Goal: Task Accomplishment & Management: Use online tool/utility

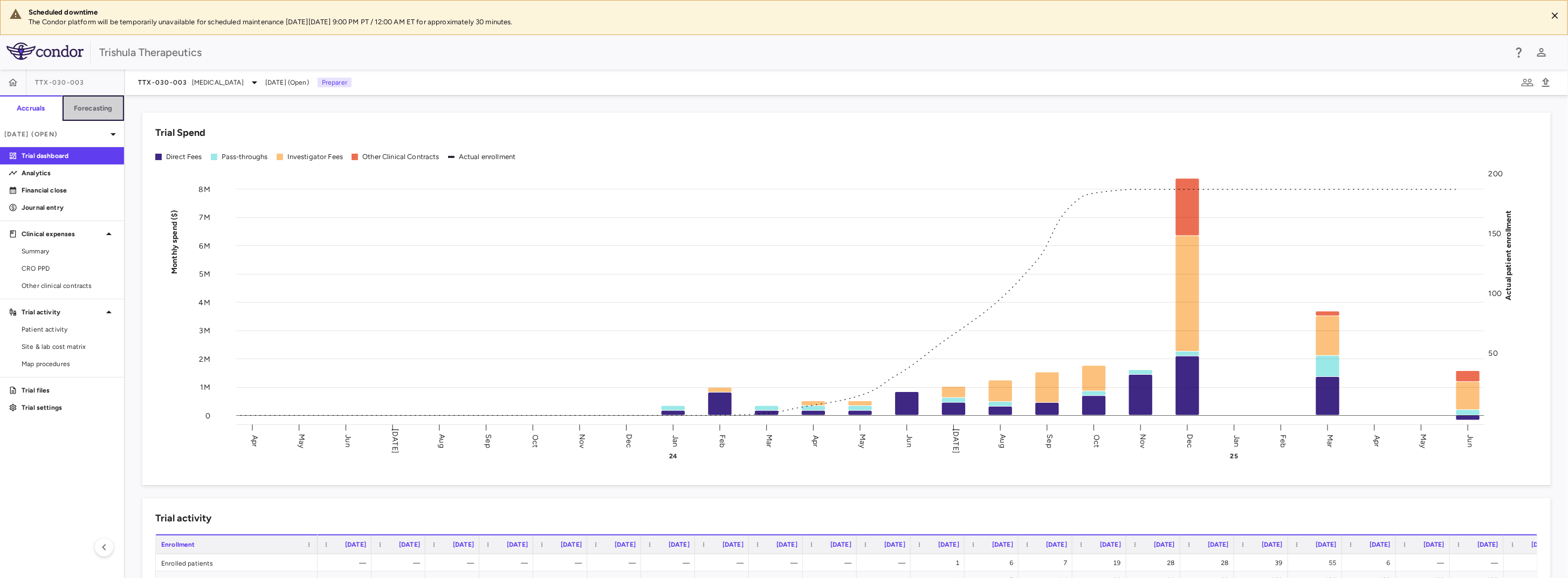
click at [97, 113] on button "Forecasting" at bounding box center [93, 109] width 62 height 26
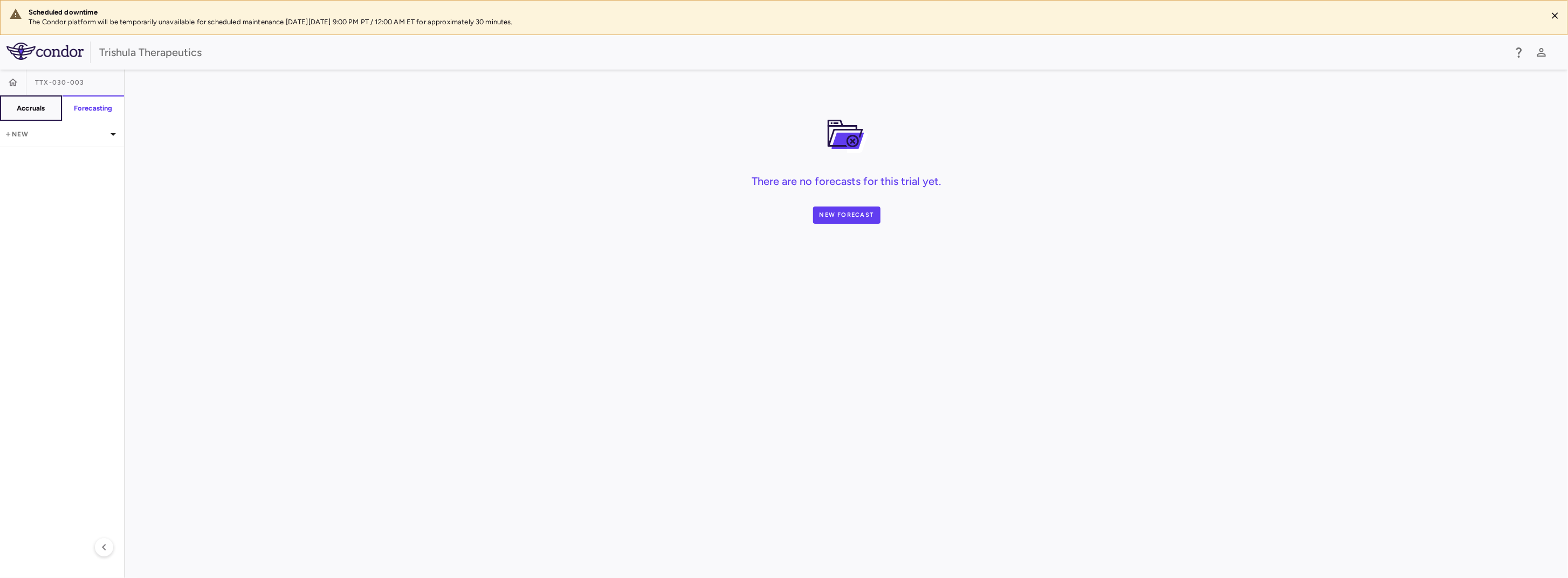
click at [45, 115] on button "Accruals" at bounding box center [31, 109] width 62 height 26
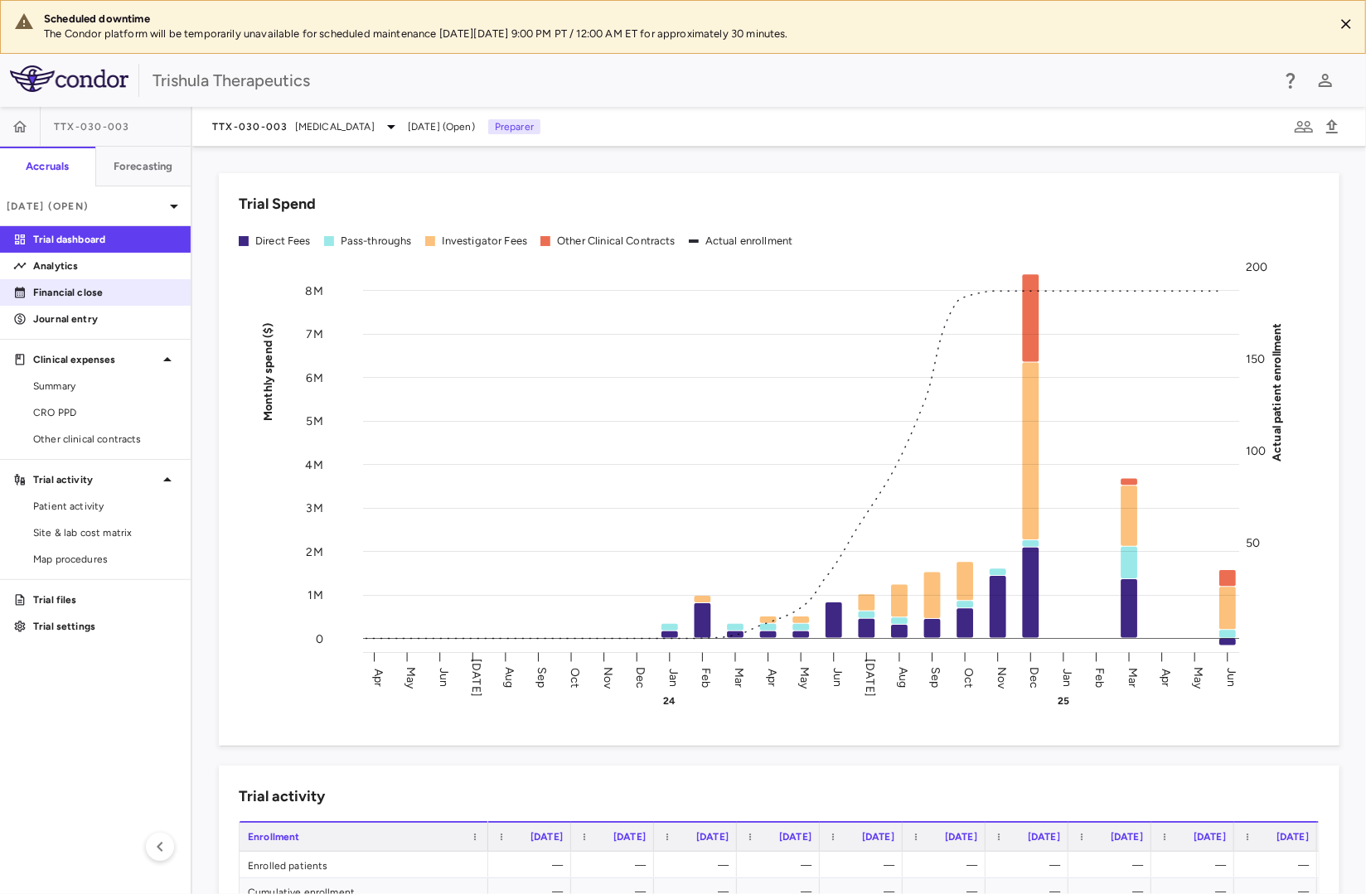
click at [114, 296] on p "Financial close" at bounding box center [105, 292] width 144 height 15
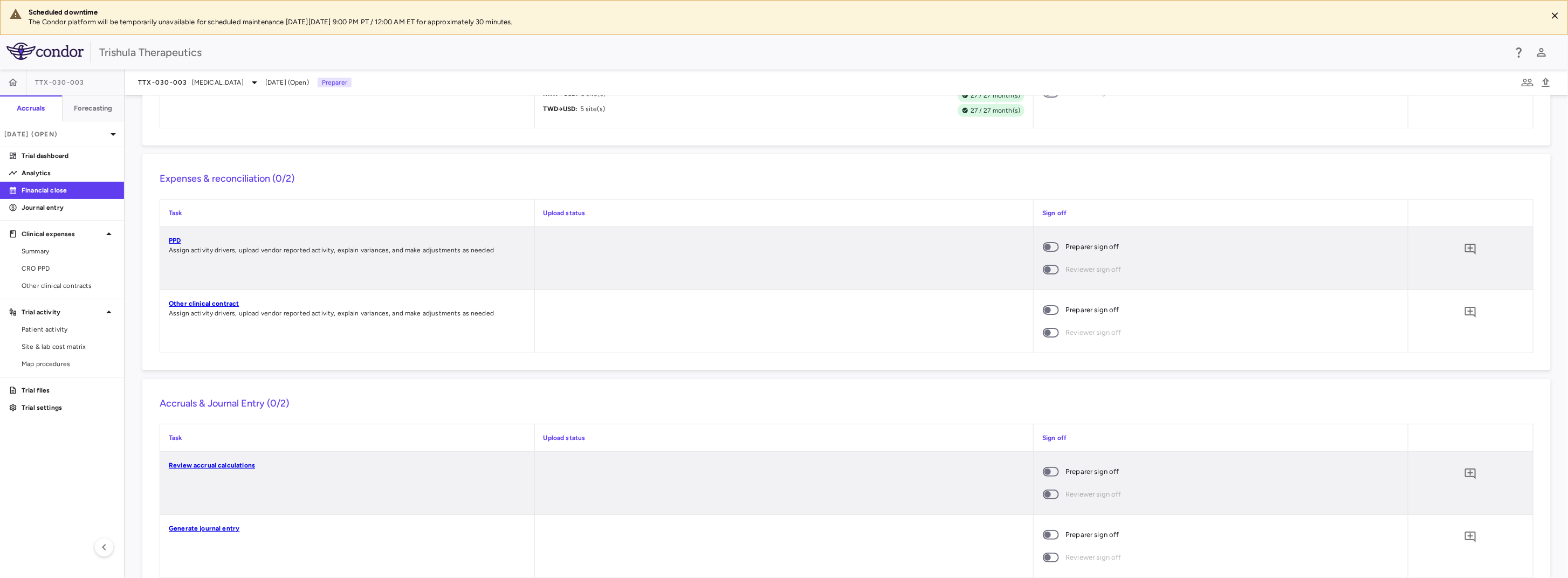
scroll to position [1040, 0]
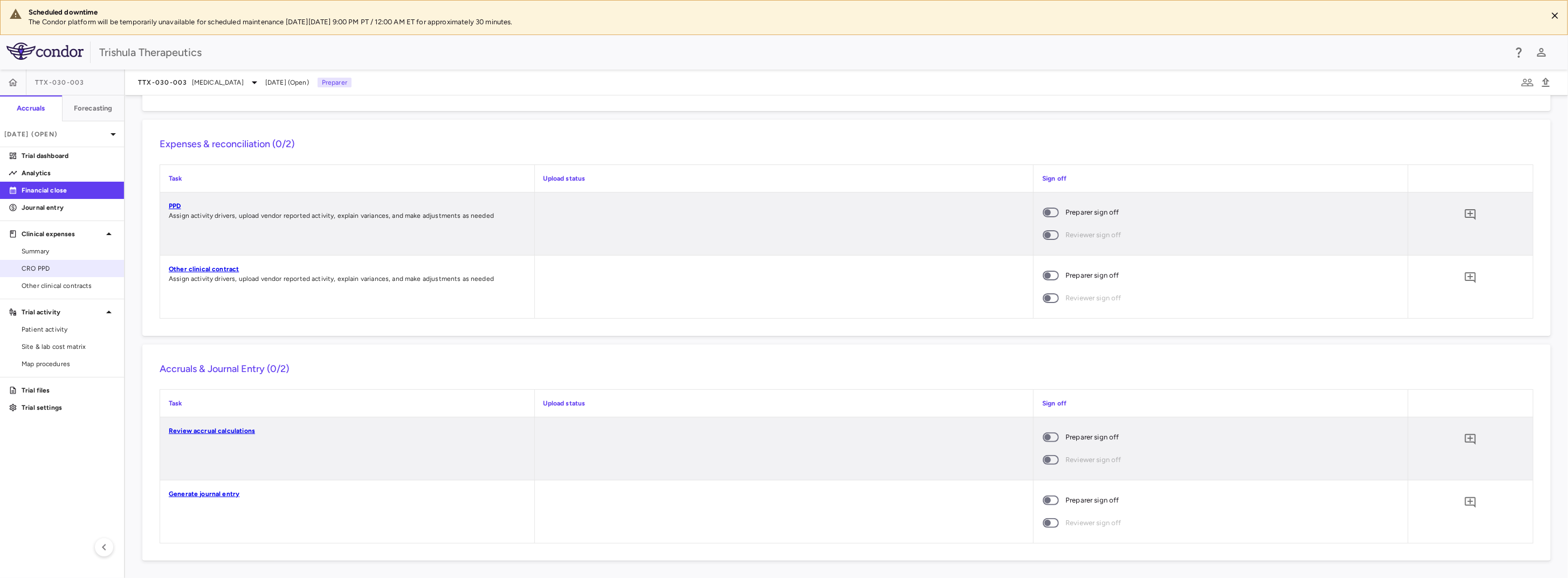
click at [53, 266] on span "CRO PPD" at bounding box center [68, 268] width 94 height 10
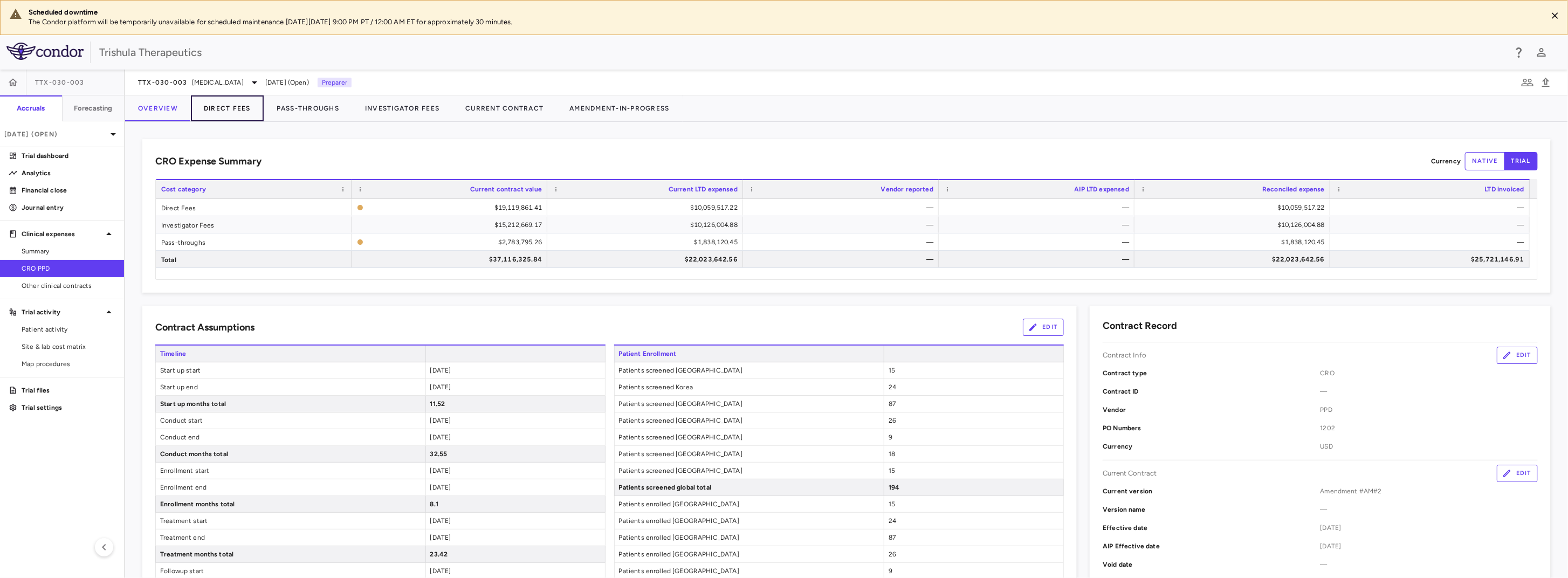
click at [234, 105] on button "Direct Fees" at bounding box center [227, 109] width 73 height 26
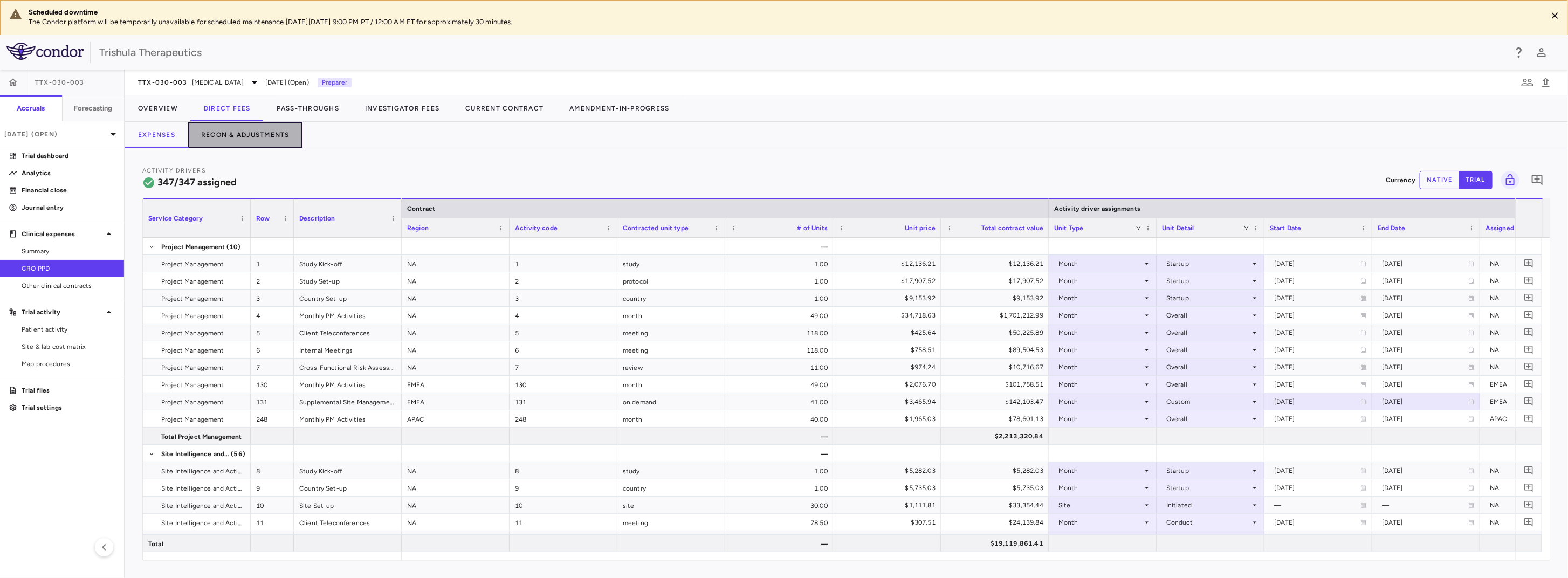
click at [243, 134] on button "Recon & Adjustments" at bounding box center [245, 135] width 115 height 26
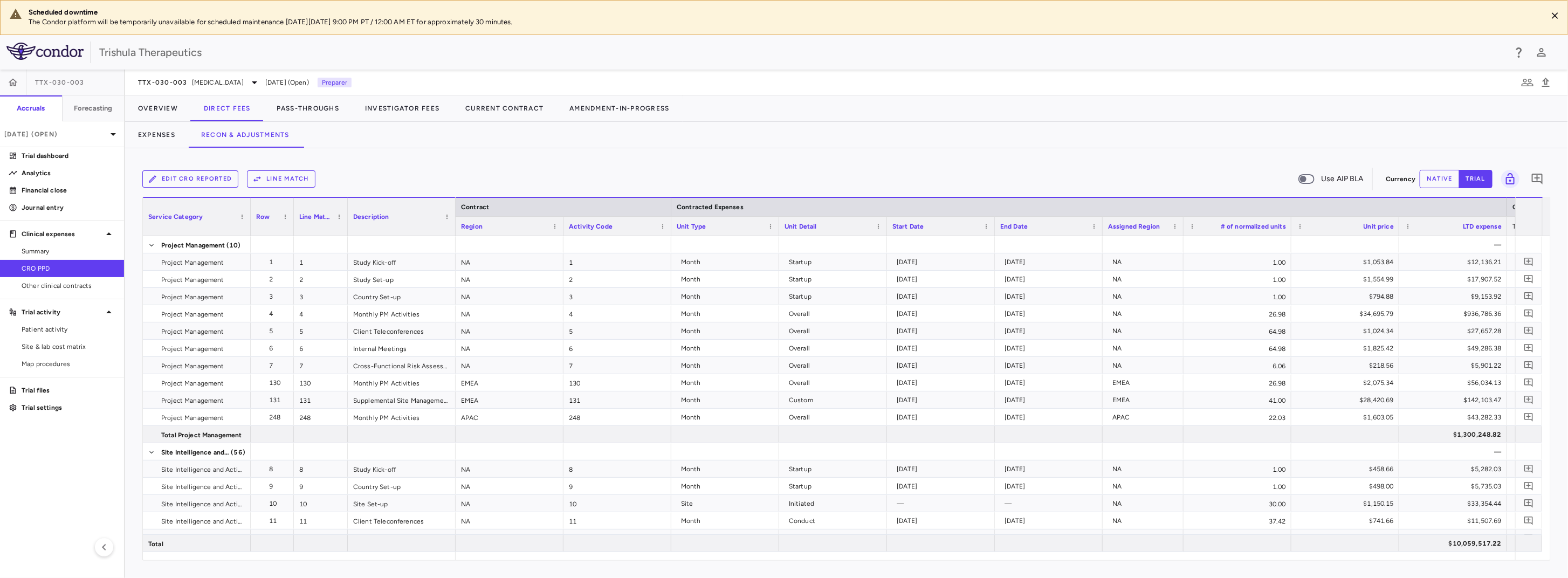
click at [178, 176] on button "Edit CRO reported" at bounding box center [191, 179] width 96 height 18
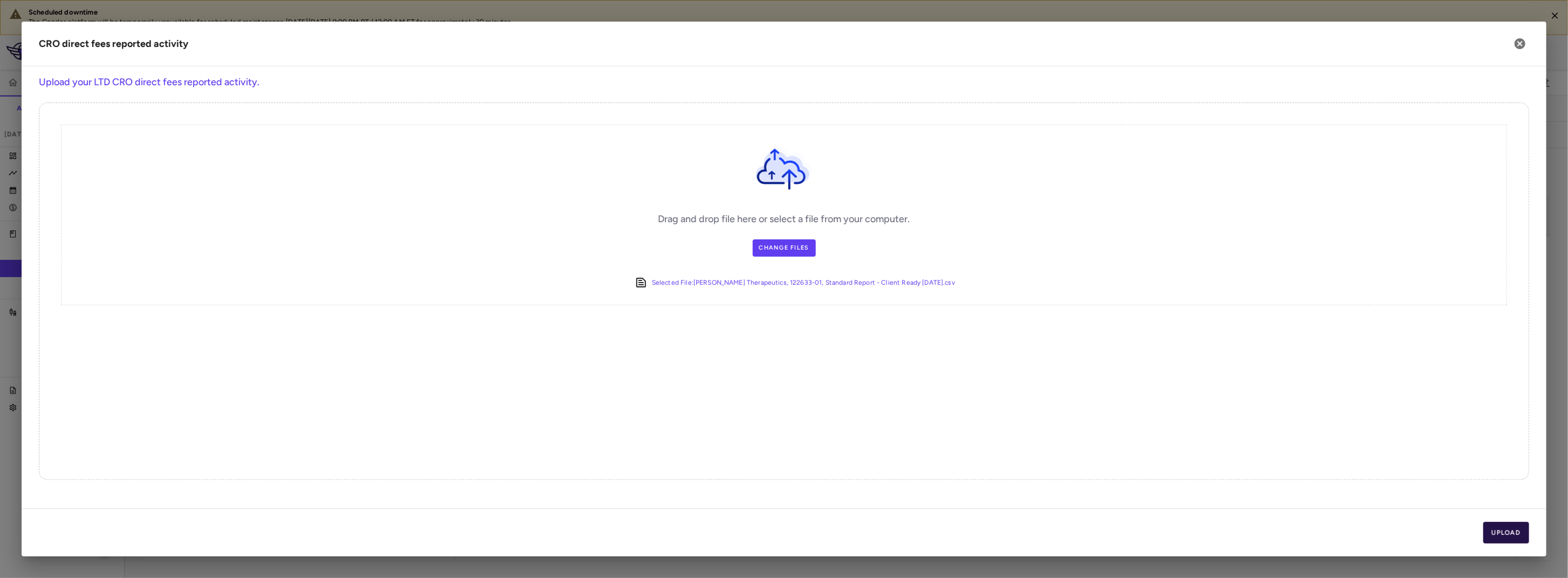
click at [1508, 536] on button "Upload" at bounding box center [1506, 532] width 46 height 21
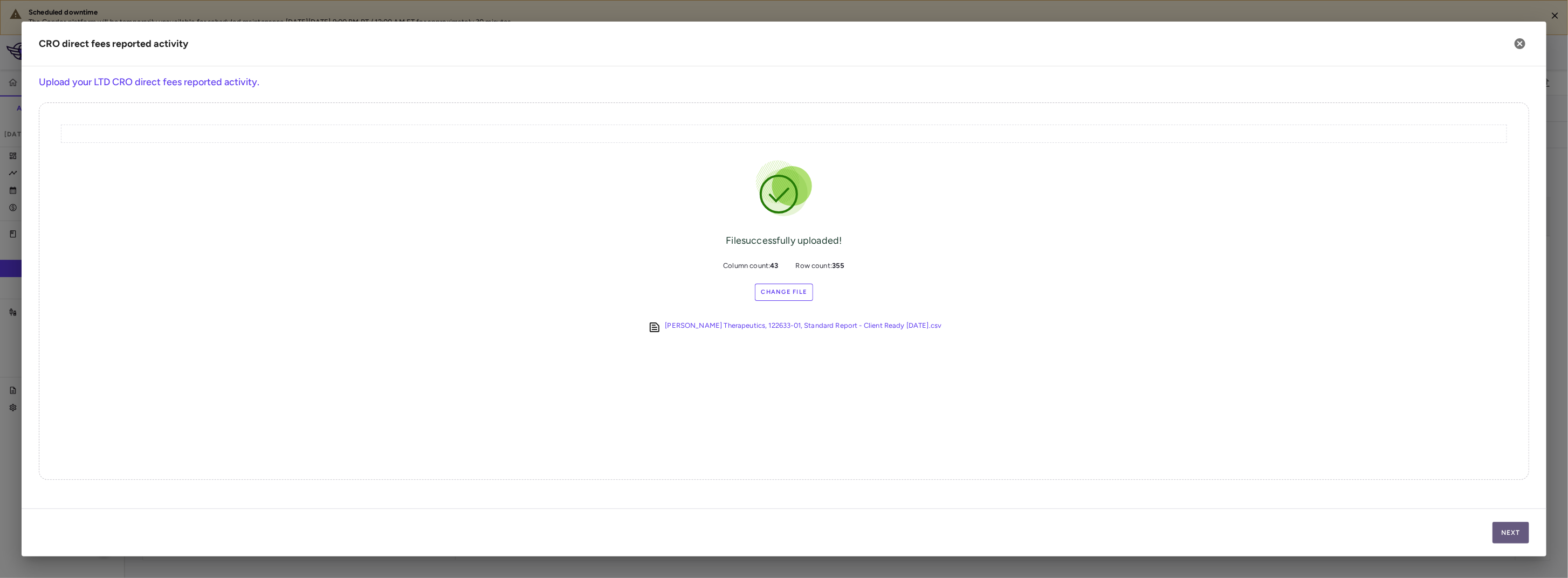
click at [1508, 536] on button "Next" at bounding box center [1511, 532] width 36 height 21
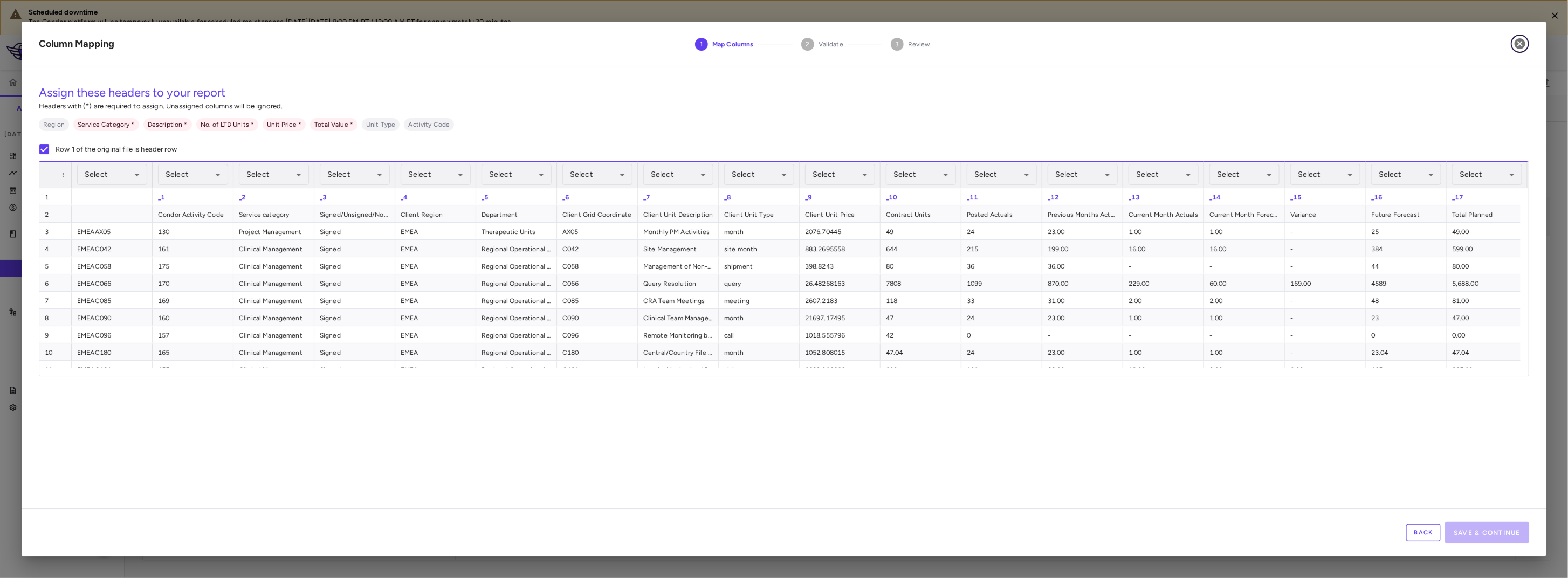
click at [1521, 42] on icon "button" at bounding box center [1520, 44] width 13 height 13
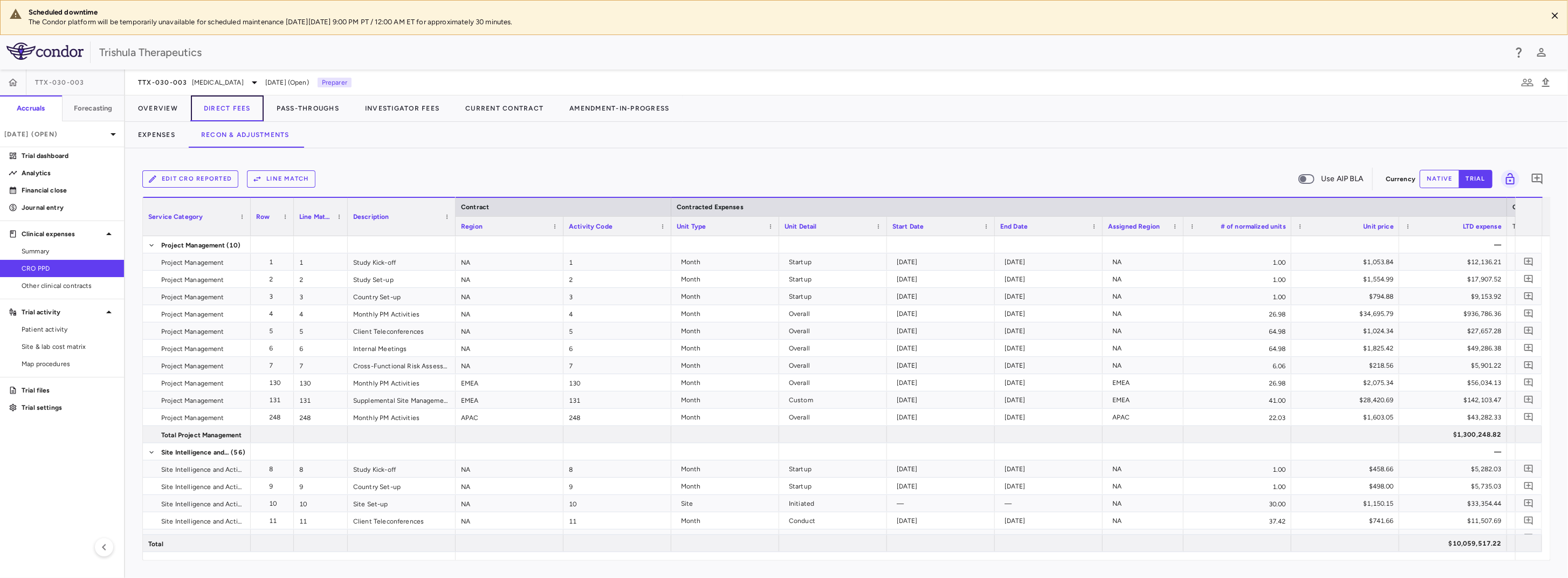
click at [240, 105] on button "Direct Fees" at bounding box center [227, 109] width 73 height 26
click at [185, 178] on button "Edit CRO reported" at bounding box center [191, 179] width 96 height 18
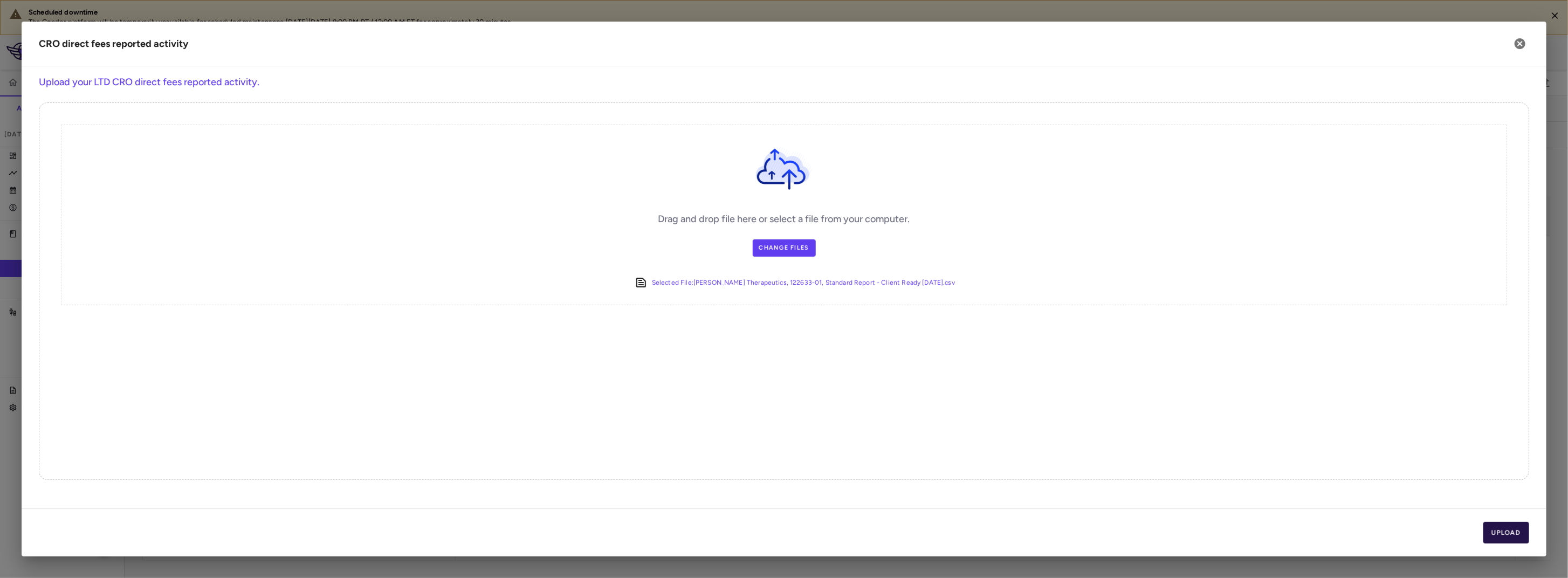
click at [1516, 539] on button "Upload" at bounding box center [1506, 532] width 46 height 21
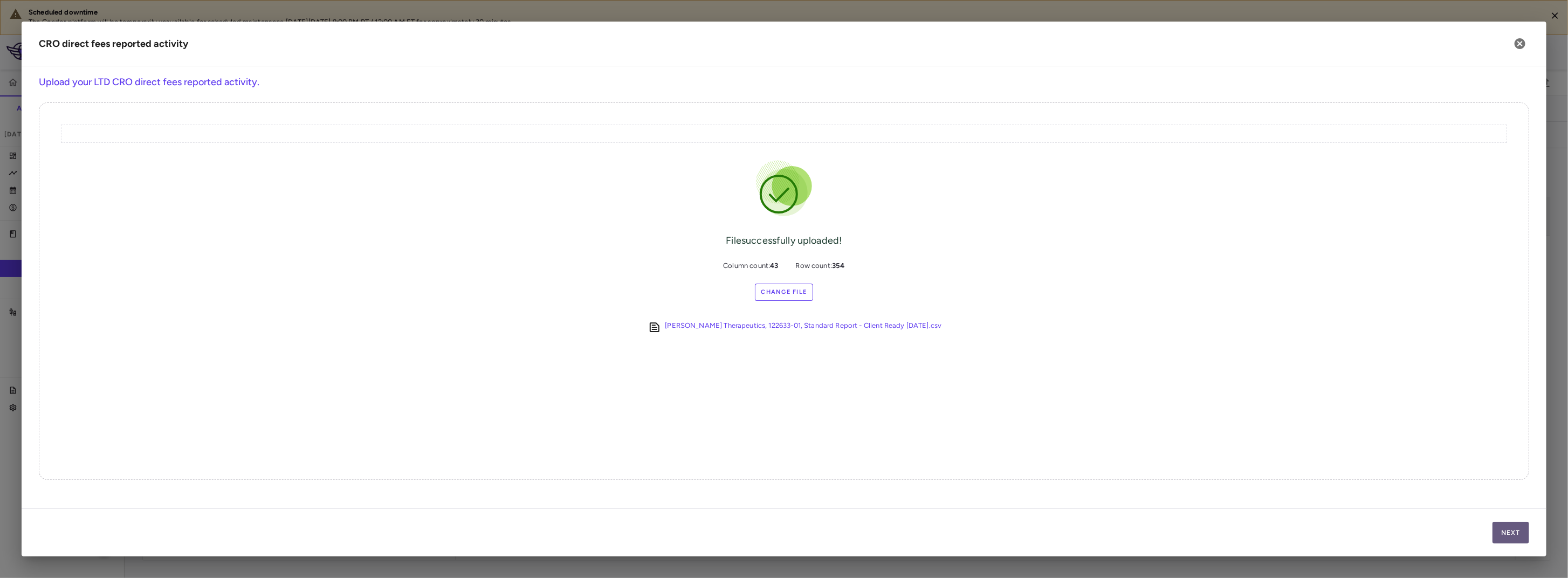
click at [1505, 522] on button "Next" at bounding box center [1511, 532] width 36 height 21
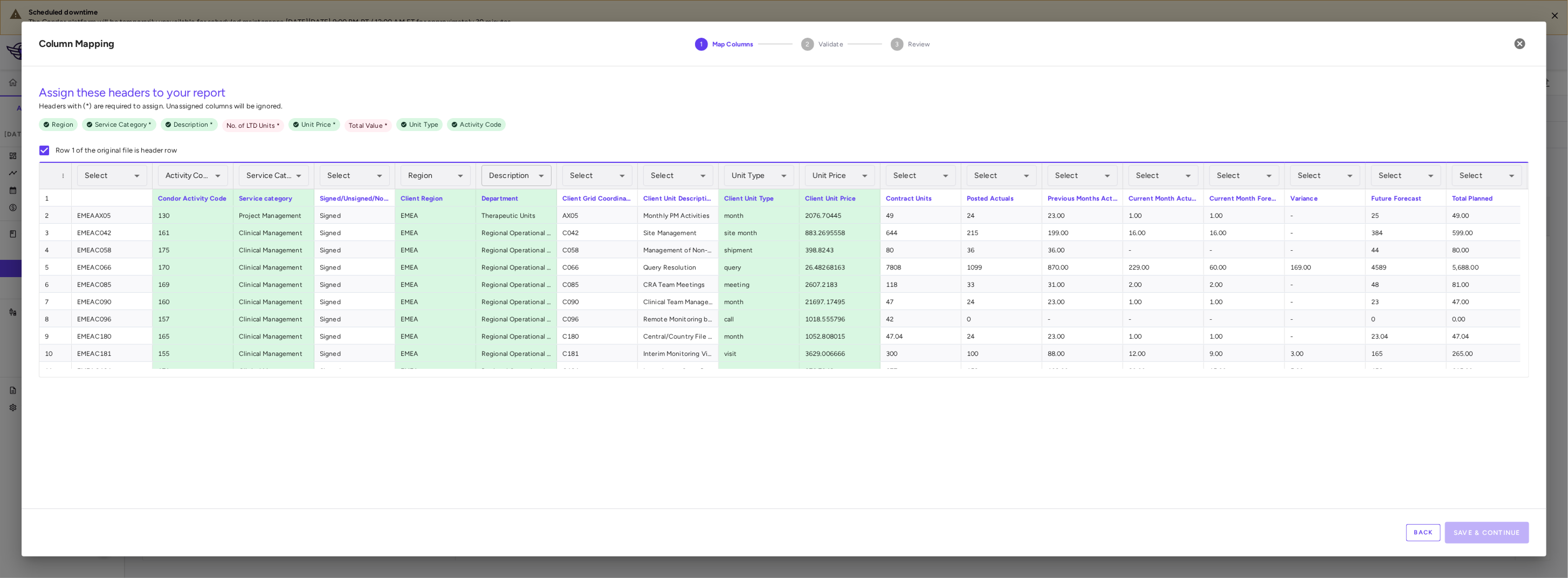
click at [543, 178] on body "Scheduled downtime The Condor platform will be temporarily unavailable for sche…" at bounding box center [784, 289] width 1568 height 578
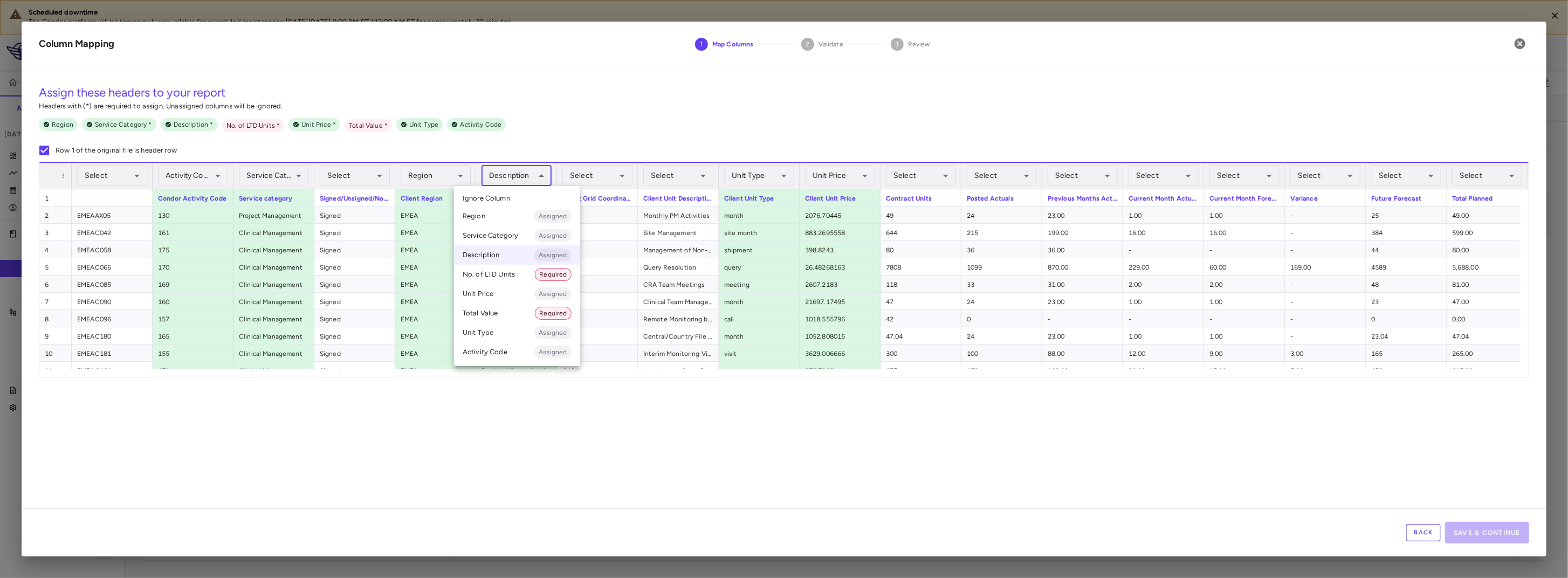
click at [521, 200] on li "Ignore Column" at bounding box center [517, 199] width 126 height 16
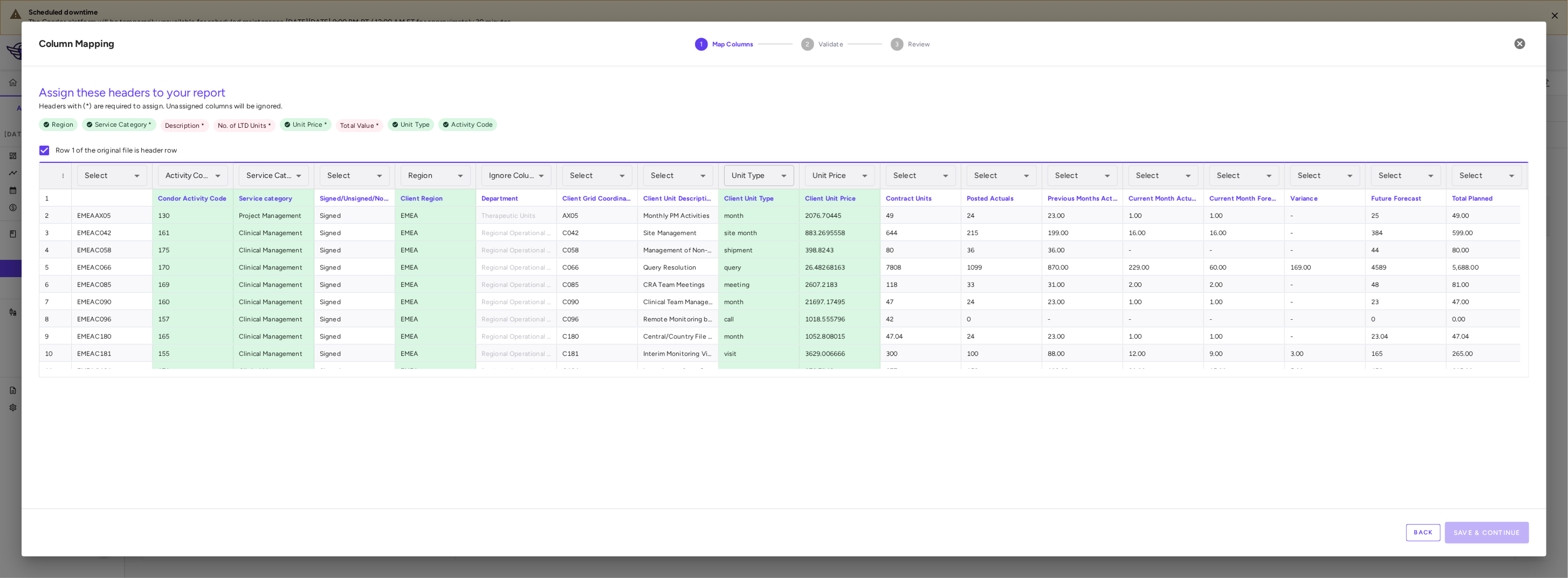
click at [782, 177] on body "Scheduled downtime The Condor platform will be temporarily unavailable for sche…" at bounding box center [784, 289] width 1568 height 578
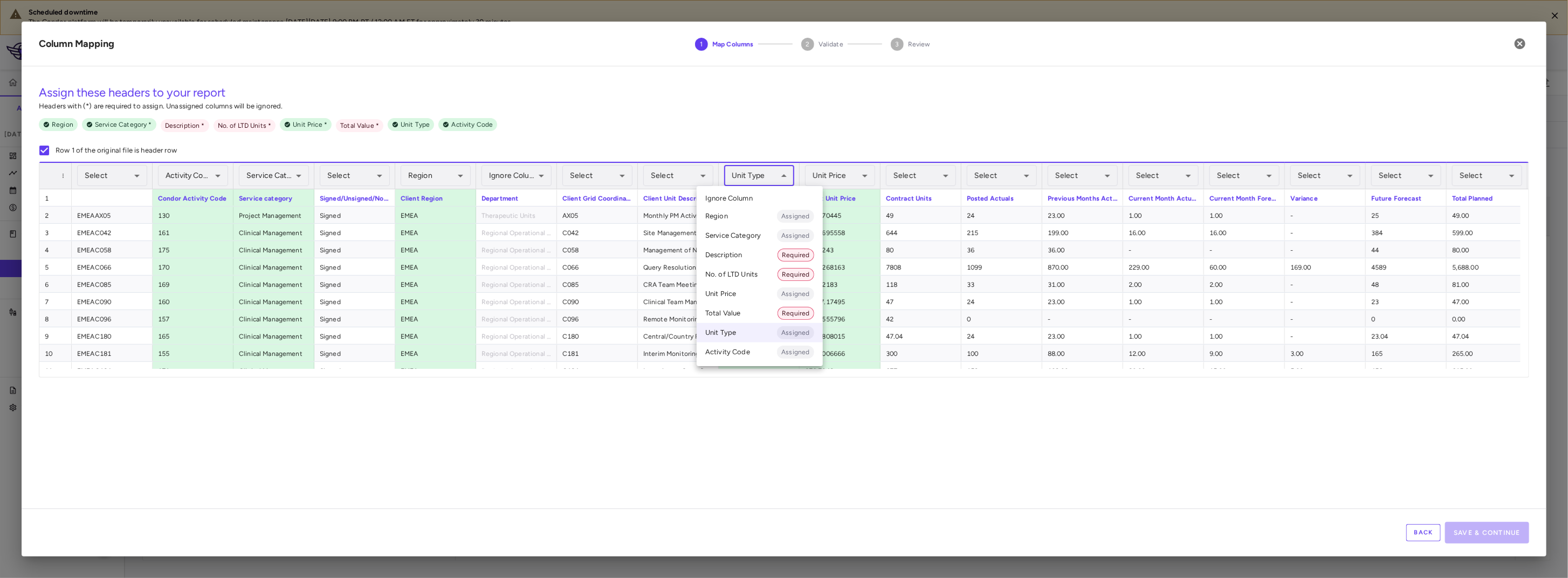
click at [867, 174] on div at bounding box center [784, 289] width 1568 height 578
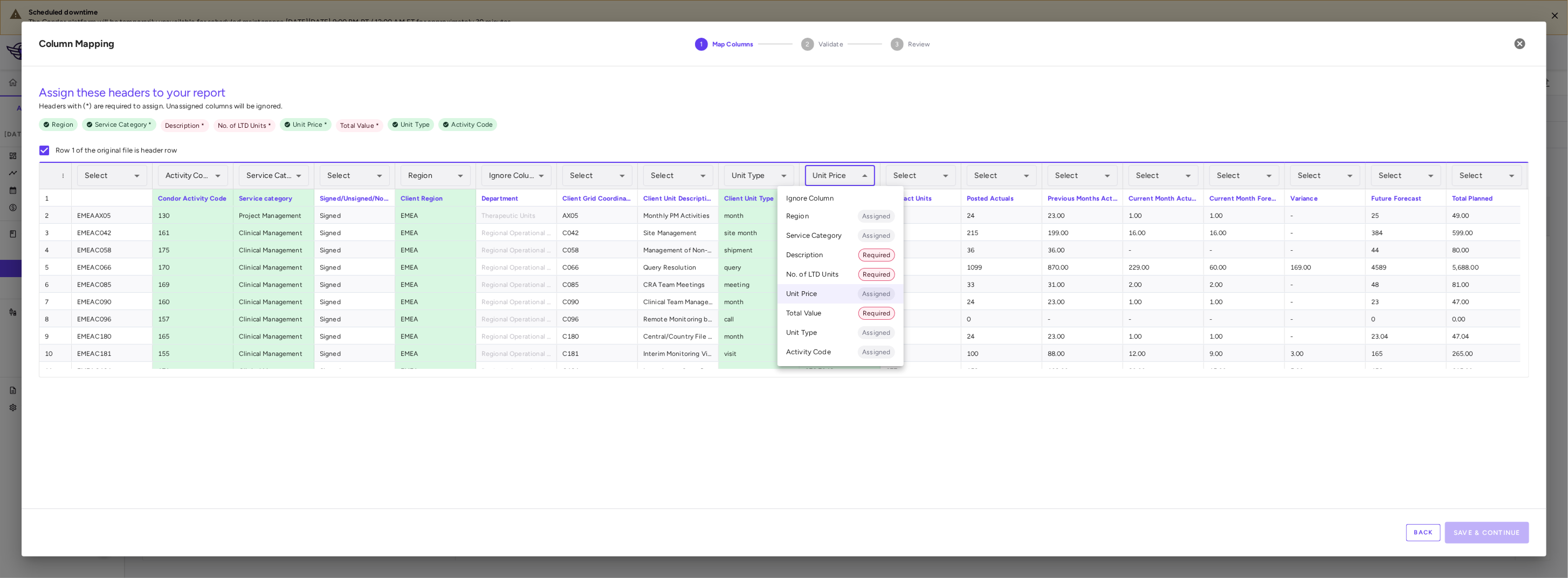
click at [864, 174] on body "Scheduled downtime The Condor platform will be temporarily unavailable for sche…" at bounding box center [784, 289] width 1568 height 578
click at [686, 177] on div at bounding box center [784, 289] width 1568 height 578
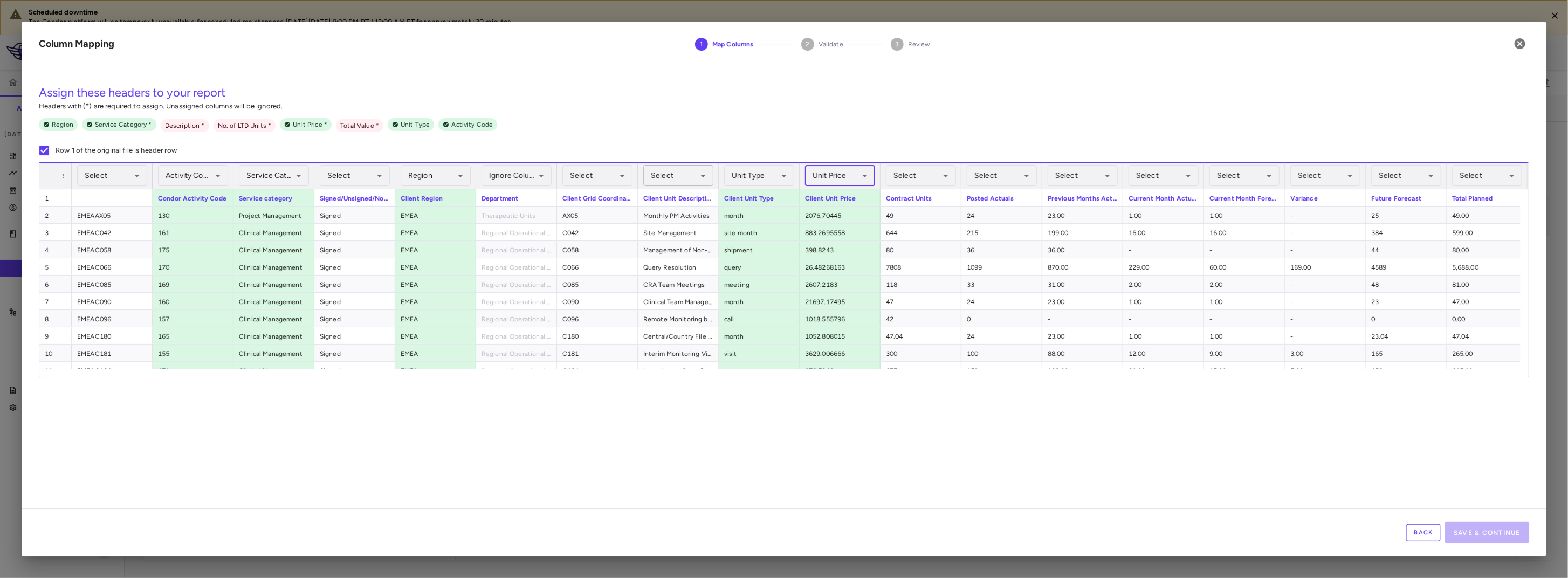
click at [697, 174] on body "Scheduled downtime The Condor platform will be temporarily unavailable for sche…" at bounding box center [784, 289] width 1568 height 578
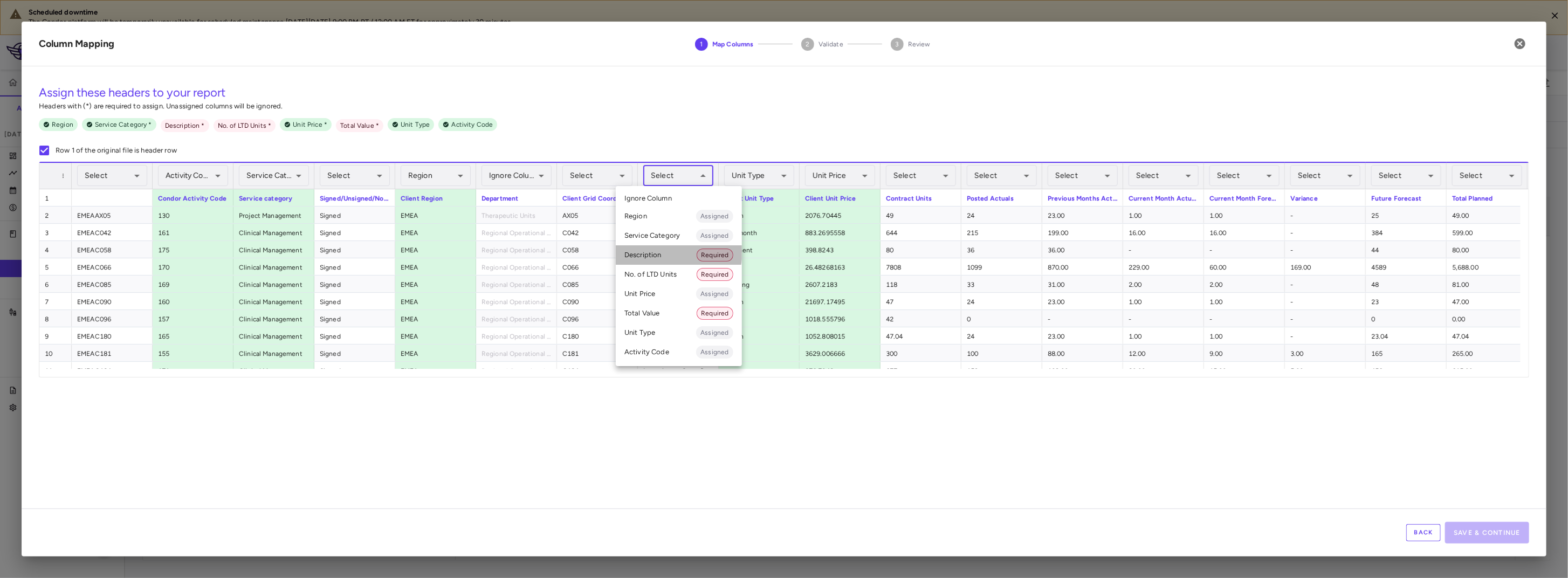
click at [666, 251] on li "Description Required" at bounding box center [679, 255] width 126 height 20
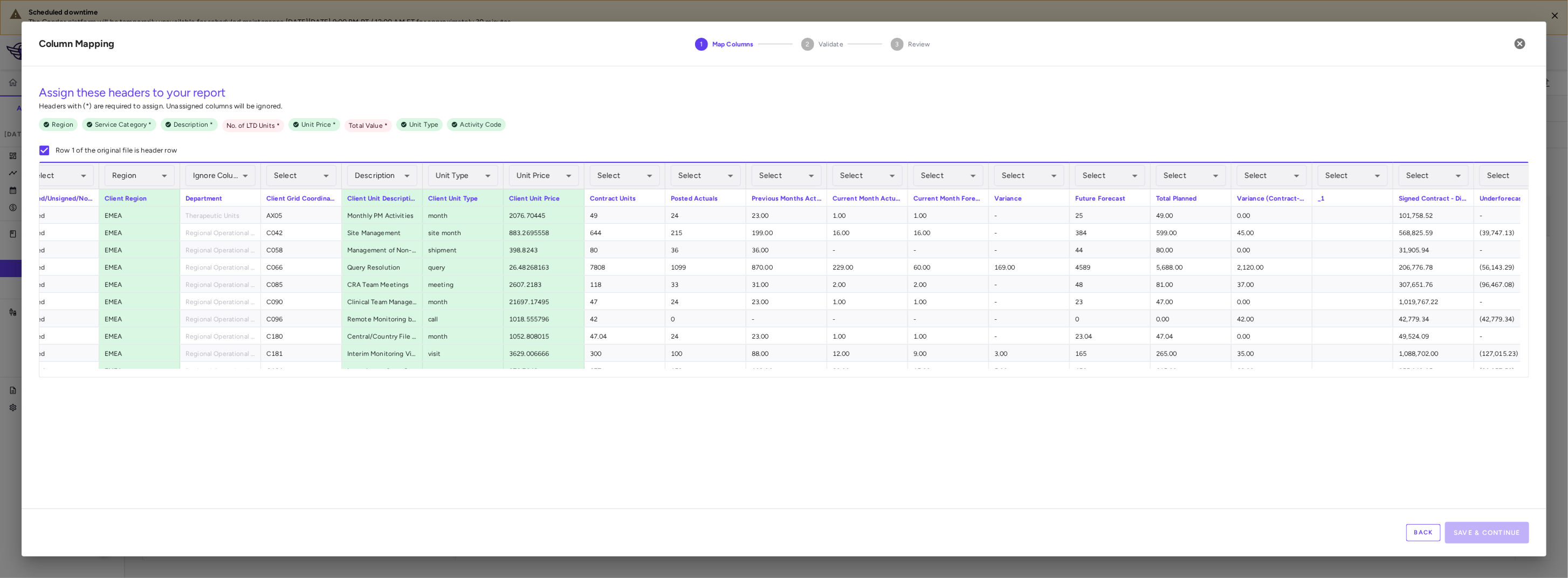
scroll to position [0, 307]
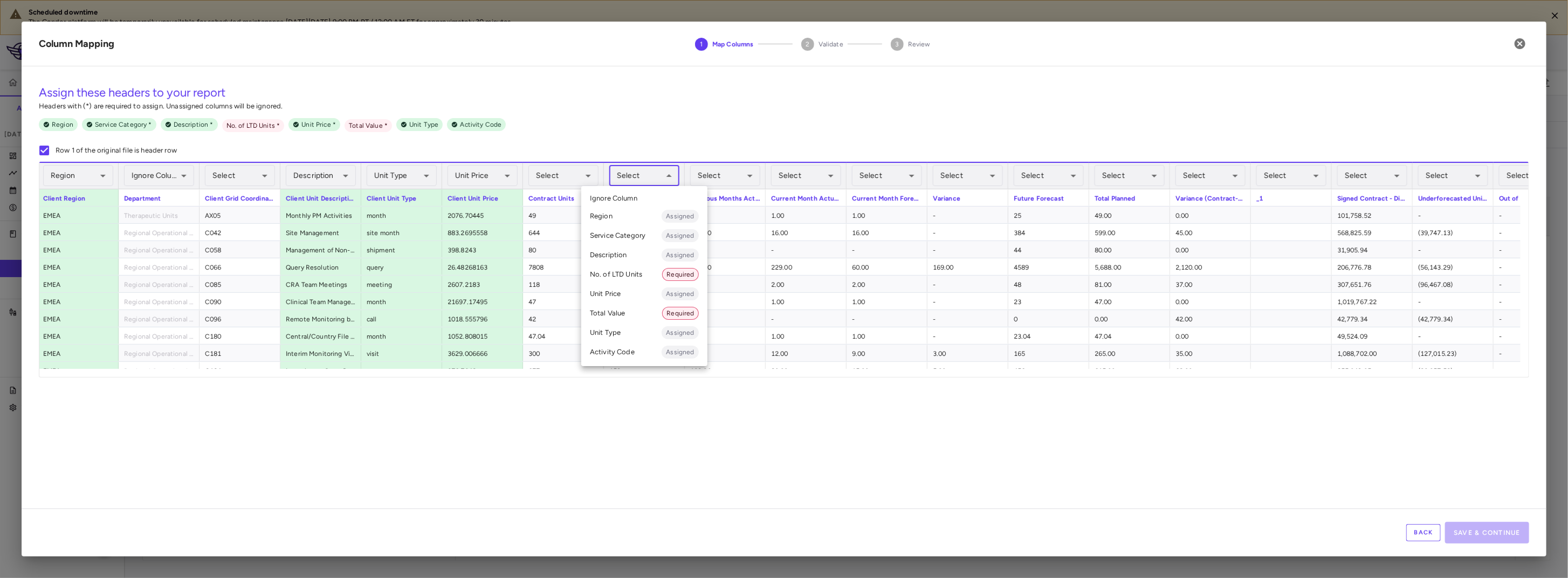
click at [669, 176] on body "Scheduled downtime The Condor platform will be temporarily unavailable for sche…" at bounding box center [784, 289] width 1568 height 578
click at [647, 278] on li "No. of LTD Units Required" at bounding box center [644, 275] width 126 height 20
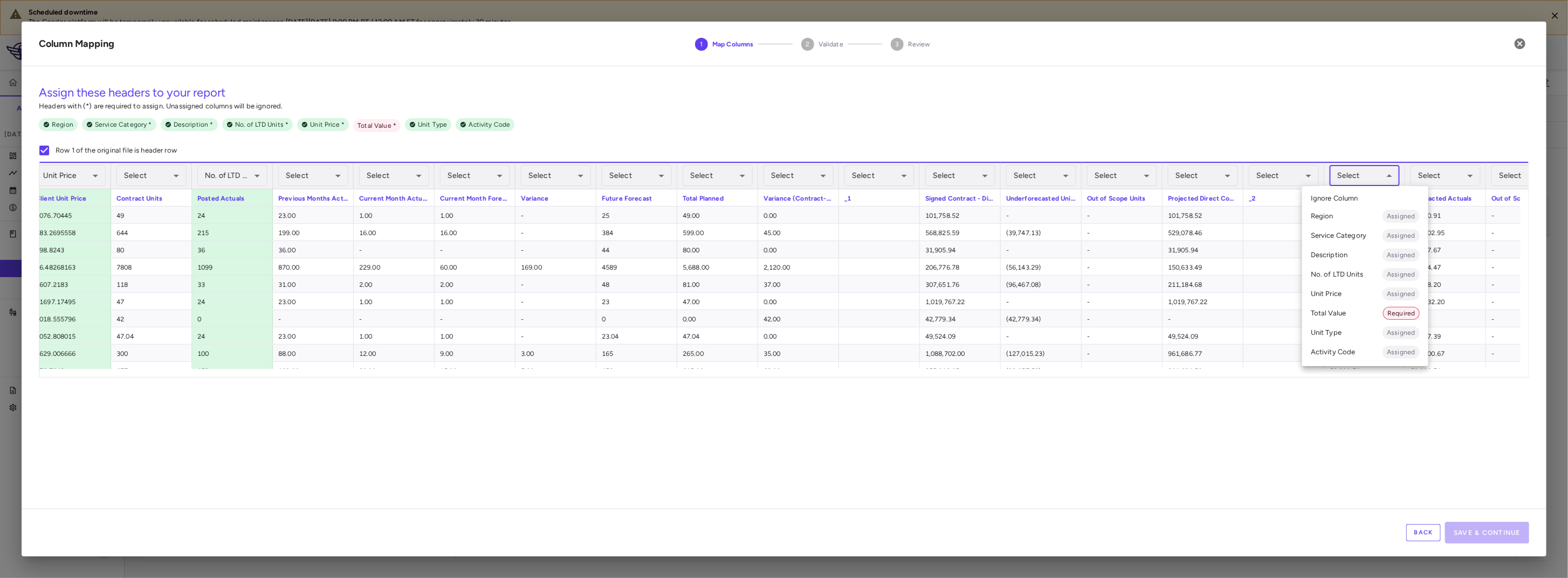
click at [1392, 182] on body "Scheduled downtime The Condor platform will be temporarily unavailable for sche…" at bounding box center [784, 289] width 1568 height 578
click at [1357, 316] on li "Total Value Required" at bounding box center [1365, 314] width 126 height 20
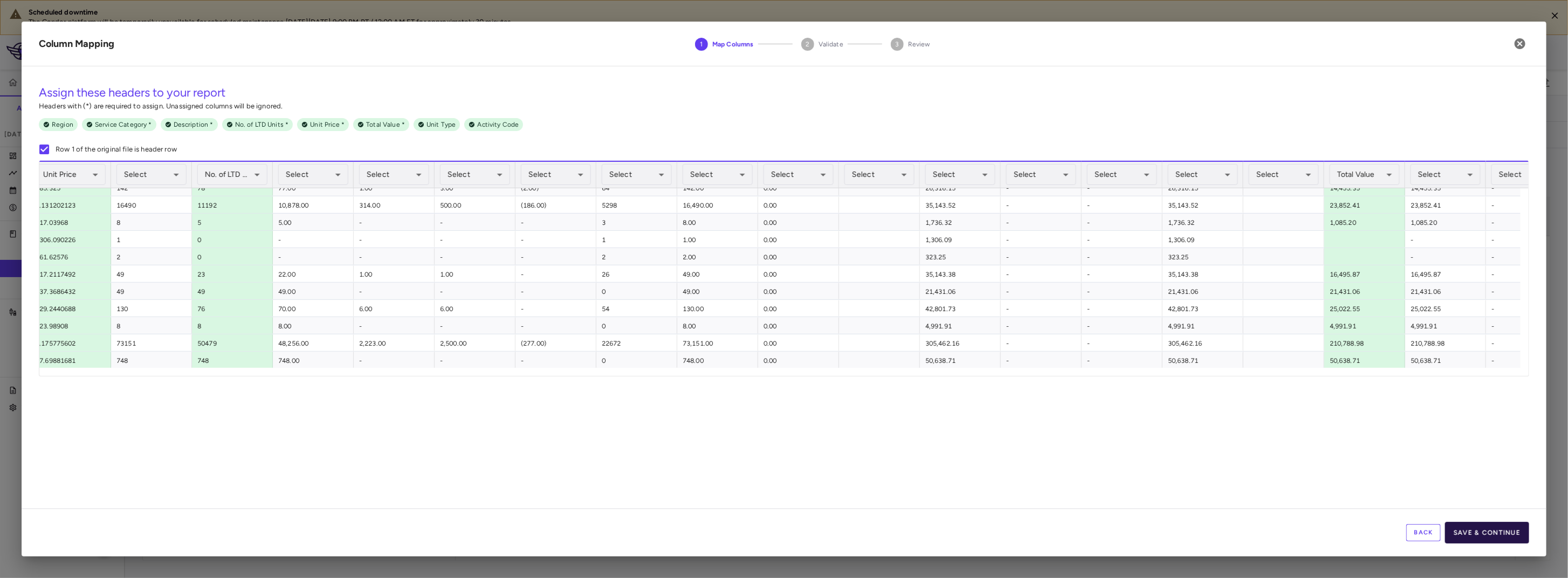
click at [1481, 535] on button "Save & Continue" at bounding box center [1487, 532] width 84 height 21
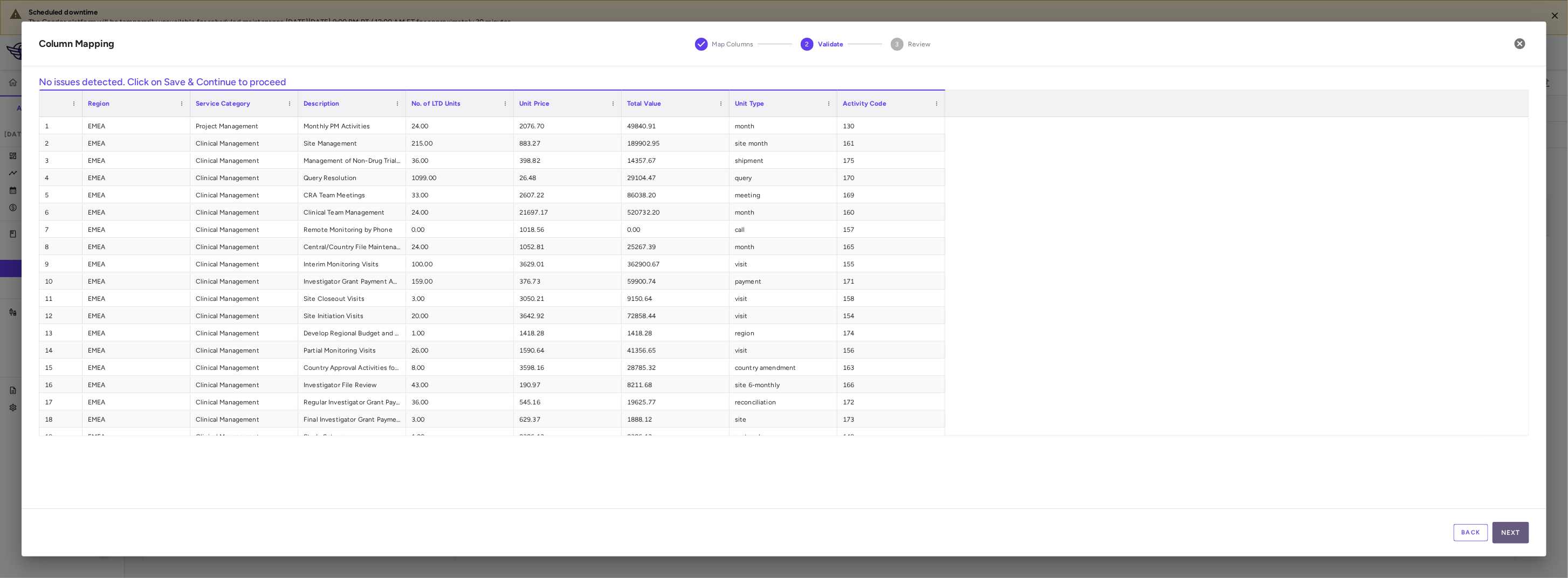
click at [1515, 537] on button "Next" at bounding box center [1511, 532] width 36 height 21
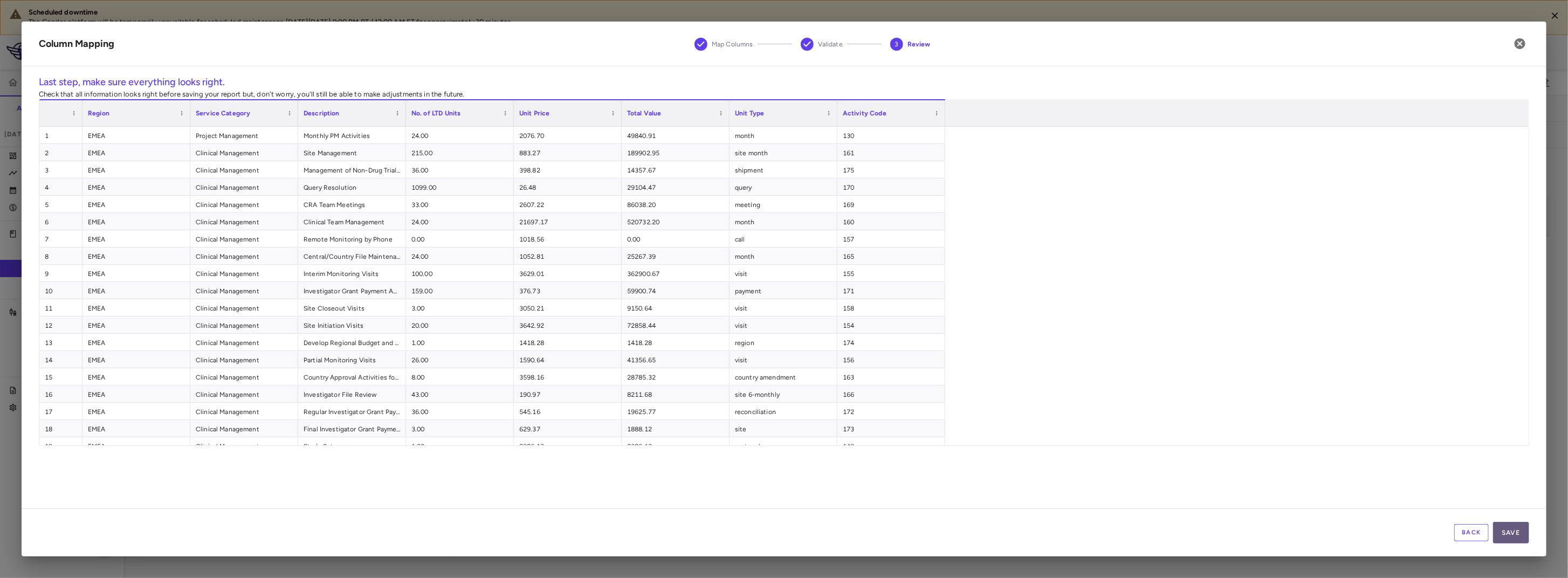
click at [1515, 537] on button "Save" at bounding box center [1511, 532] width 36 height 21
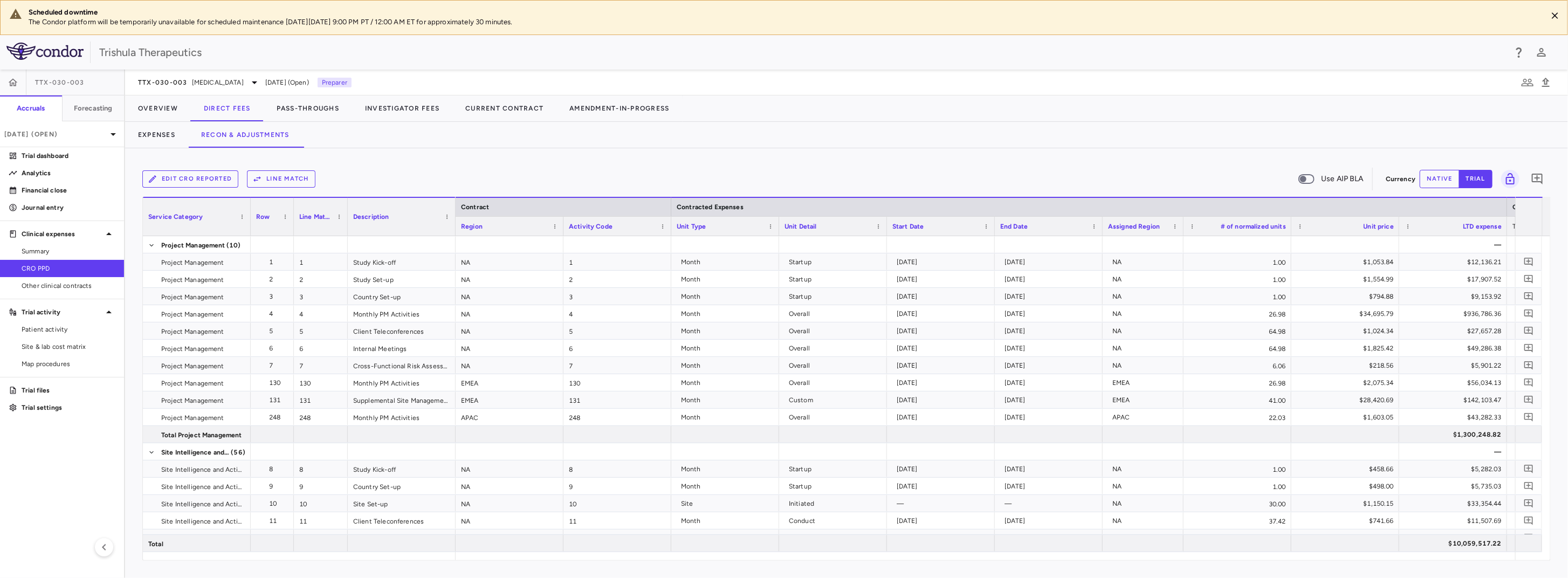
click at [294, 180] on button "Line Match" at bounding box center [281, 179] width 68 height 18
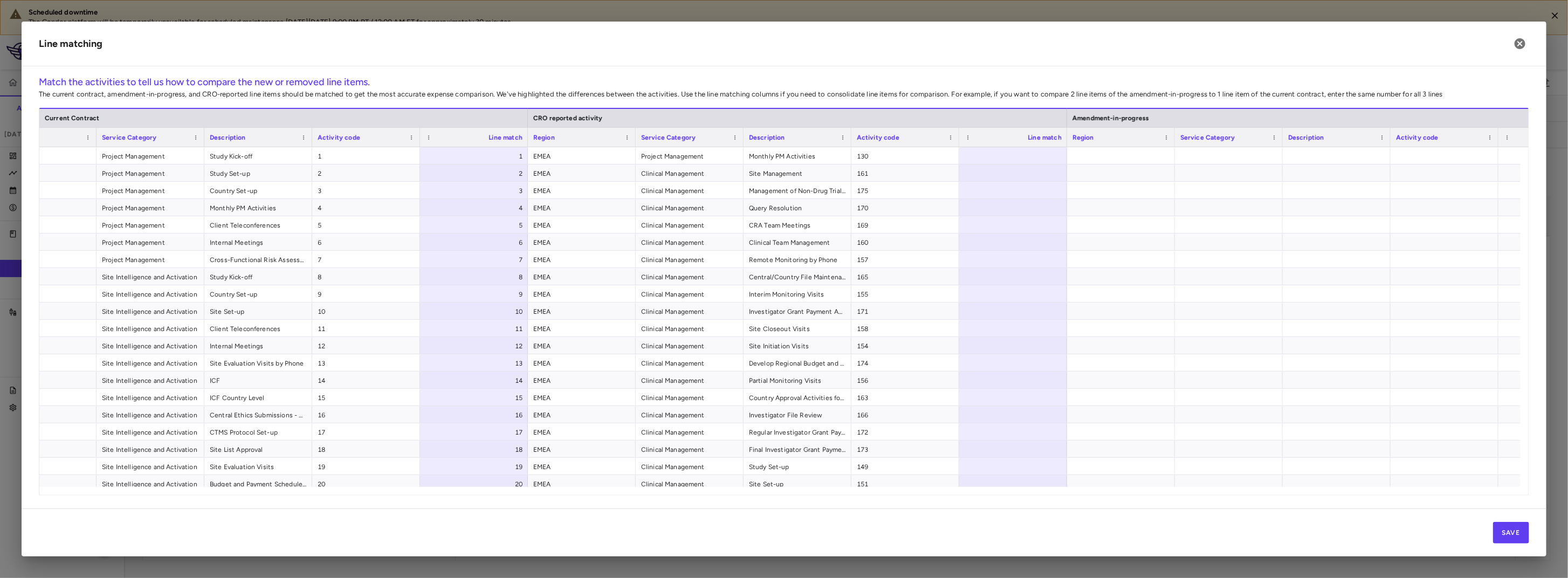
scroll to position [0, 47]
drag, startPoint x: 673, startPoint y: 72, endPoint x: 473, endPoint y: 202, distance: 238.5
drag, startPoint x: 505, startPoint y: 297, endPoint x: 578, endPoint y: 297, distance: 73.0
click at [578, 297] on div "Export" at bounding box center [542, 296] width 137 height 15
click at [647, 298] on span "CSV Export" at bounding box center [647, 300] width 51 height 15
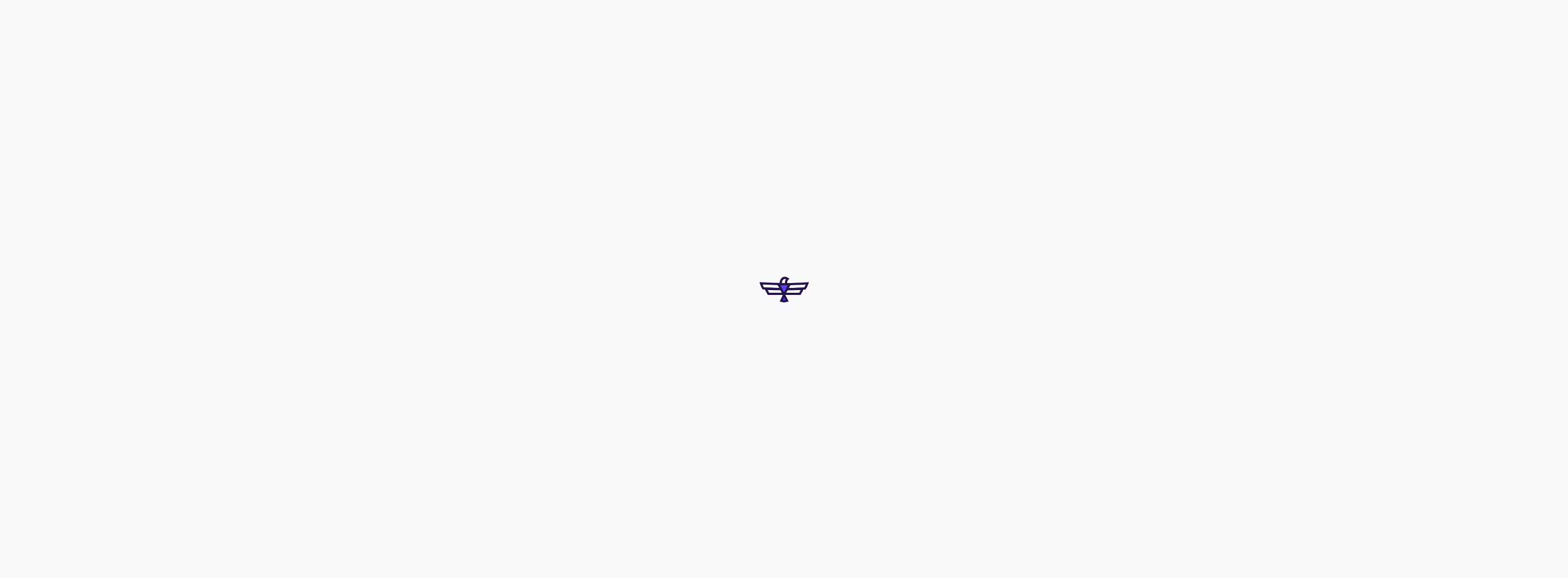
click at [807, 367] on div at bounding box center [784, 289] width 1568 height 578
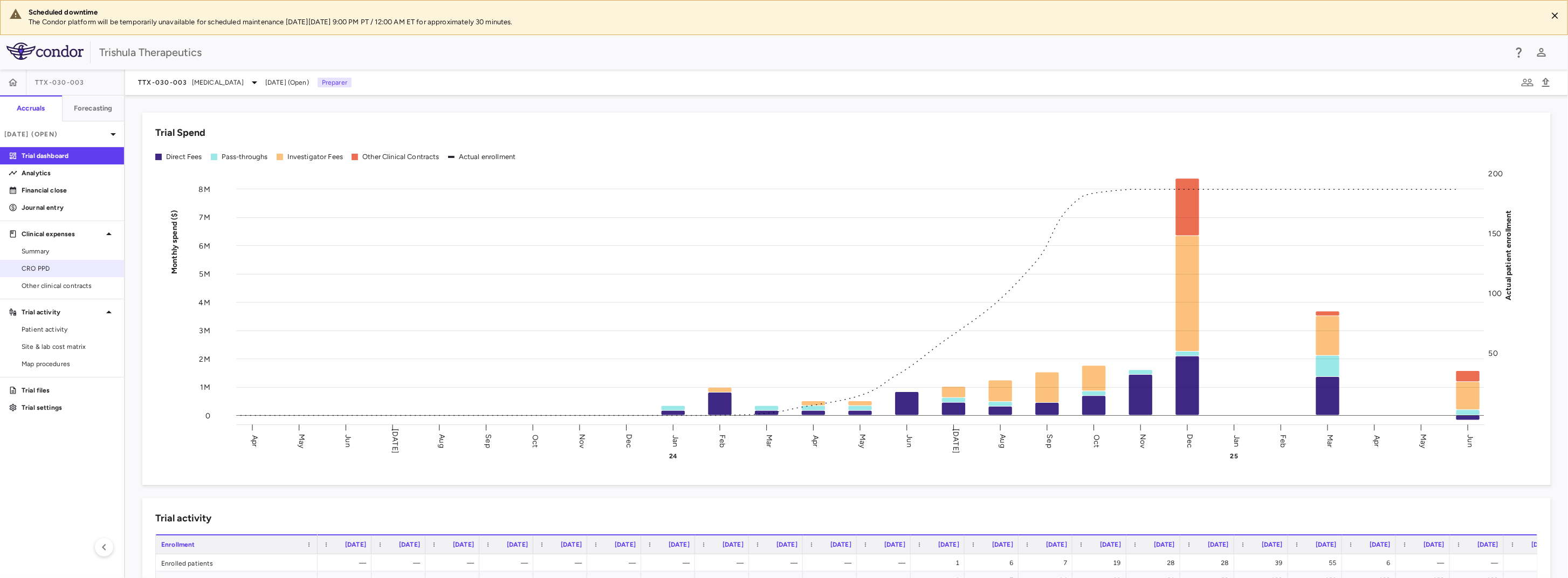
click at [47, 273] on span "CRO PPD" at bounding box center [68, 268] width 94 height 10
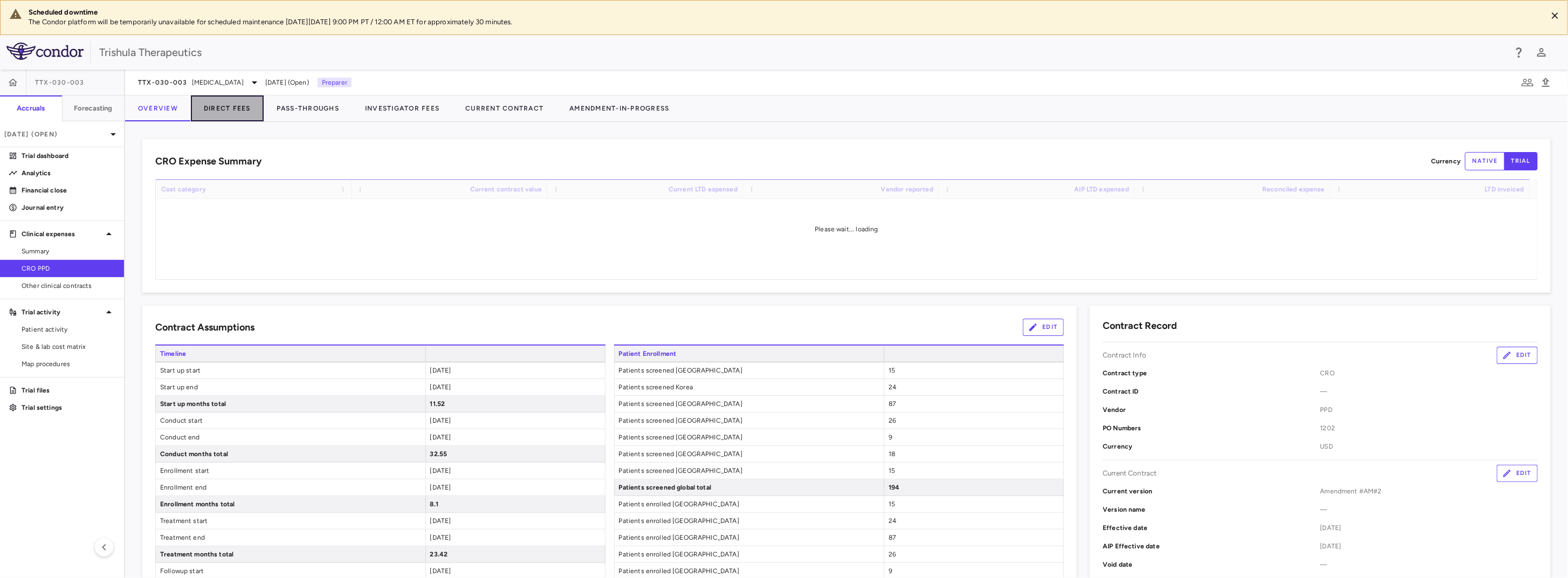
click at [227, 106] on button "Direct Fees" at bounding box center [227, 109] width 73 height 26
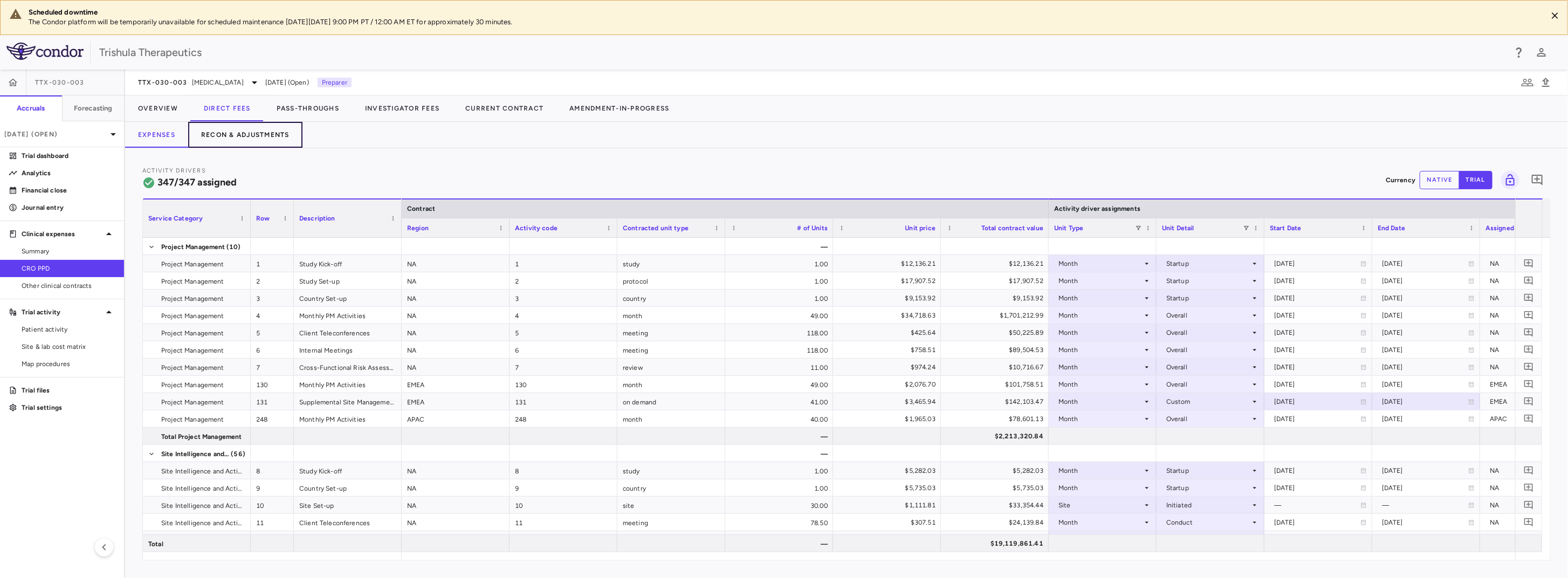
click at [236, 135] on button "Recon & Adjustments" at bounding box center [245, 135] width 115 height 26
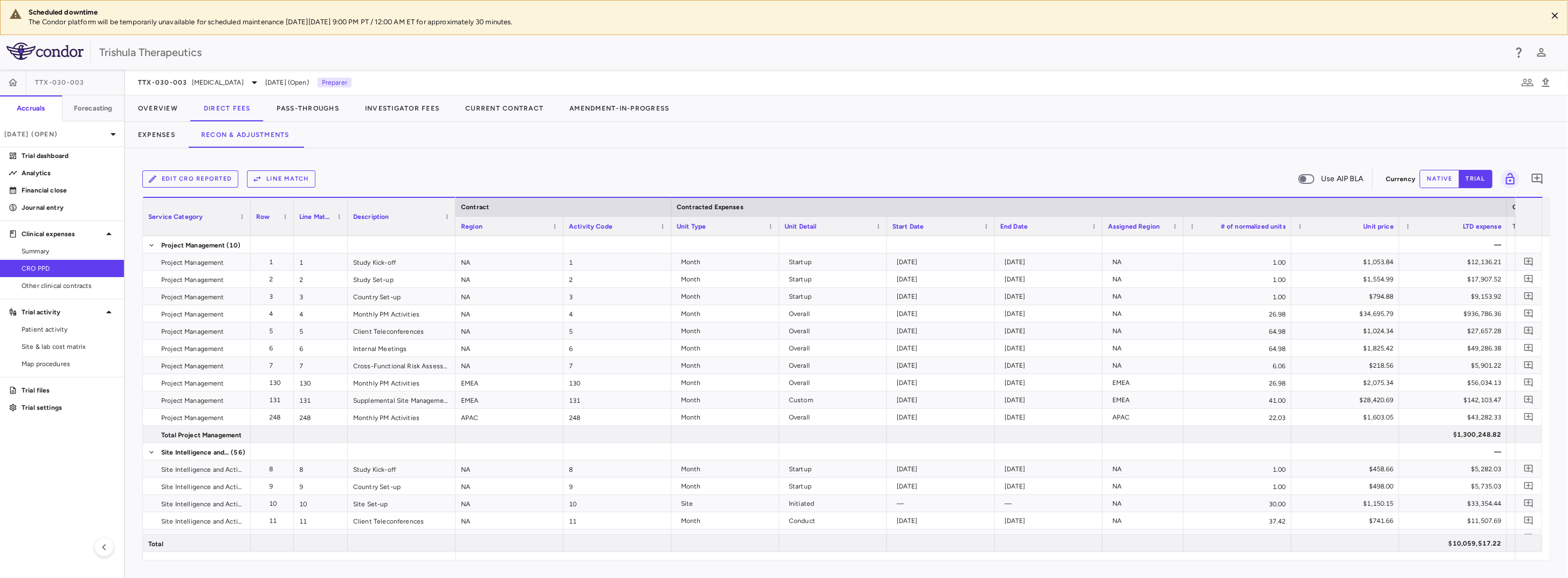
click at [299, 180] on button "Line Match" at bounding box center [281, 179] width 68 height 18
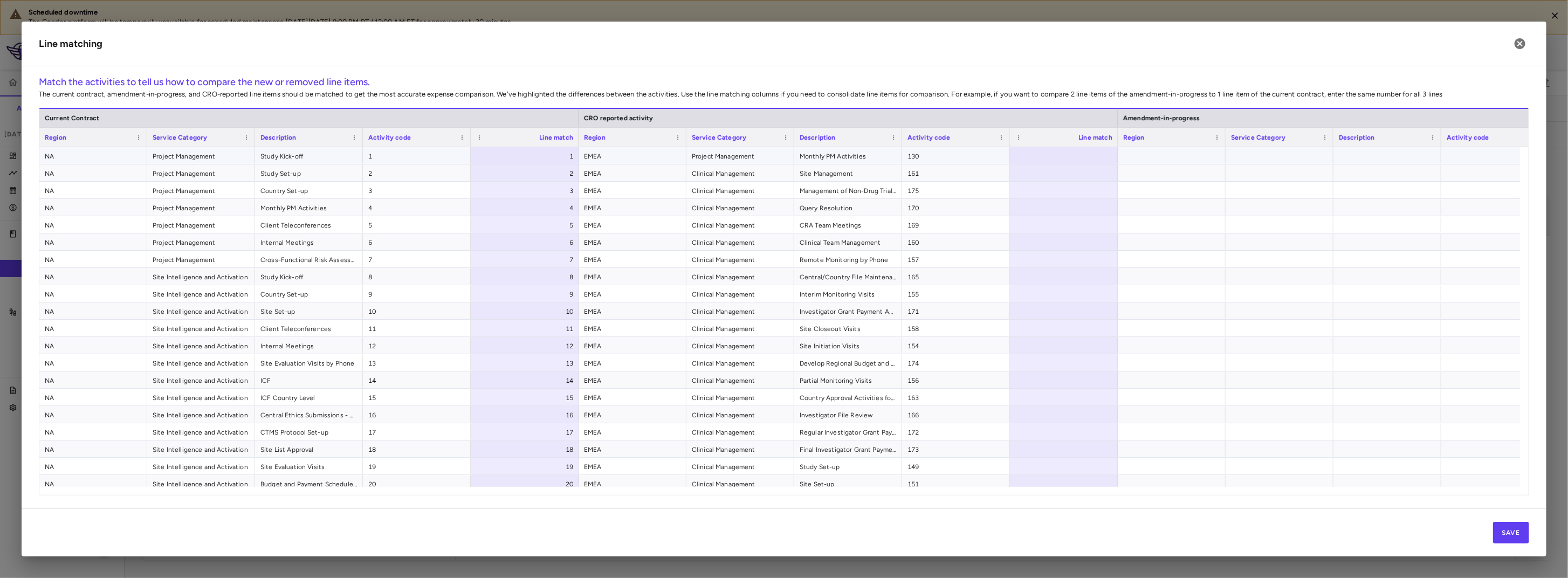
click at [1053, 152] on div at bounding box center [1064, 156] width 108 height 17
click at [499, 156] on div "1" at bounding box center [526, 156] width 93 height 18
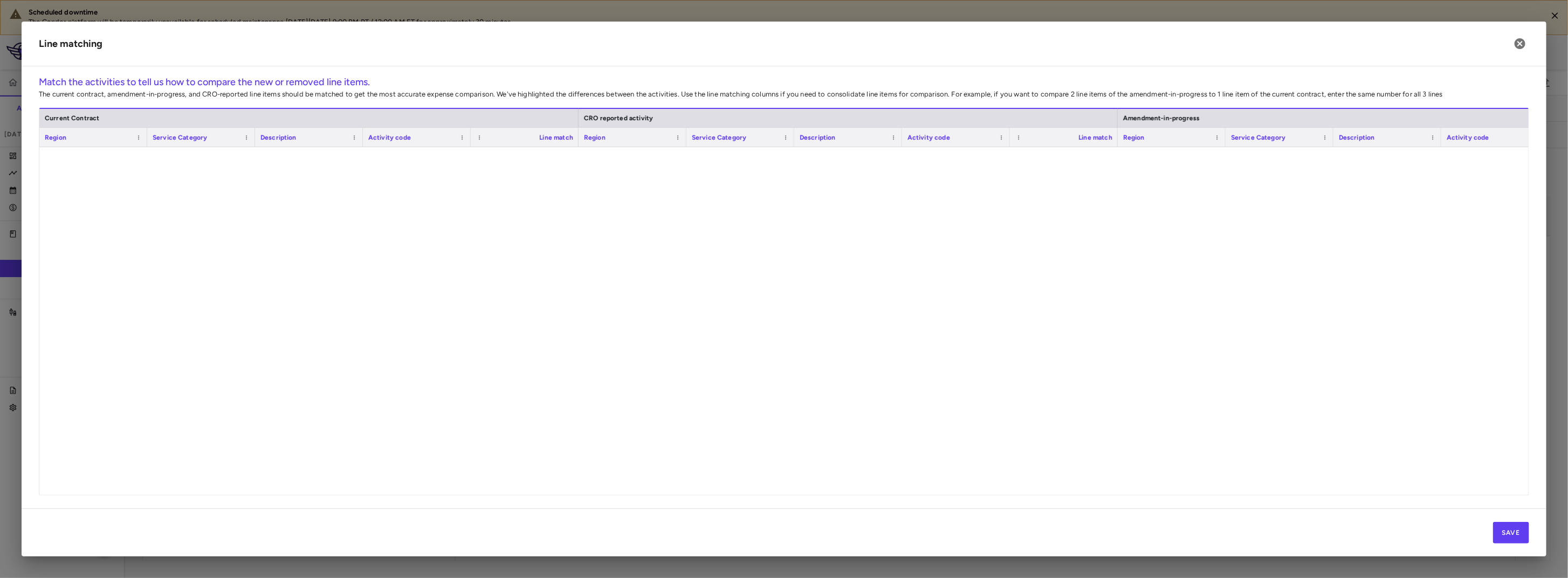
scroll to position [2156, 0]
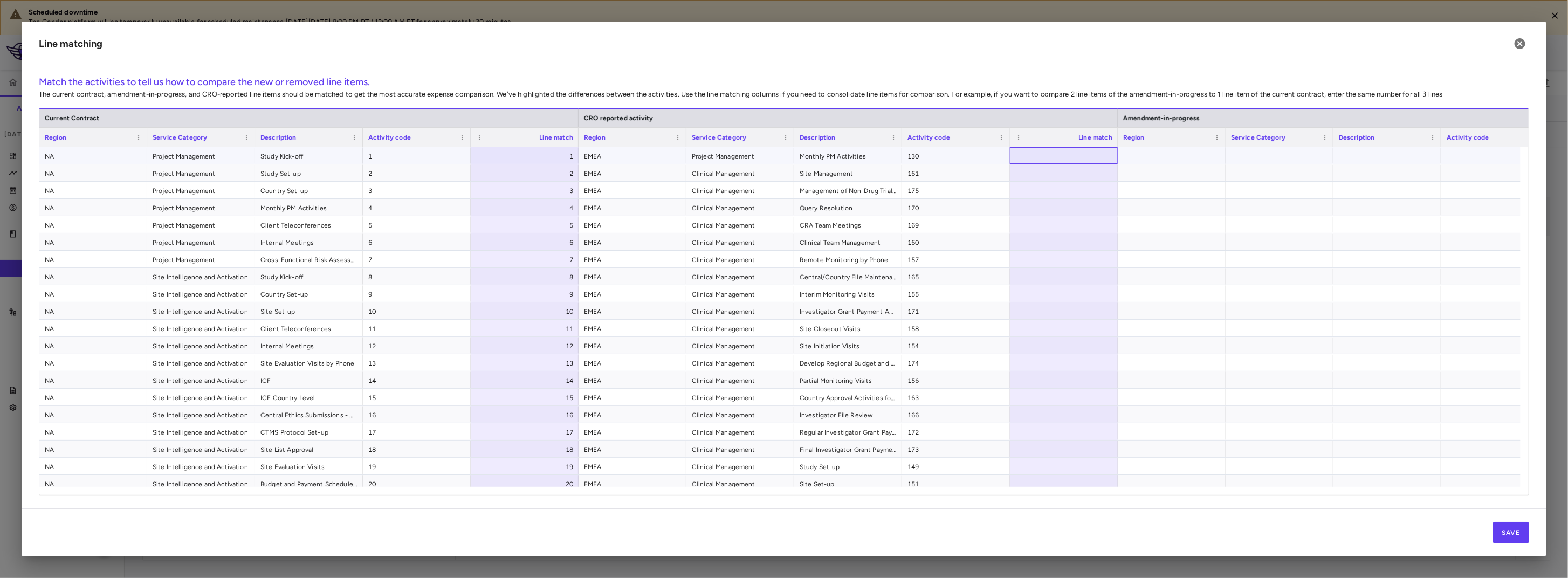
click at [1065, 155] on div at bounding box center [1064, 156] width 108 height 17
click at [1081, 154] on div at bounding box center [1064, 156] width 108 height 17
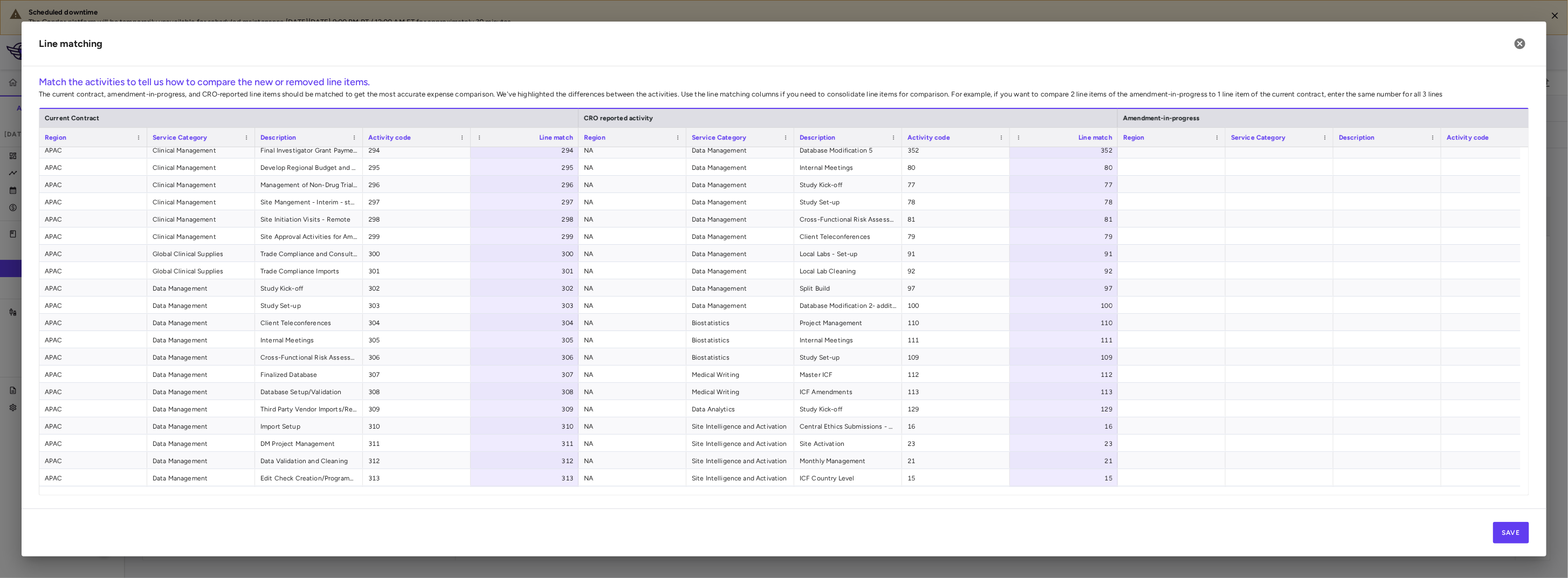
scroll to position [5037, 0]
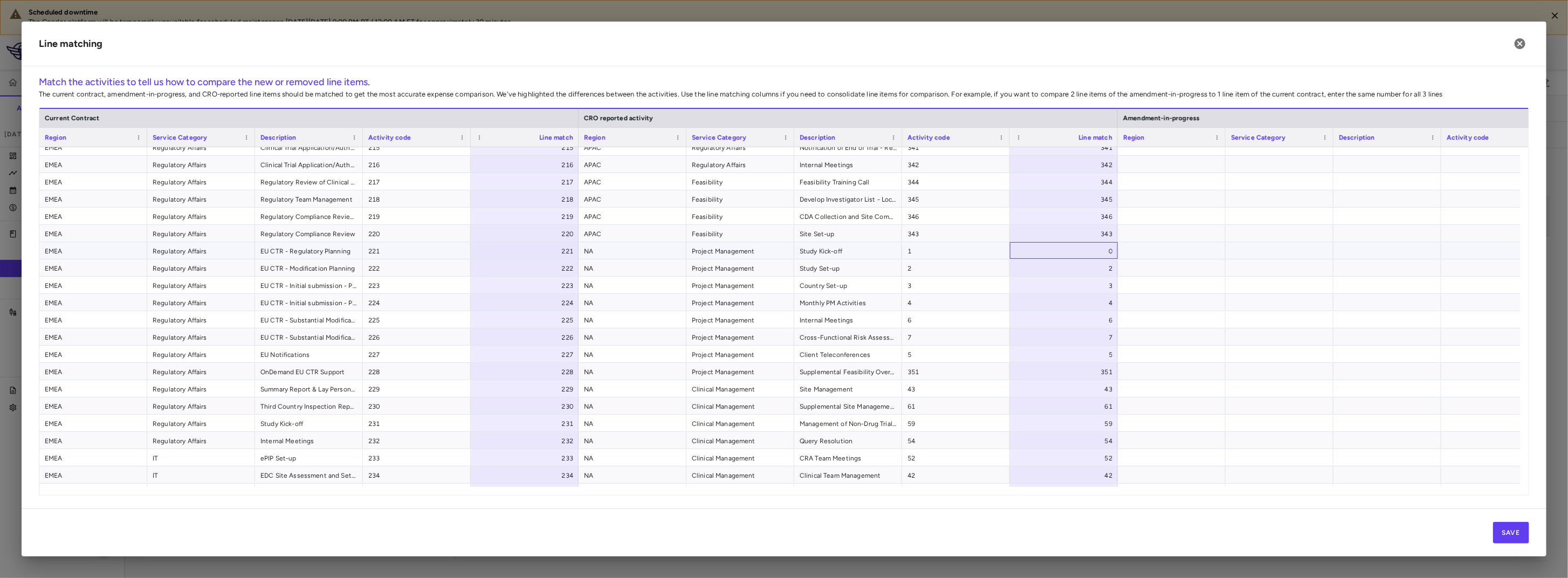
click at [1094, 249] on div "0" at bounding box center [1066, 251] width 93 height 18
type input "*"
click at [1226, 64] on h2 "Line matching" at bounding box center [783, 44] width 1524 height 45
click at [1393, 465] on div at bounding box center [1387, 458] width 108 height 17
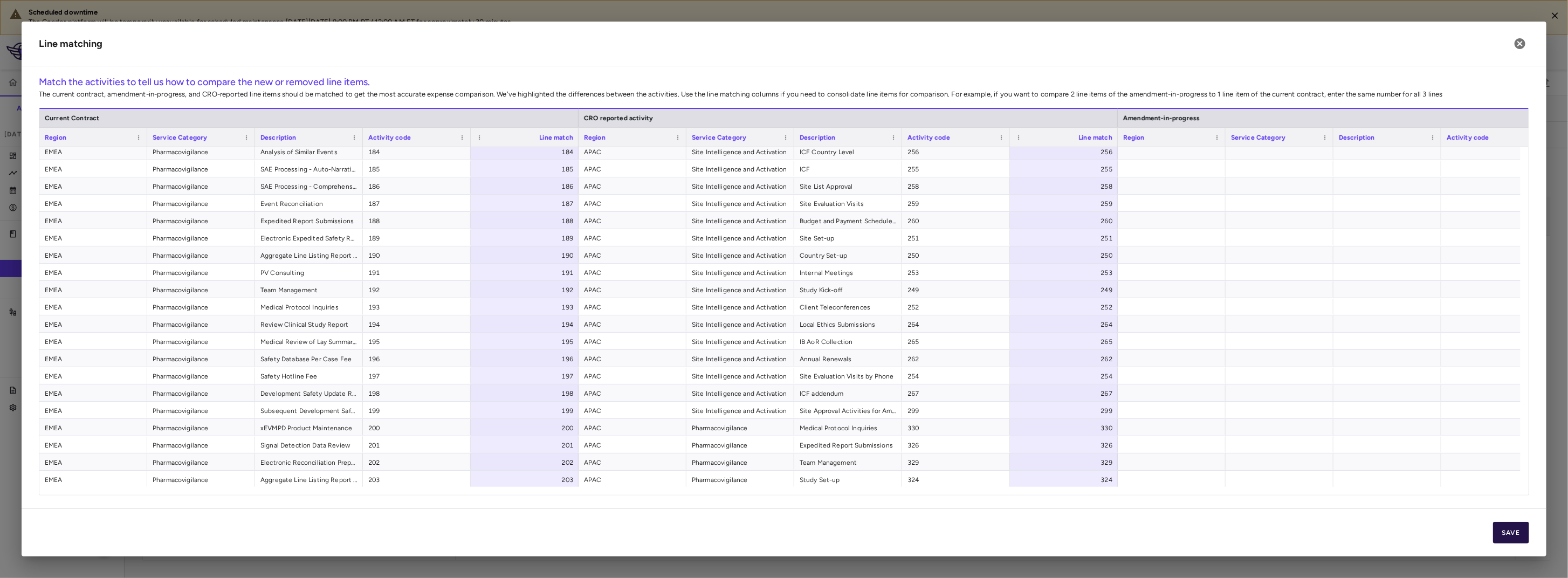
click at [1511, 527] on button "Save" at bounding box center [1511, 532] width 36 height 21
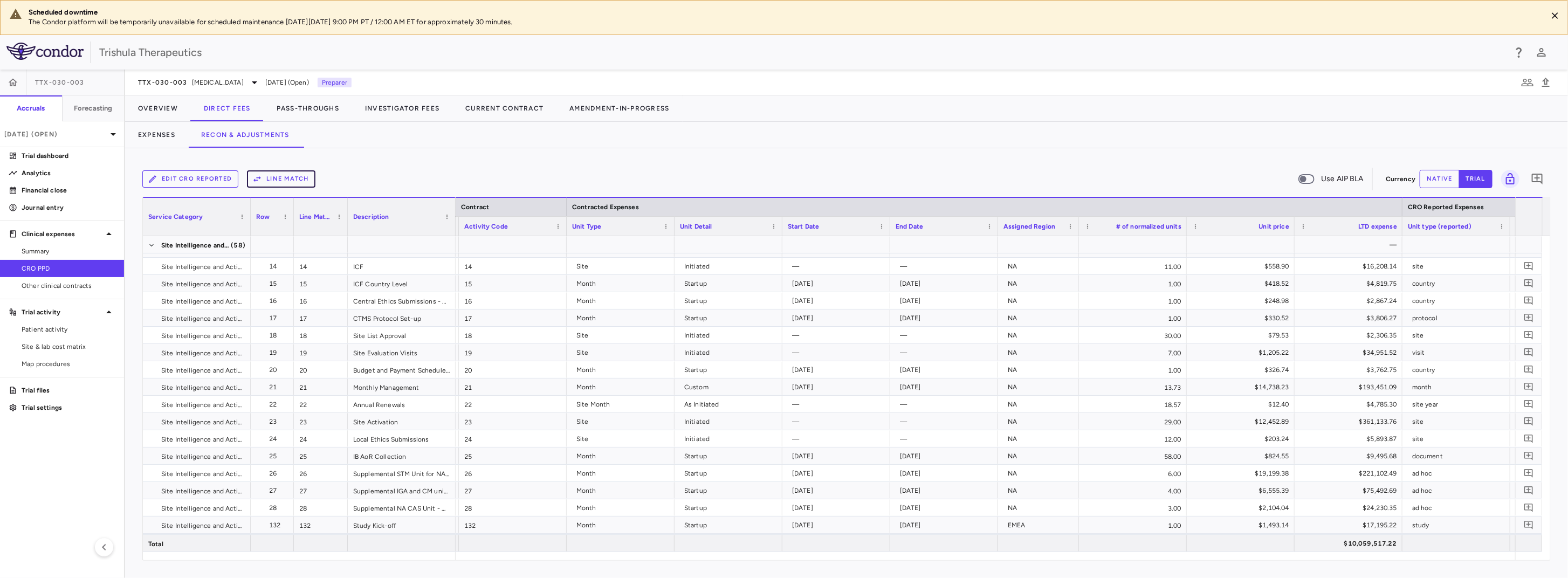
scroll to position [0, 128]
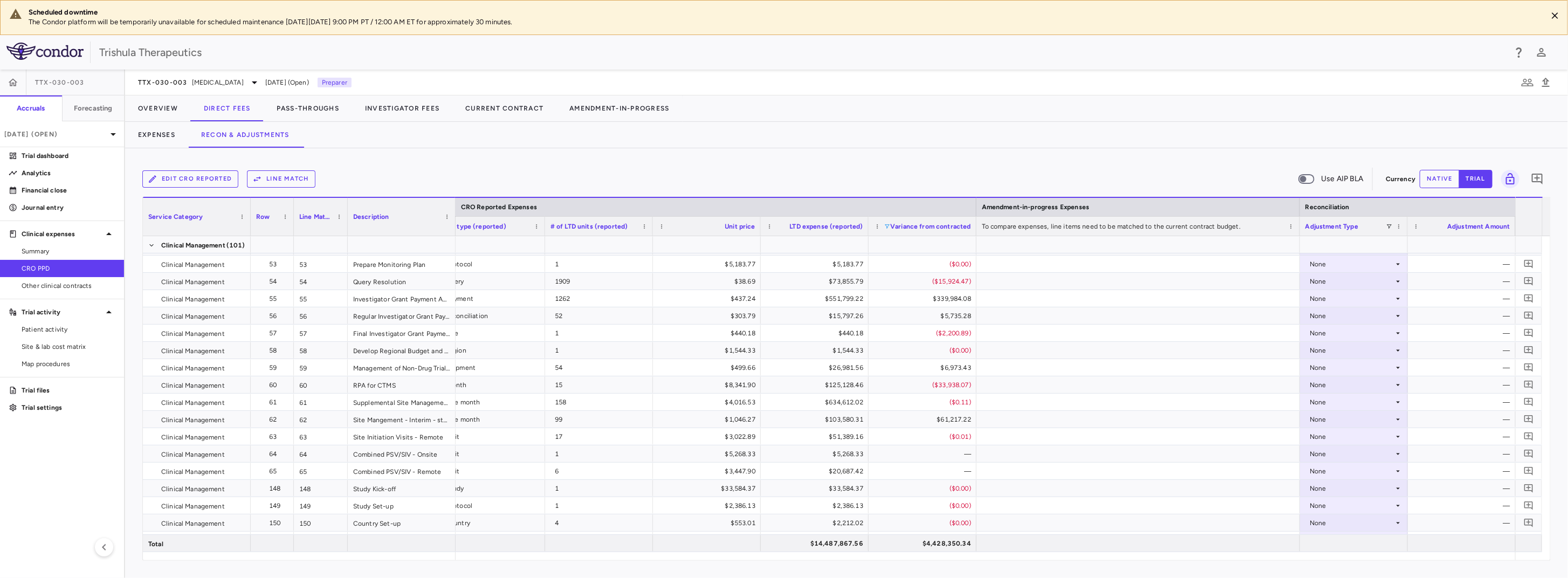
click at [885, 228] on span at bounding box center [887, 227] width 7 height 7
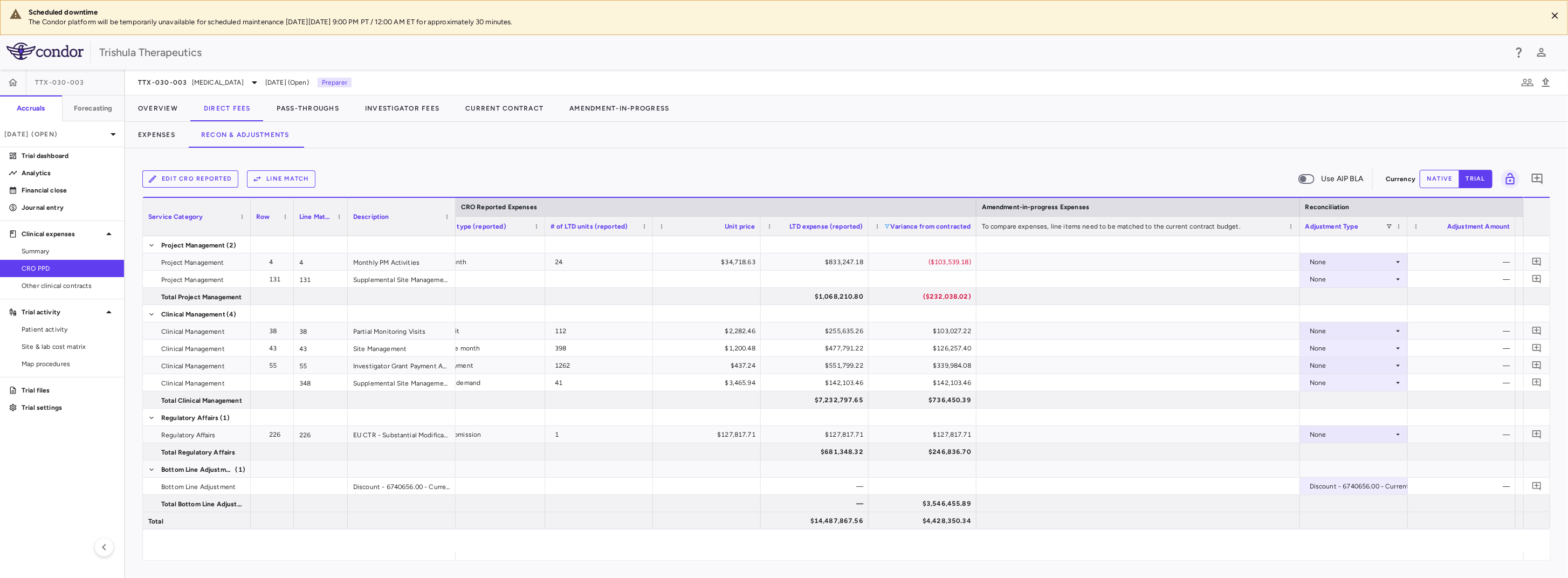
click at [1015, 166] on div "Edit CRO reported Line Match Use AIP BLA Currency native trial 0" at bounding box center [846, 178] width 1408 height 27
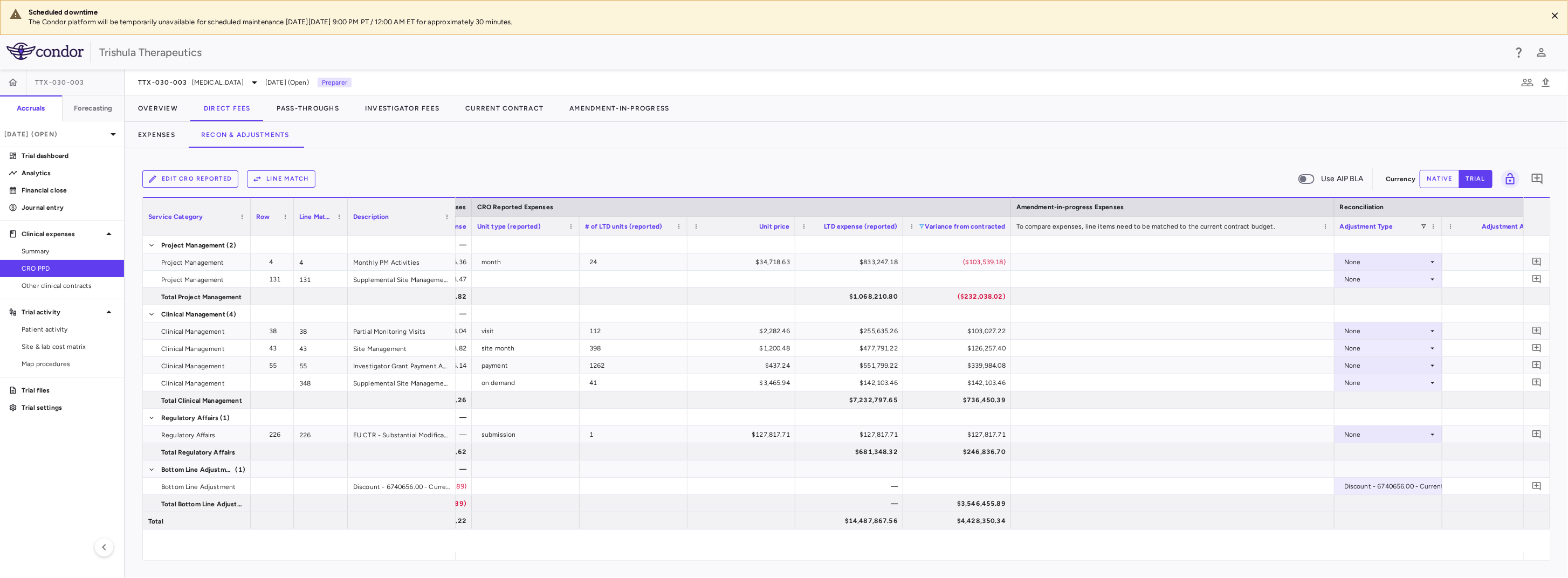
scroll to position [0, 1033]
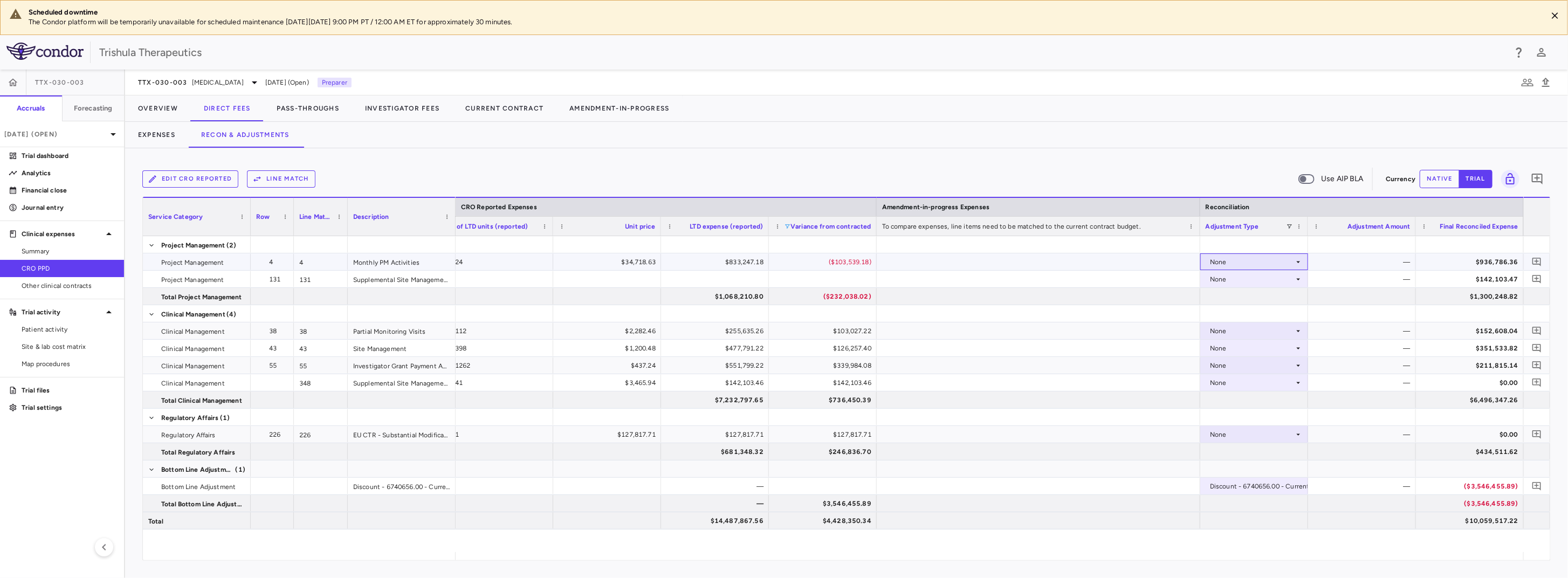
click at [1297, 264] on icon at bounding box center [1298, 262] width 8 height 8
click at [1280, 299] on li "CRO Reported" at bounding box center [1254, 299] width 107 height 16
click at [1293, 486] on div "Discount - 6740656.00 - Current" at bounding box center [1260, 486] width 100 height 18
click at [1324, 532] on div at bounding box center [784, 289] width 1568 height 578
click at [1297, 260] on icon at bounding box center [1298, 262] width 8 height 8
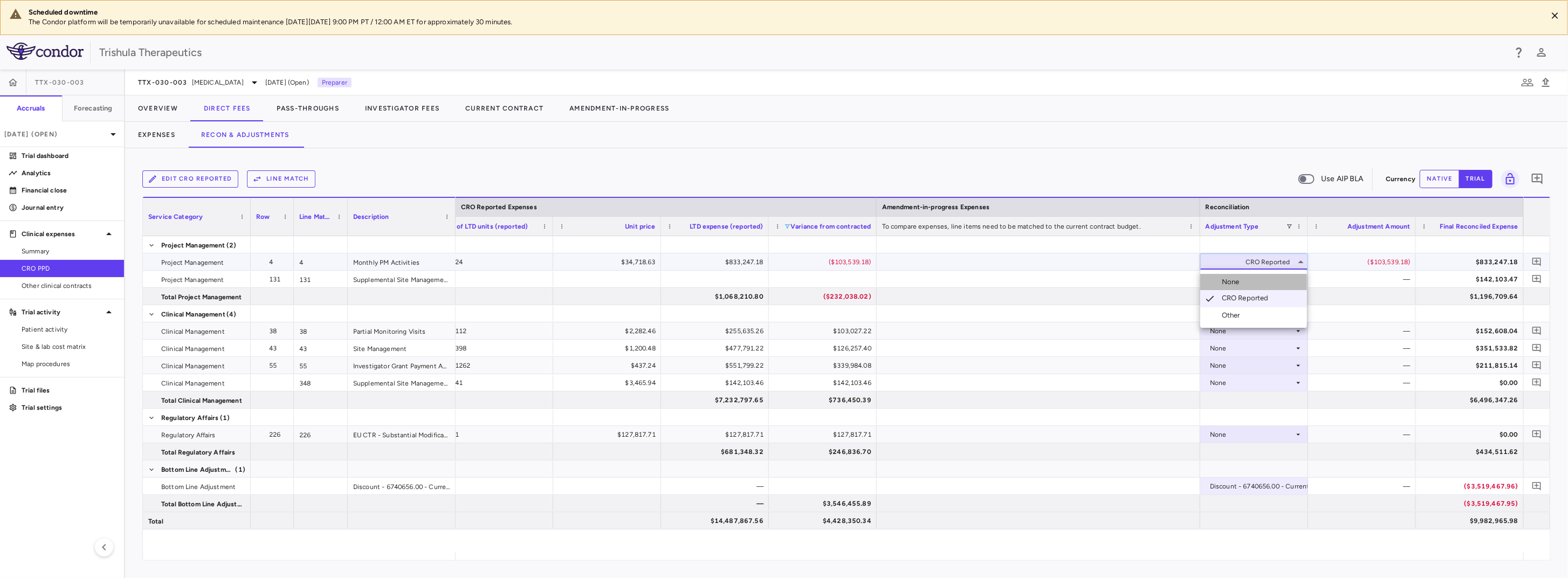
click at [1260, 279] on li "None" at bounding box center [1254, 282] width 107 height 16
click at [789, 223] on span at bounding box center [787, 227] width 7 height 7
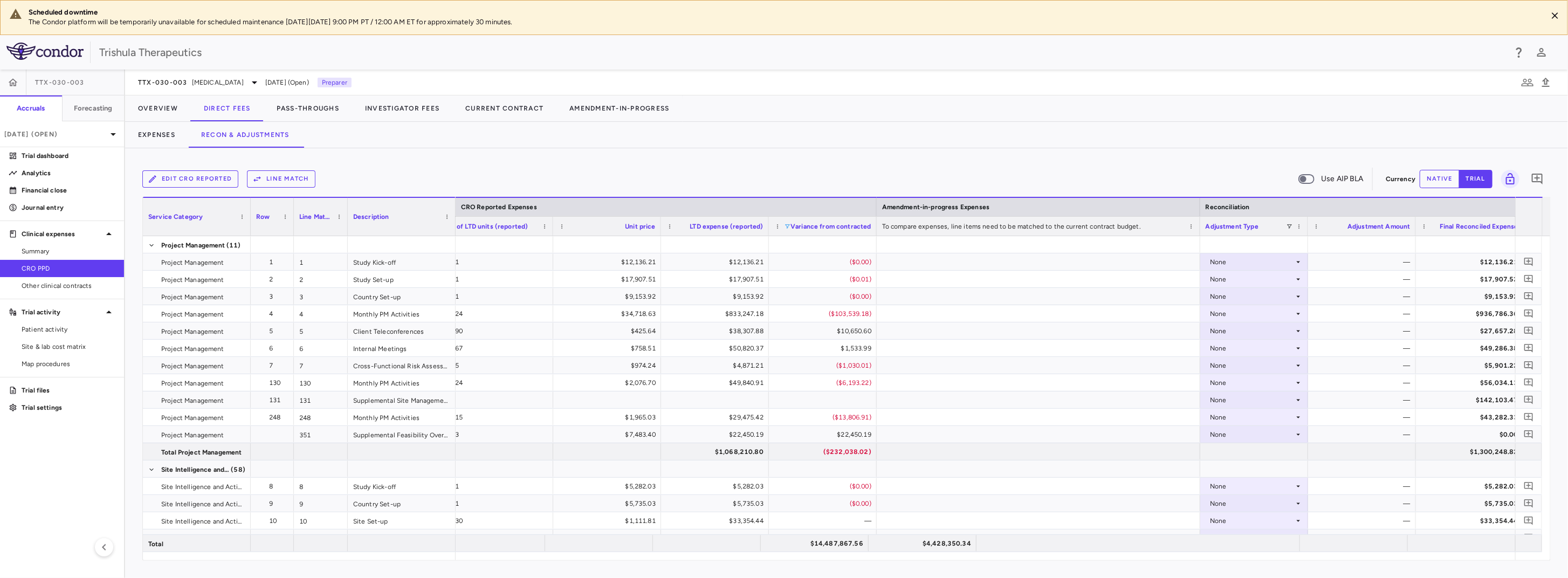
click at [1088, 161] on div "Edit CRO reported Line Match Use AIP BLA Currency native trial 0 Column Filtere…" at bounding box center [846, 363] width 1443 height 430
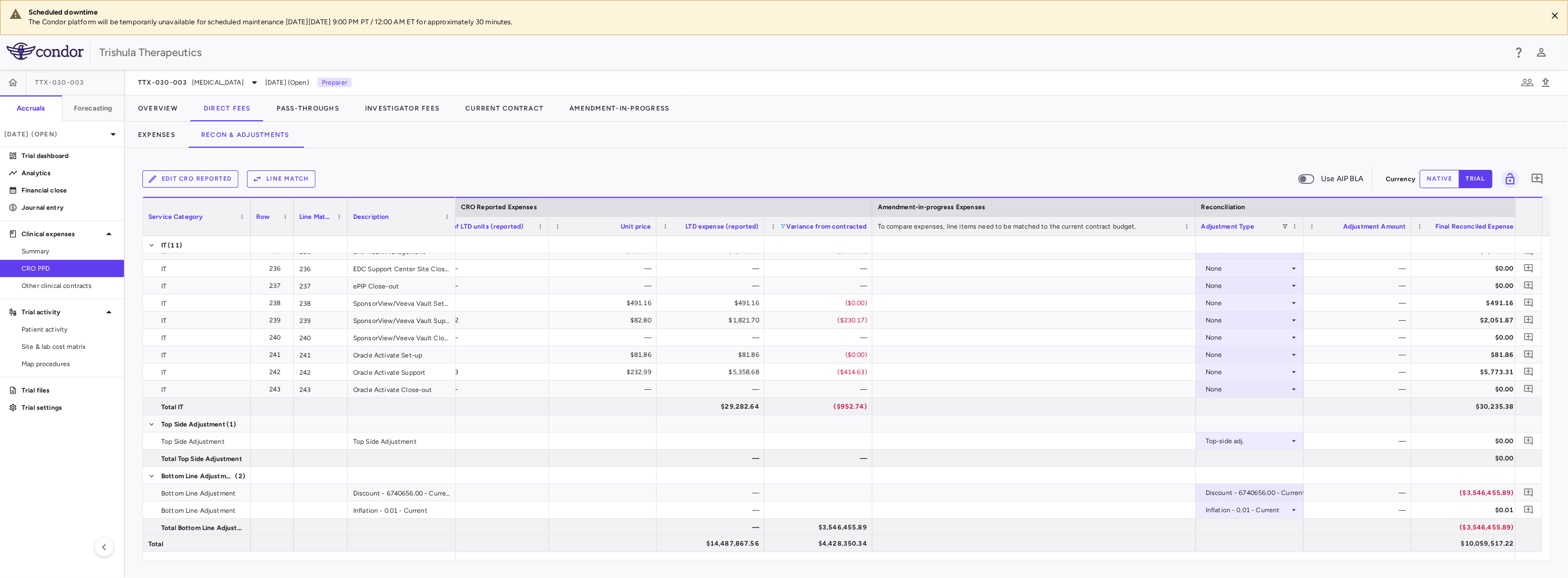
scroll to position [0, 1177]
click at [1437, 181] on button "native" at bounding box center [1439, 179] width 40 height 18
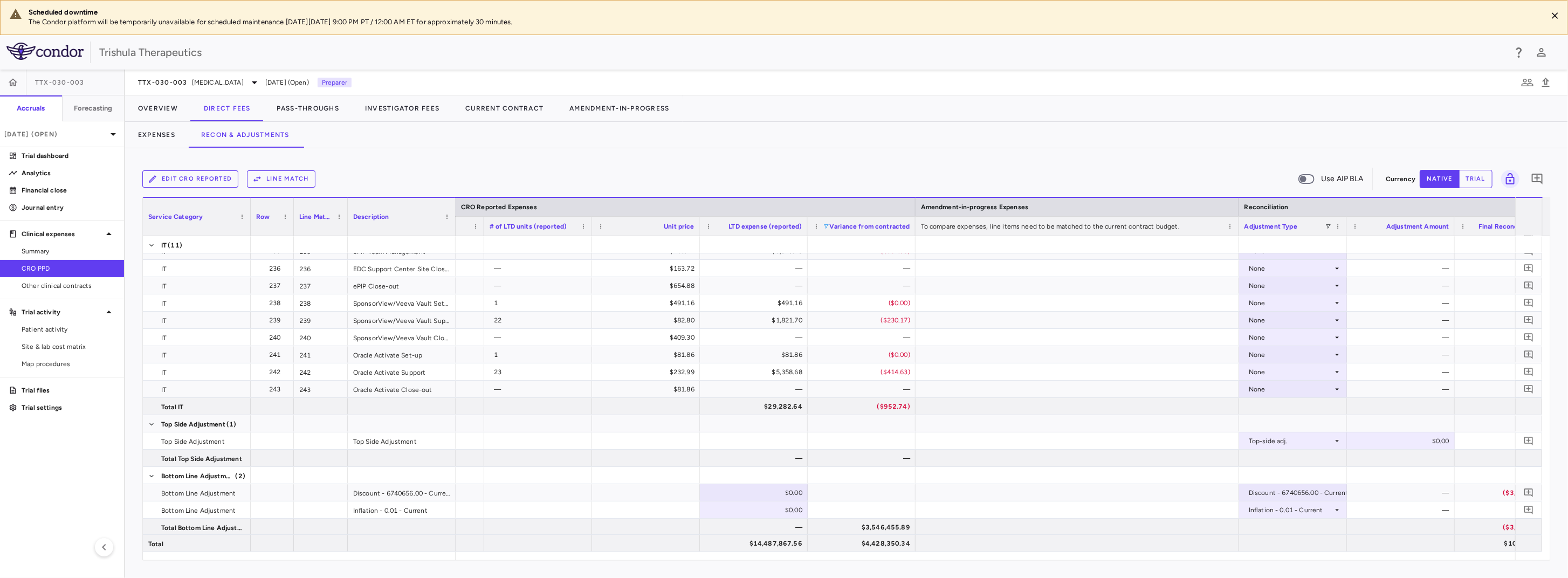
scroll to position [0, 1107]
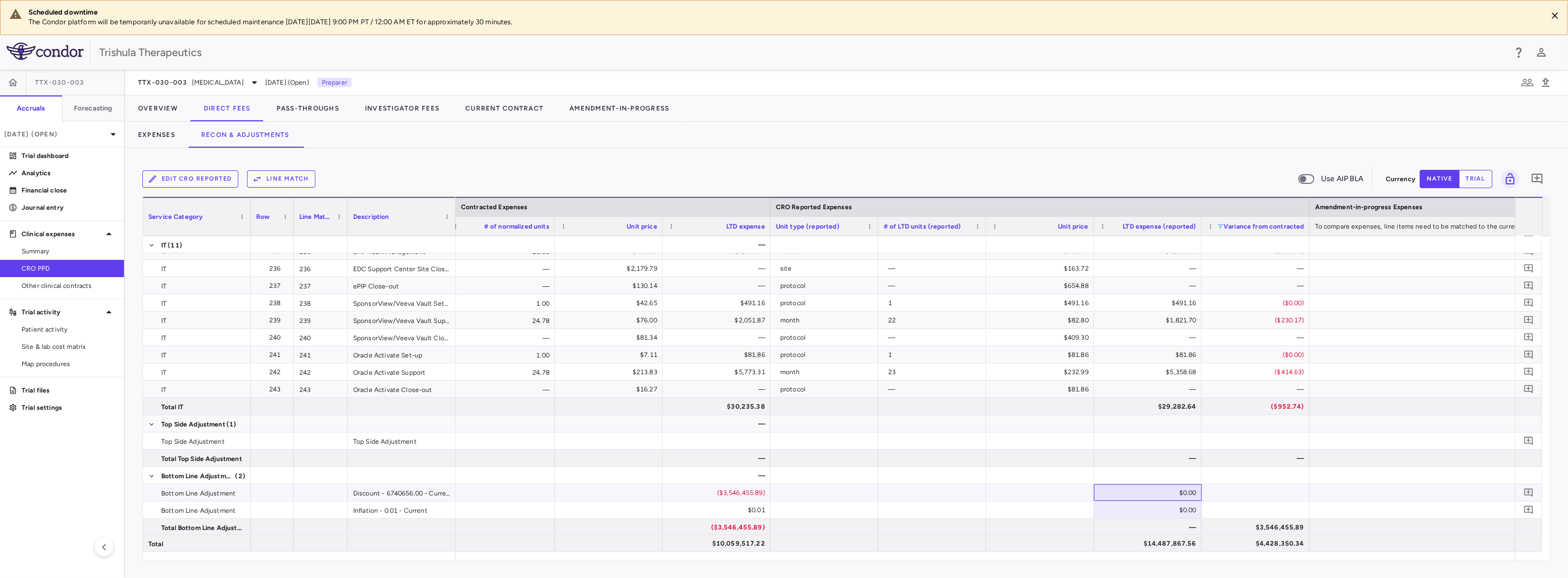
click at [1145, 491] on div "$0.00" at bounding box center [1150, 493] width 93 height 18
click at [1157, 488] on input "number" at bounding box center [1156, 493] width 90 height 18
paste input "**********"
click at [1139, 493] on input "**********" at bounding box center [1156, 493] width 90 height 18
type input "**********"
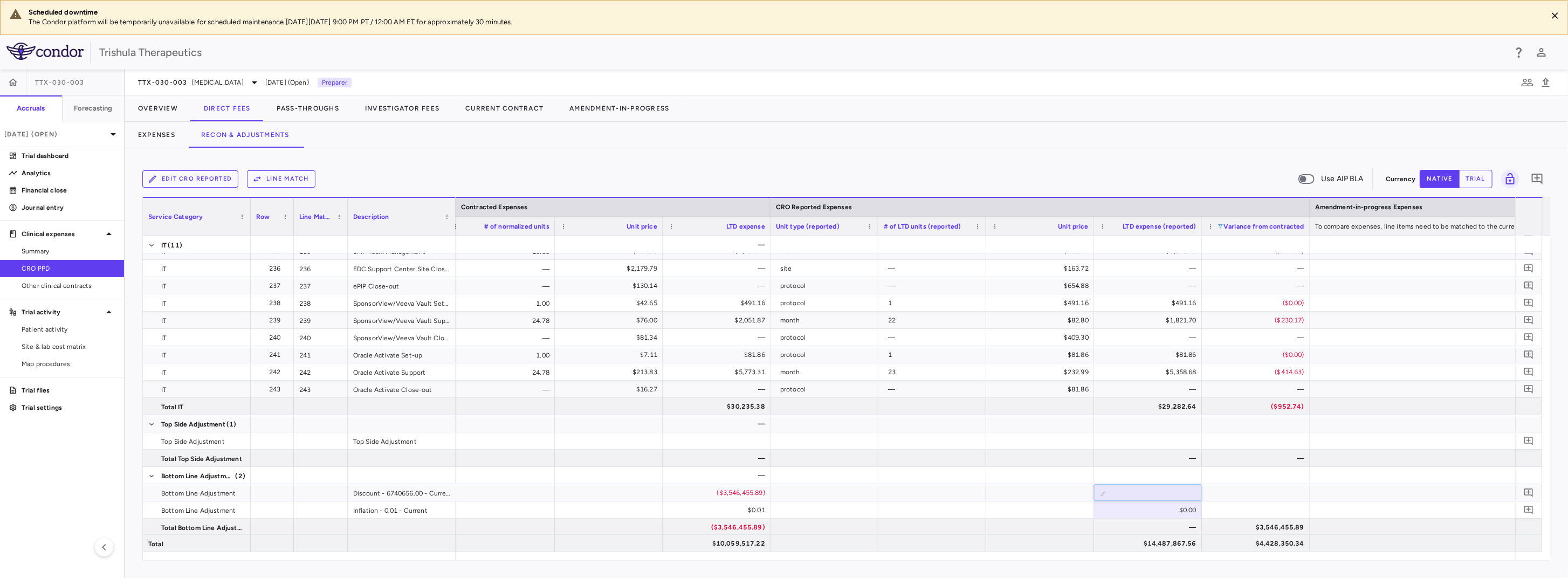
click at [1055, 568] on div "Edit CRO reported Line Match Use AIP BLA Currency native trial 0 Column Filtere…" at bounding box center [846, 363] width 1443 height 430
click at [1385, 549] on div at bounding box center [1471, 544] width 323 height 17
click at [1169, 495] on div "$0.00" at bounding box center [1150, 493] width 93 height 18
click at [1037, 511] on div at bounding box center [1040, 510] width 108 height 17
click at [1152, 506] on div "$0.00" at bounding box center [1150, 510] width 93 height 18
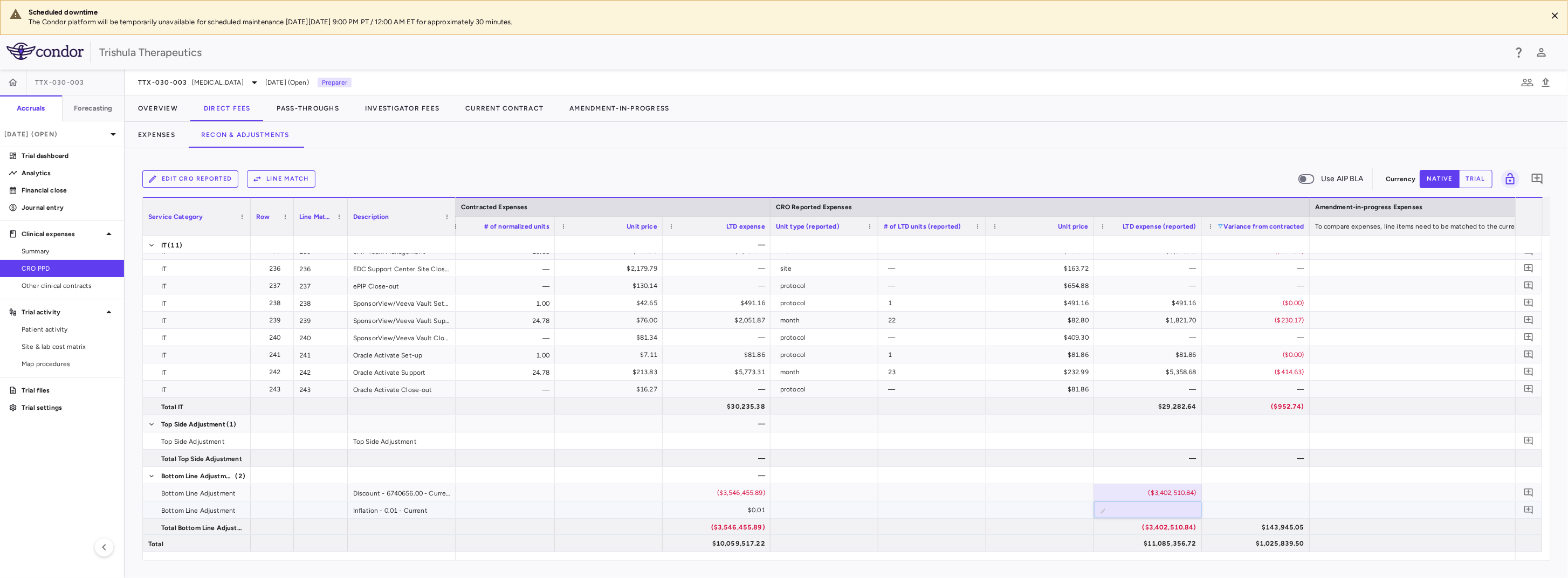
type input "*********"
click at [1040, 505] on div at bounding box center [1040, 510] width 108 height 17
click at [1129, 509] on div "$485,433.31" at bounding box center [1150, 510] width 93 height 18
click at [1061, 512] on div at bounding box center [1040, 510] width 108 height 17
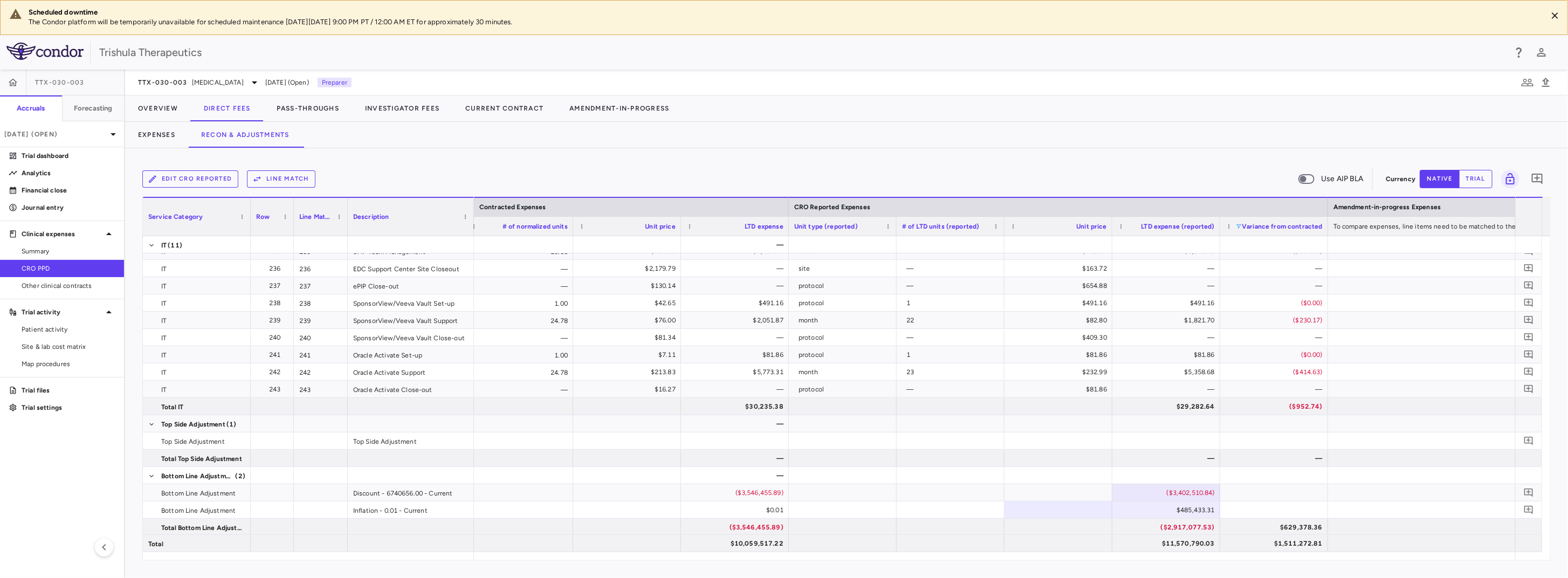
drag, startPoint x: 453, startPoint y: 210, endPoint x: 471, endPoint y: 210, distance: 18.0
click at [471, 210] on div at bounding box center [473, 217] width 5 height 38
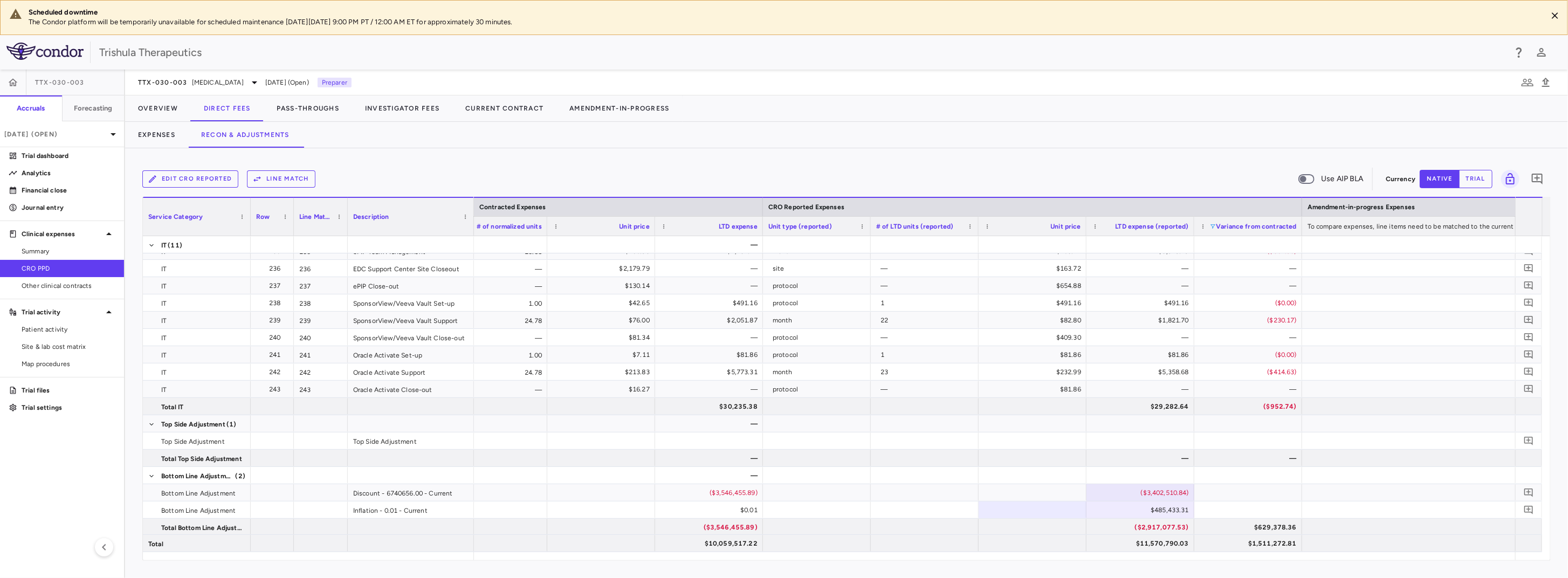
scroll to position [0, 838]
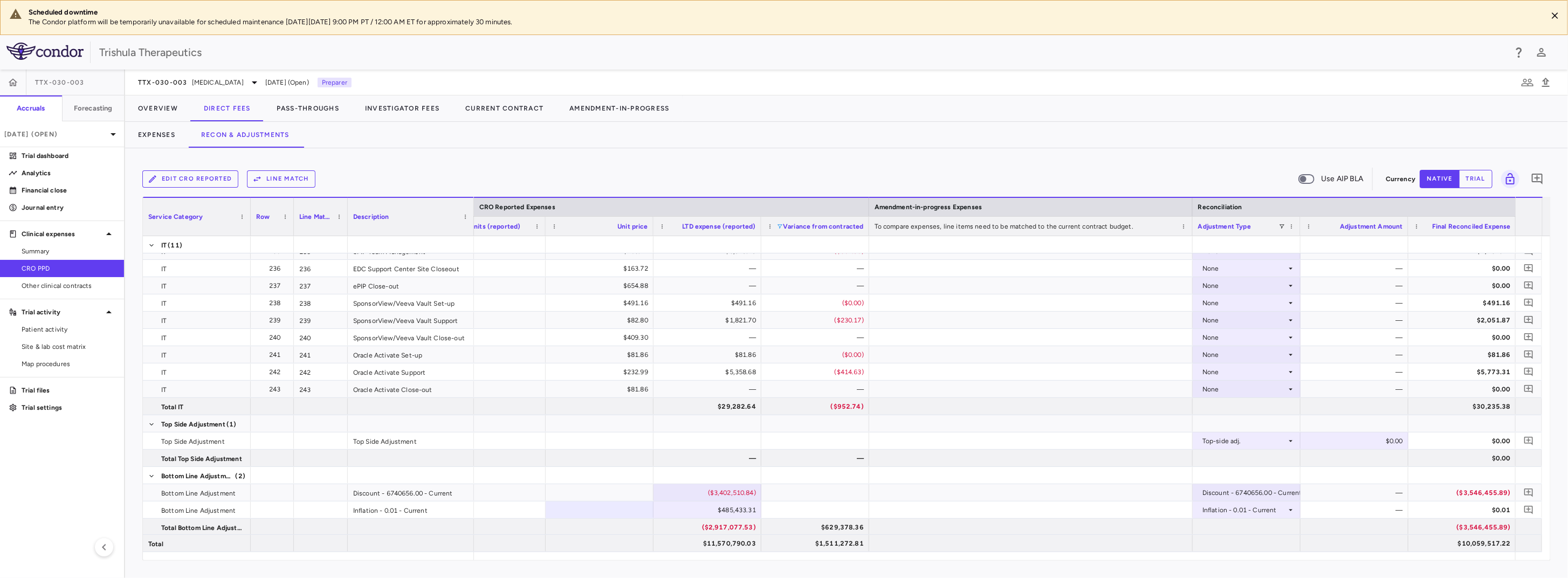
click at [1476, 173] on button "trial" at bounding box center [1475, 179] width 33 height 18
click at [1439, 177] on button "native" at bounding box center [1439, 179] width 40 height 18
click at [1272, 435] on div "Top-side adj." at bounding box center [1244, 441] width 84 height 18
click at [1167, 447] on div at bounding box center [784, 289] width 1568 height 578
click at [1344, 442] on div "$0.00" at bounding box center [1357, 441] width 93 height 18
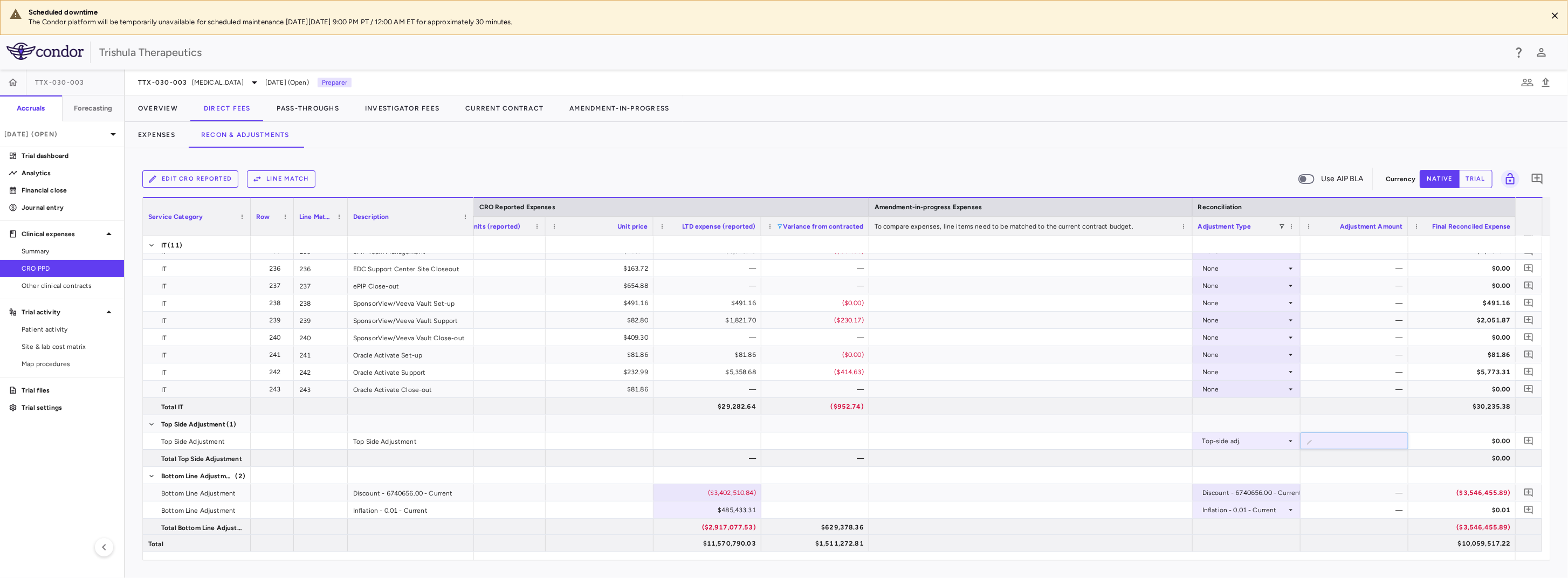
type input "*********"
click at [1399, 568] on div "Edit CRO reported Line Match Use AIP BLA Currency native trial 0 Press ENTER to…" at bounding box center [846, 363] width 1443 height 430
click at [1356, 498] on div "—" at bounding box center [1357, 493] width 93 height 18
click at [1344, 437] on div "$485,433.31" at bounding box center [1357, 441] width 93 height 18
click at [1531, 439] on icon "Add comment" at bounding box center [1529, 441] width 10 height 10
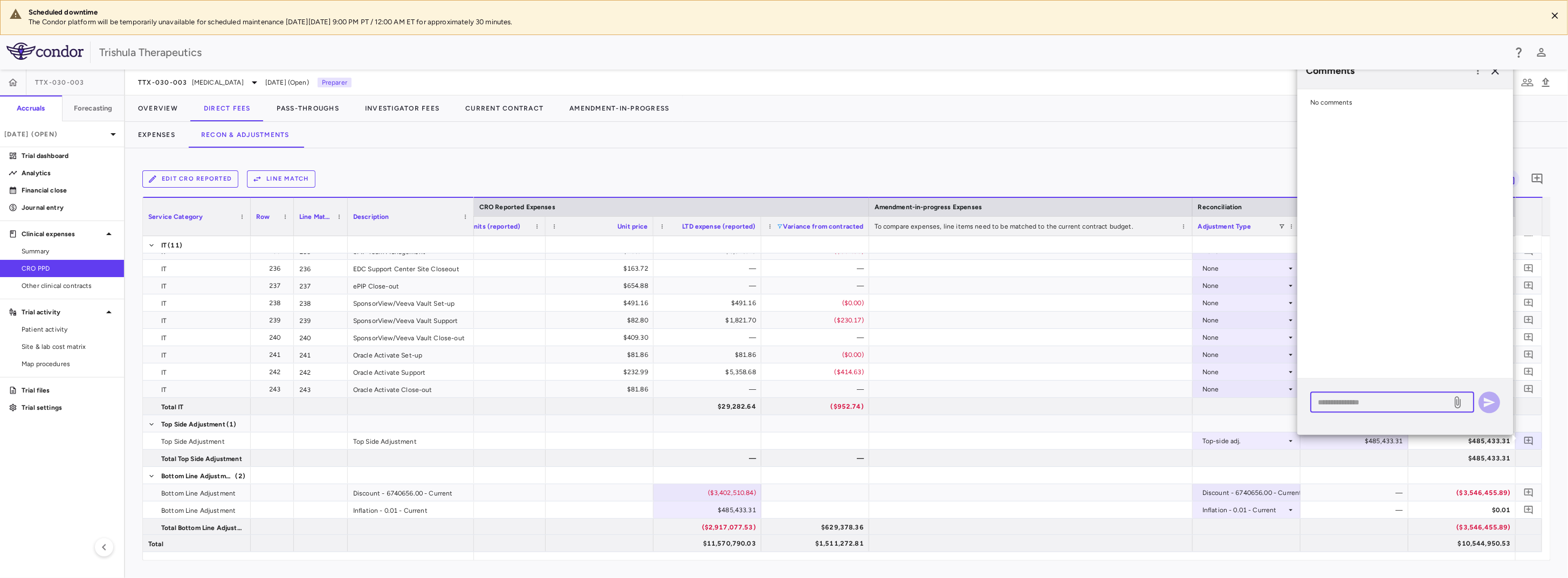
click at [1346, 405] on textarea at bounding box center [1381, 402] width 126 height 12
type textarea "*"
type textarea "**********"
click at [1494, 391] on icon "button" at bounding box center [1489, 391] width 11 height 10
drag, startPoint x: 1420, startPoint y: 74, endPoint x: 1414, endPoint y: 97, distance: 23.8
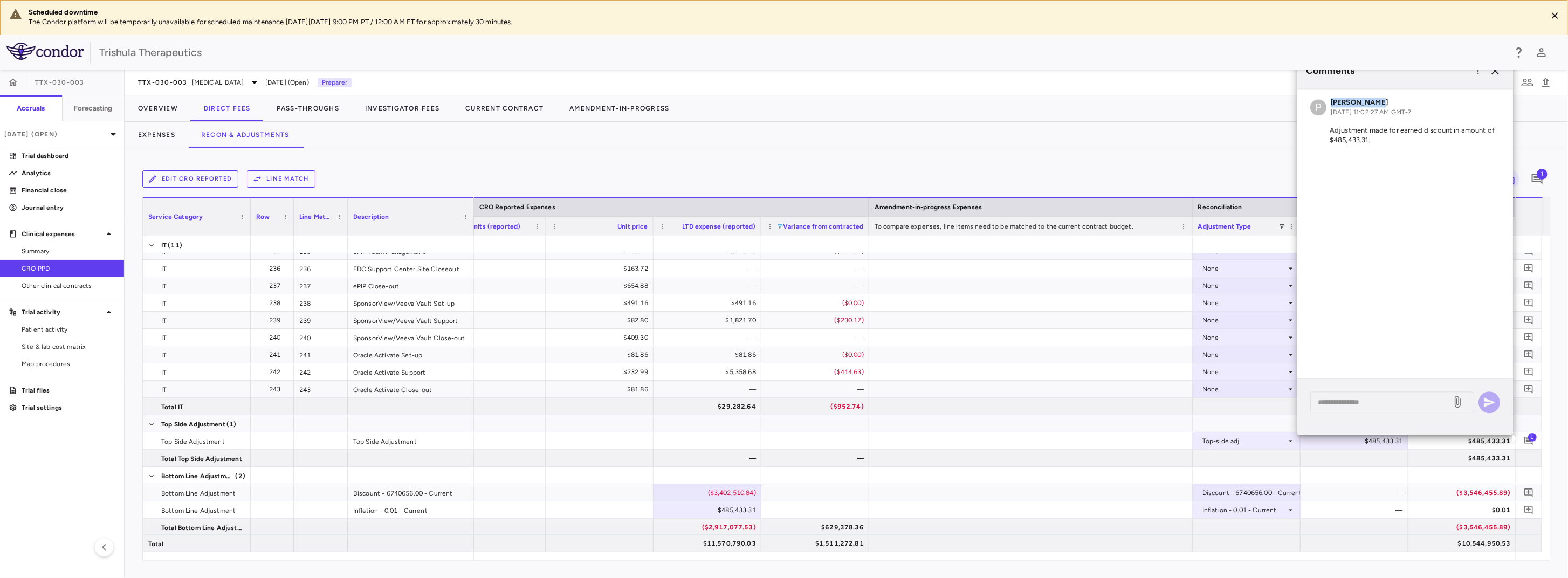
click at [1414, 97] on div "Comments P Pauline Wong Aug 12, 2025, 11:02:27 AM GMT-7 Adjustment made for ear…" at bounding box center [1405, 243] width 215 height 382
drag, startPoint x: 1414, startPoint y: 97, endPoint x: 1496, endPoint y: 74, distance: 85.2
click at [1496, 74] on icon "button" at bounding box center [1495, 71] width 13 height 13
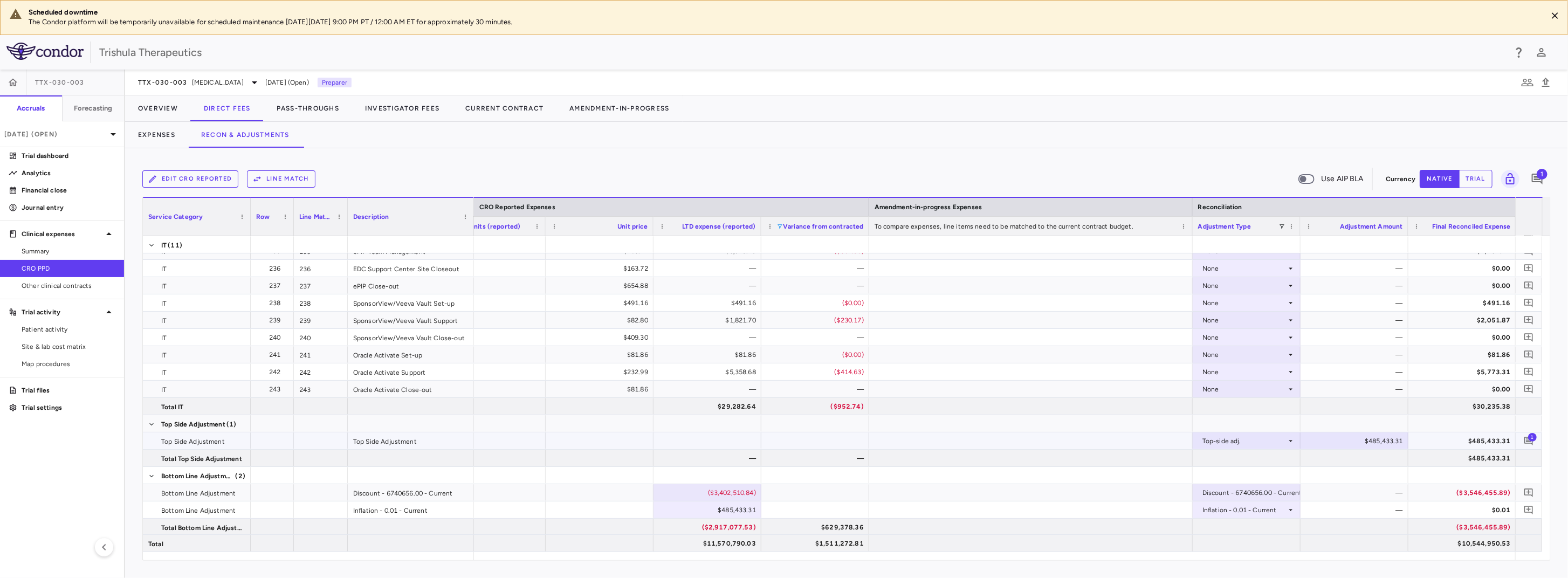
click at [1352, 439] on div "$485,433.31" at bounding box center [1357, 441] width 93 height 18
drag, startPoint x: 1350, startPoint y: 439, endPoint x: 1392, endPoint y: 443, distance: 42.2
click at [1392, 443] on input "*********" at bounding box center [1362, 441] width 90 height 18
type input "*********"
click at [1220, 148] on div "Edit CRO reported Line Match Use AIP BLA Currency native trial 1 Press ENTER to…" at bounding box center [846, 363] width 1443 height 430
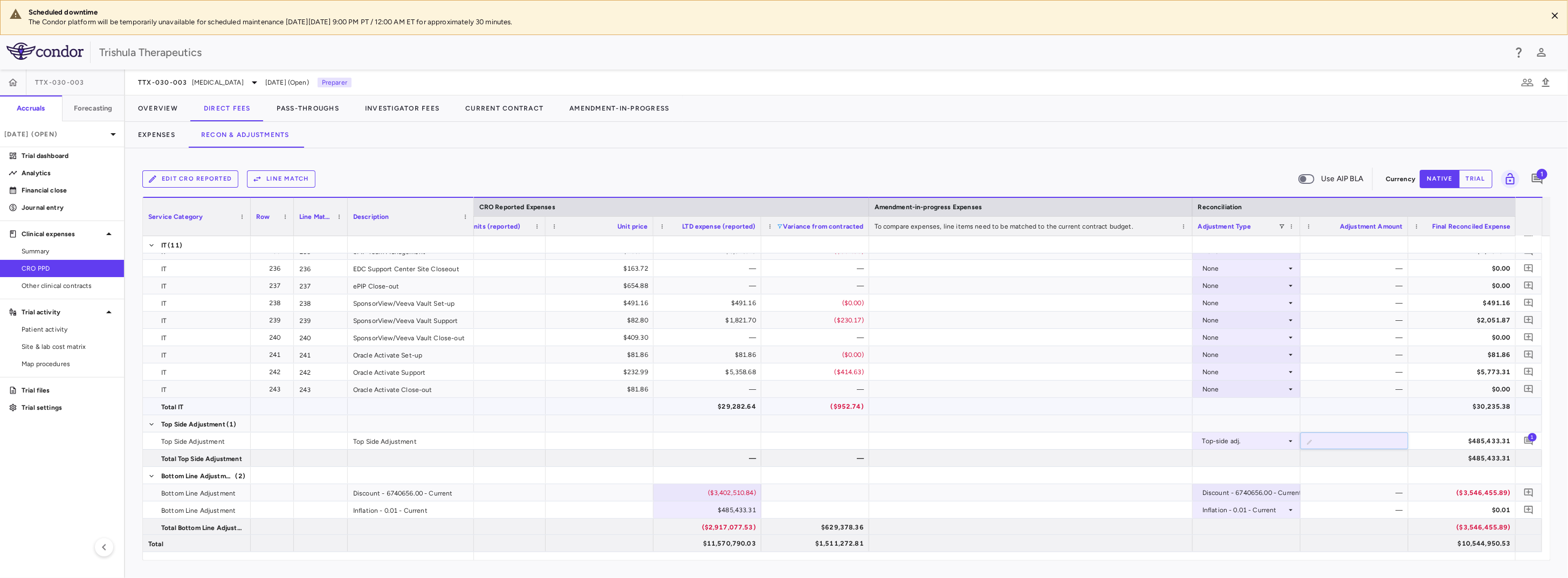
click at [1136, 402] on div at bounding box center [1031, 407] width 323 height 17
click at [1524, 439] on icon "Add comment" at bounding box center [1529, 441] width 10 height 10
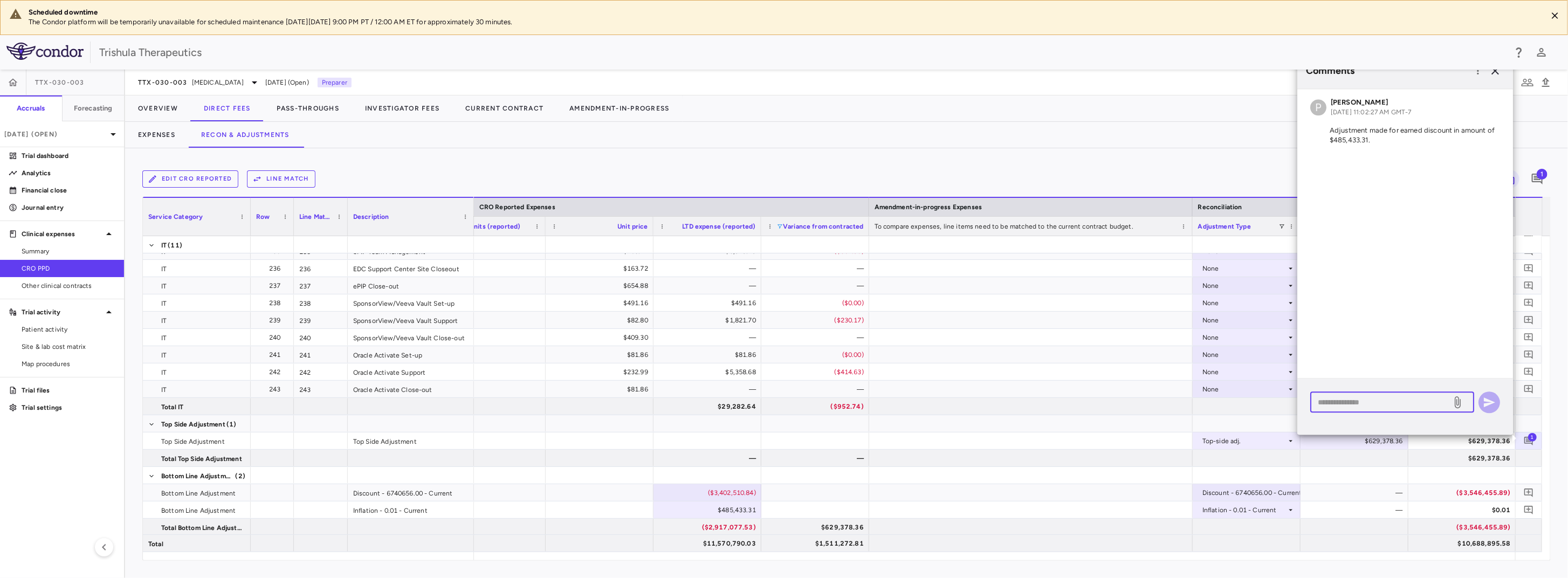
click at [1343, 405] on textarea at bounding box center [1381, 402] width 126 height 12
drag, startPoint x: 1492, startPoint y: 404, endPoint x: 1447, endPoint y: 405, distance: 45.0
click at [1450, 406] on div "**********" at bounding box center [1405, 402] width 190 height 21
click at [1442, 402] on textarea "**********" at bounding box center [1381, 402] width 126 height 12
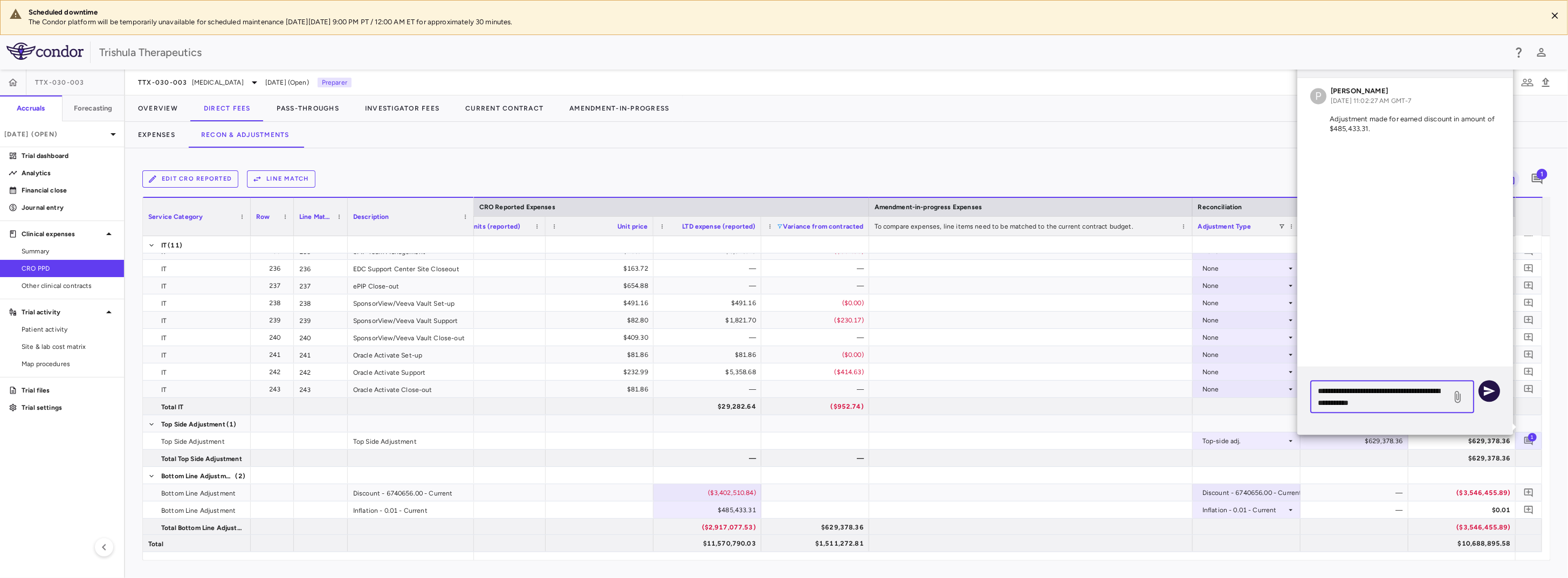
type textarea "**********"
click at [1492, 390] on icon "button" at bounding box center [1489, 391] width 11 height 10
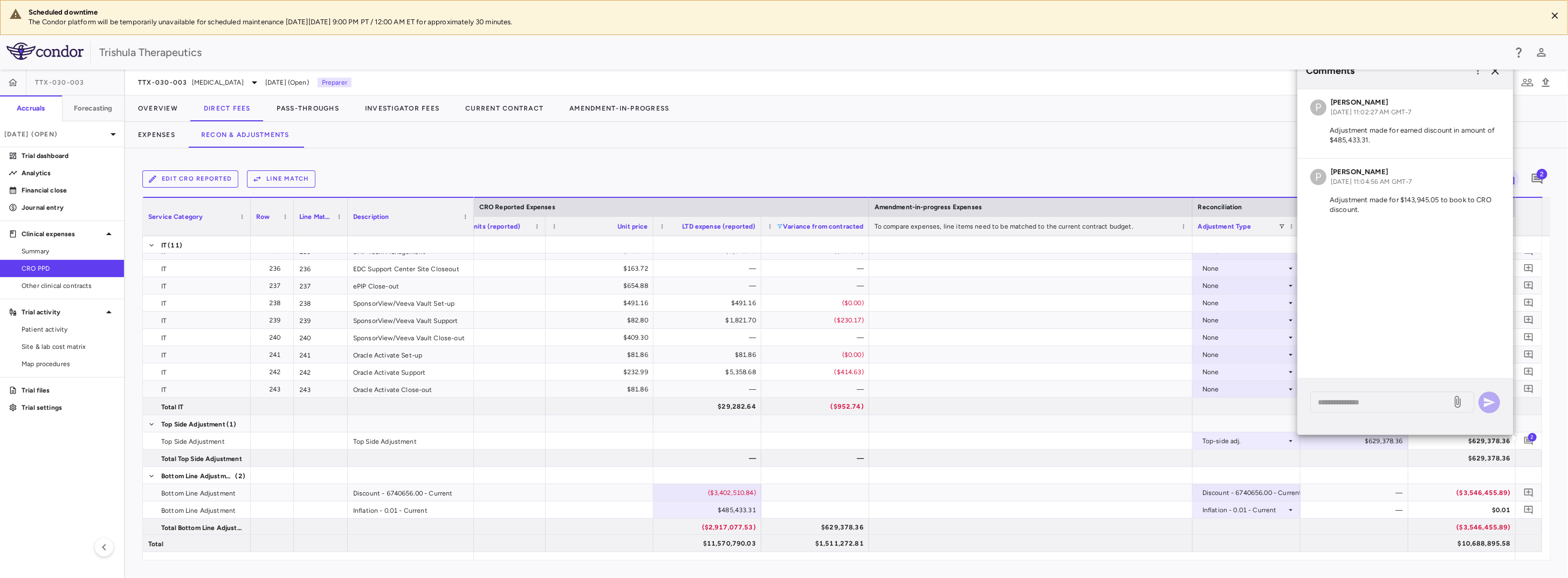
click at [1087, 51] on div "Trishula Therapeutics" at bounding box center [802, 52] width 1406 height 16
click at [1493, 72] on icon "button" at bounding box center [1495, 71] width 13 height 13
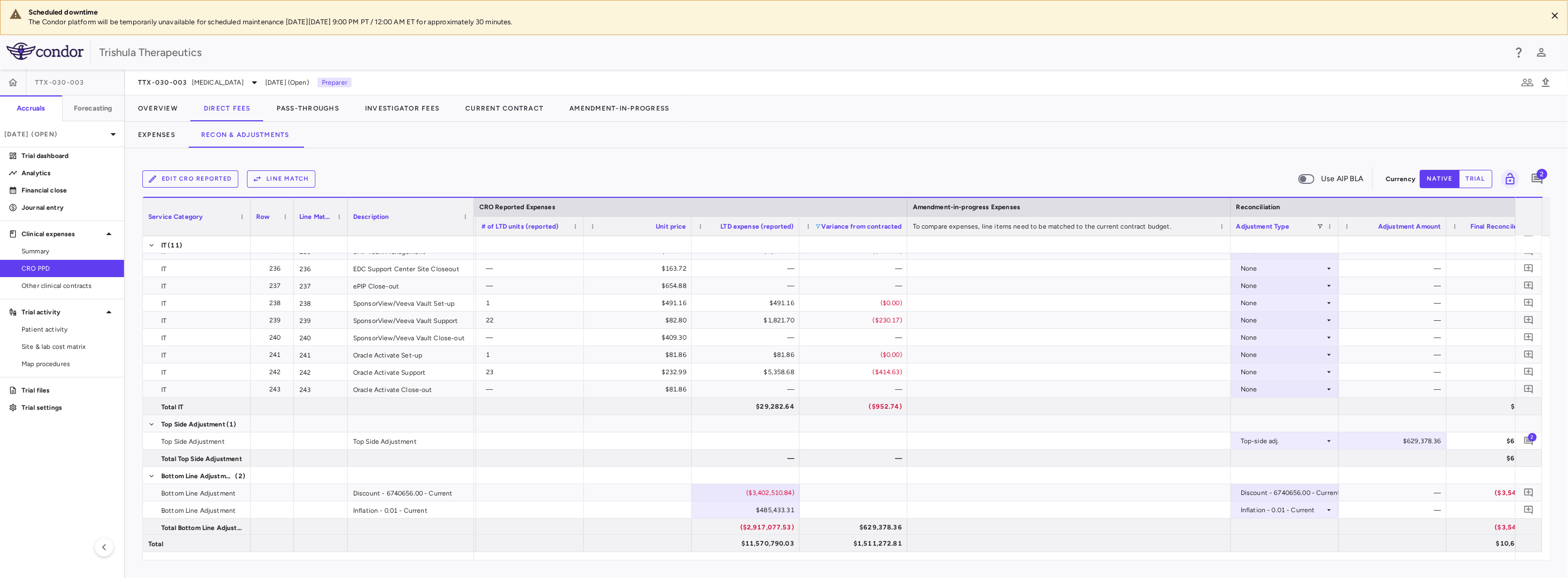
scroll to position [0, 1185]
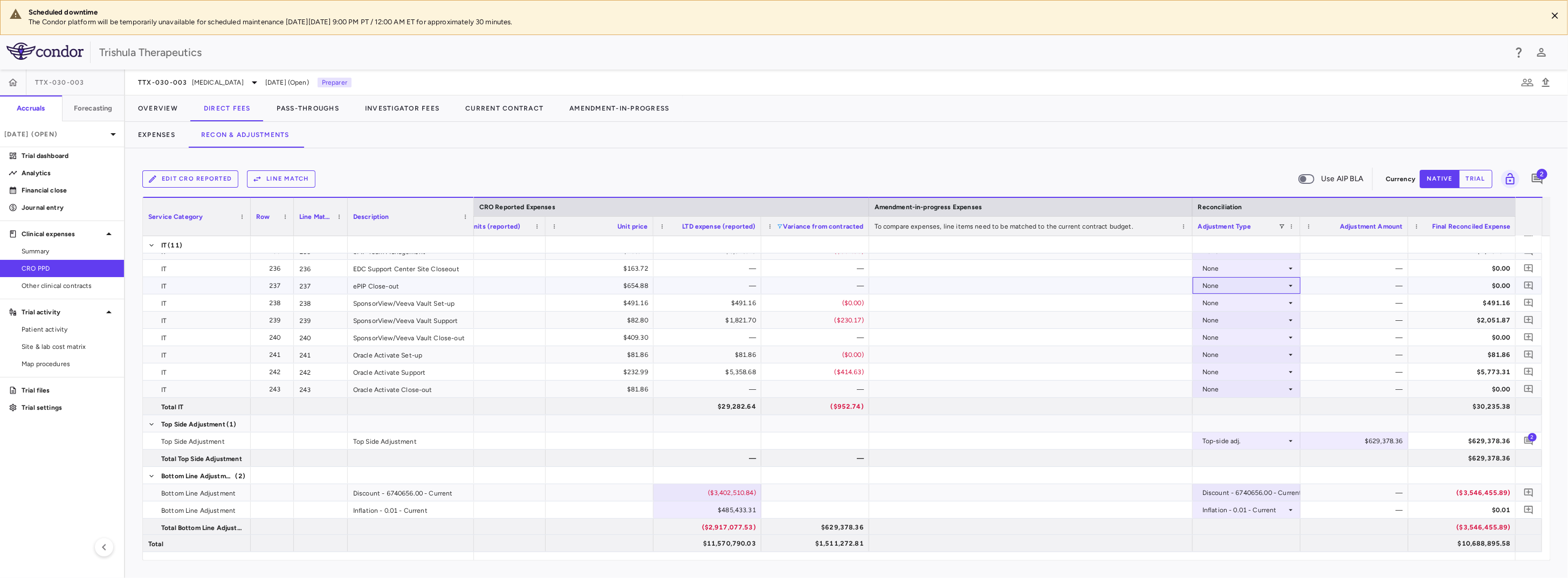
click at [1256, 279] on div "None" at bounding box center [1244, 286] width 84 height 18
click at [1217, 266] on div at bounding box center [784, 289] width 1568 height 578
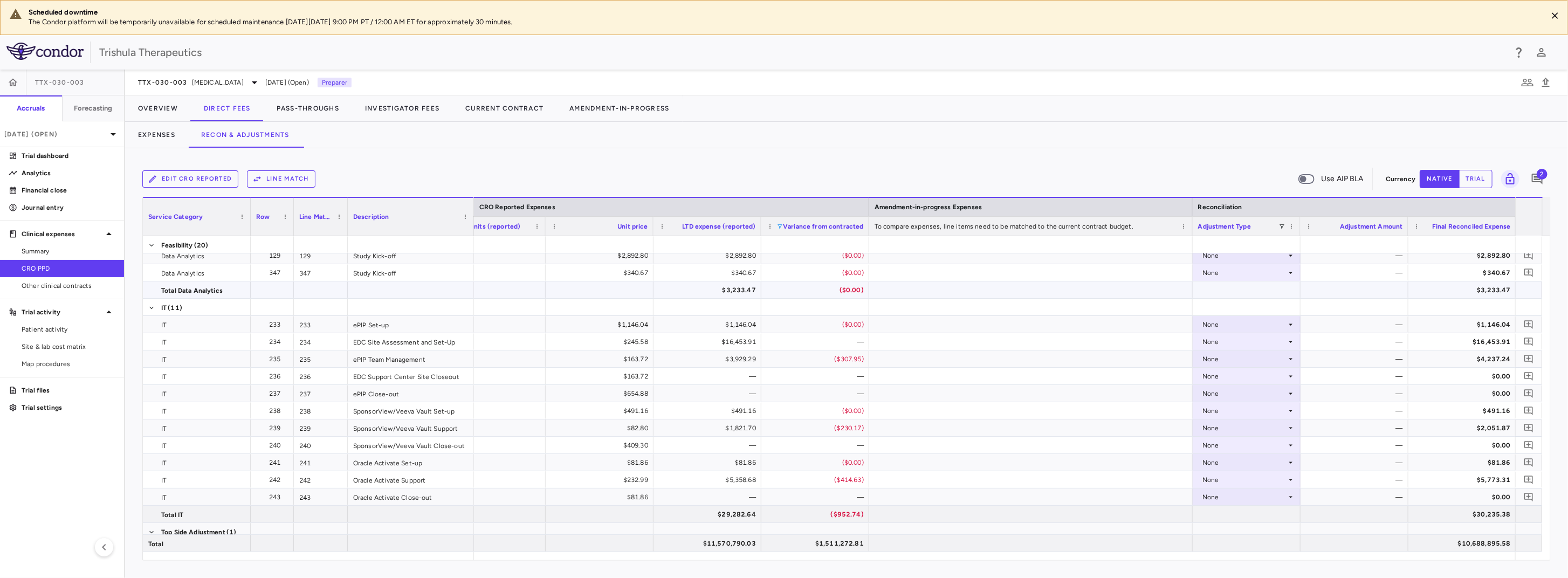
scroll to position [6200, 0]
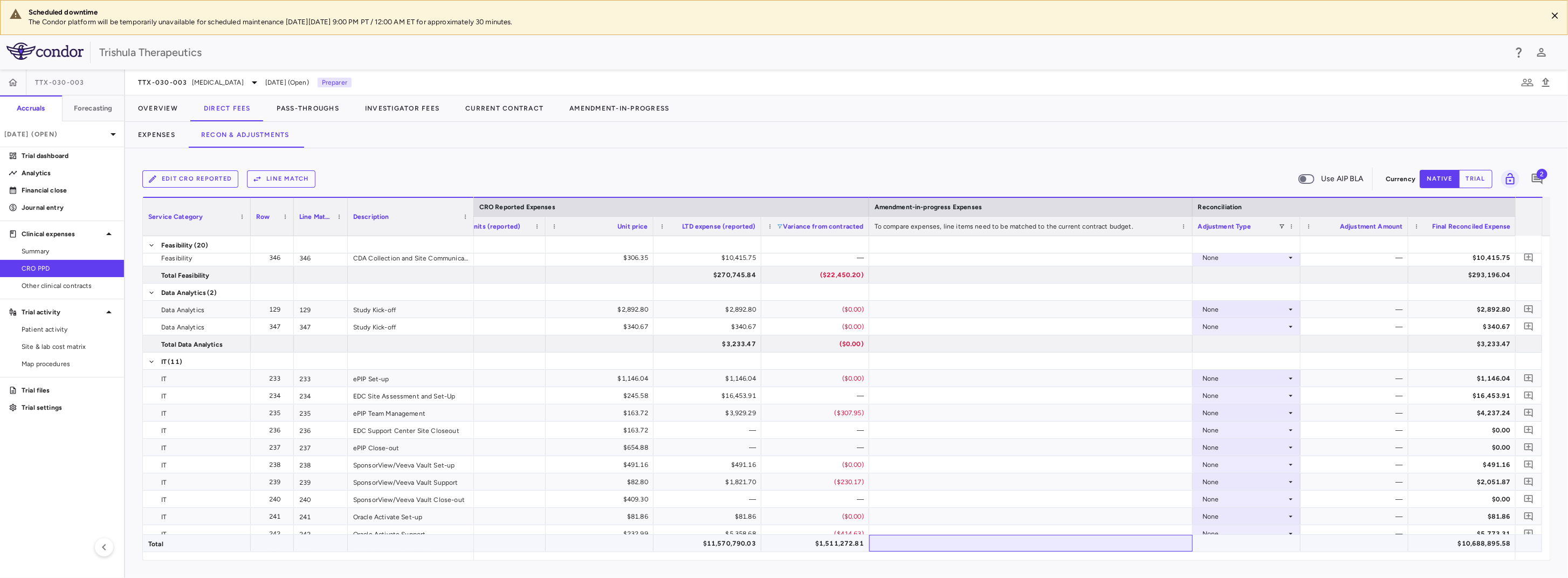
click at [1122, 552] on div at bounding box center [1031, 544] width 323 height 17
drag, startPoint x: 1122, startPoint y: 552, endPoint x: 1148, endPoint y: 556, distance: 26.3
click at [1148, 556] on div "Service Category Row Line Match" at bounding box center [846, 378] width 1407 height 364
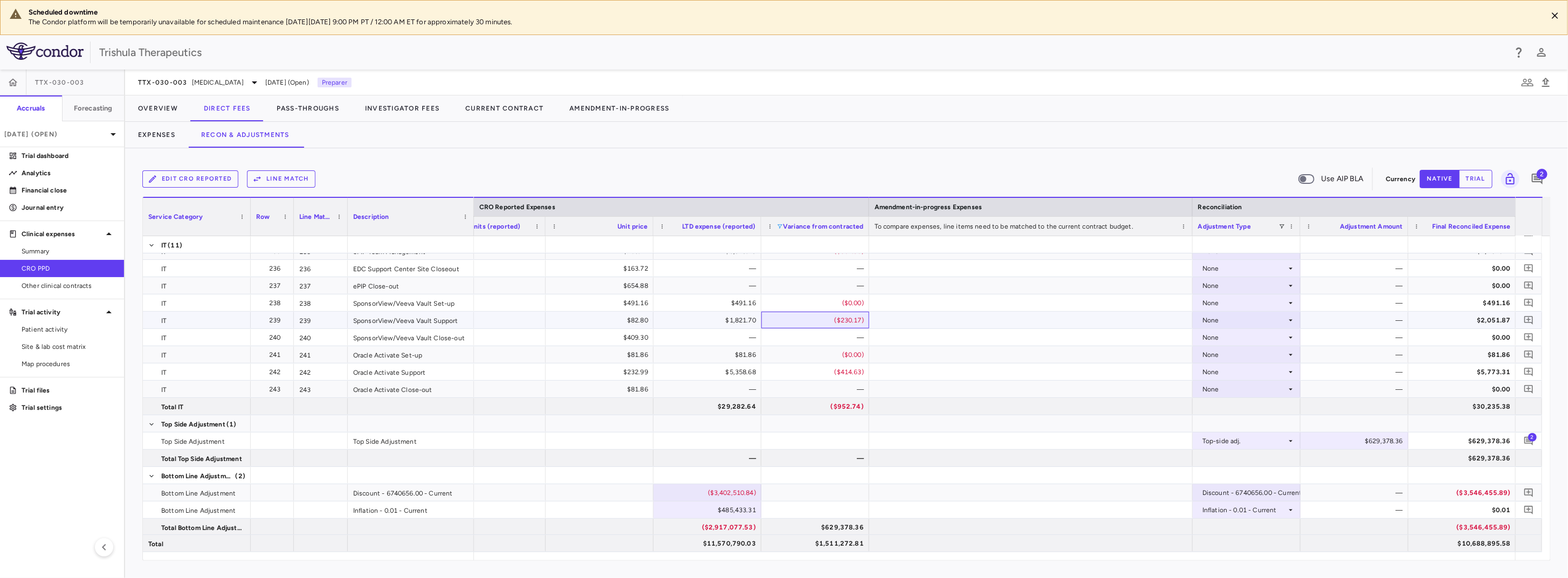
click at [854, 318] on div "($230.17)" at bounding box center [817, 320] width 93 height 18
click at [1289, 320] on icon at bounding box center [1290, 320] width 8 height 8
click at [1258, 356] on div "CRO Reported" at bounding box center [1239, 357] width 51 height 10
click at [1290, 318] on icon at bounding box center [1290, 320] width 8 height 8
click at [1275, 357] on li "CRO Reported" at bounding box center [1246, 356] width 107 height 18
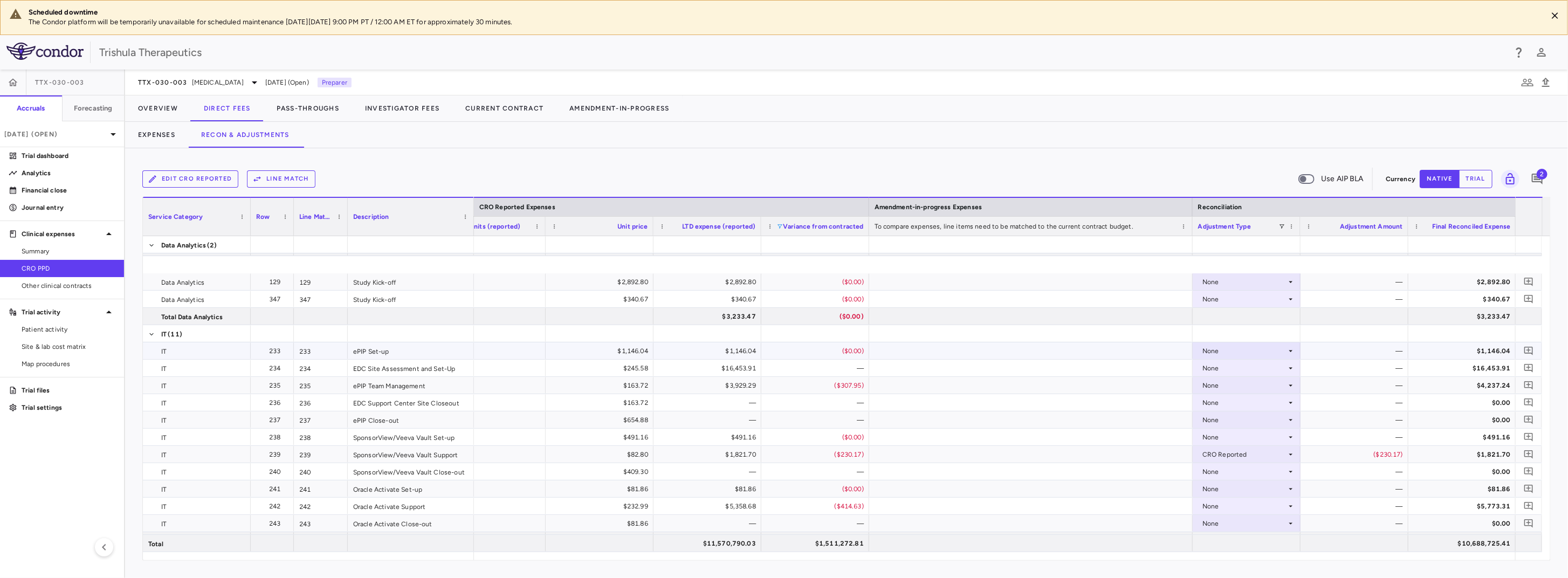
scroll to position [6255, 0]
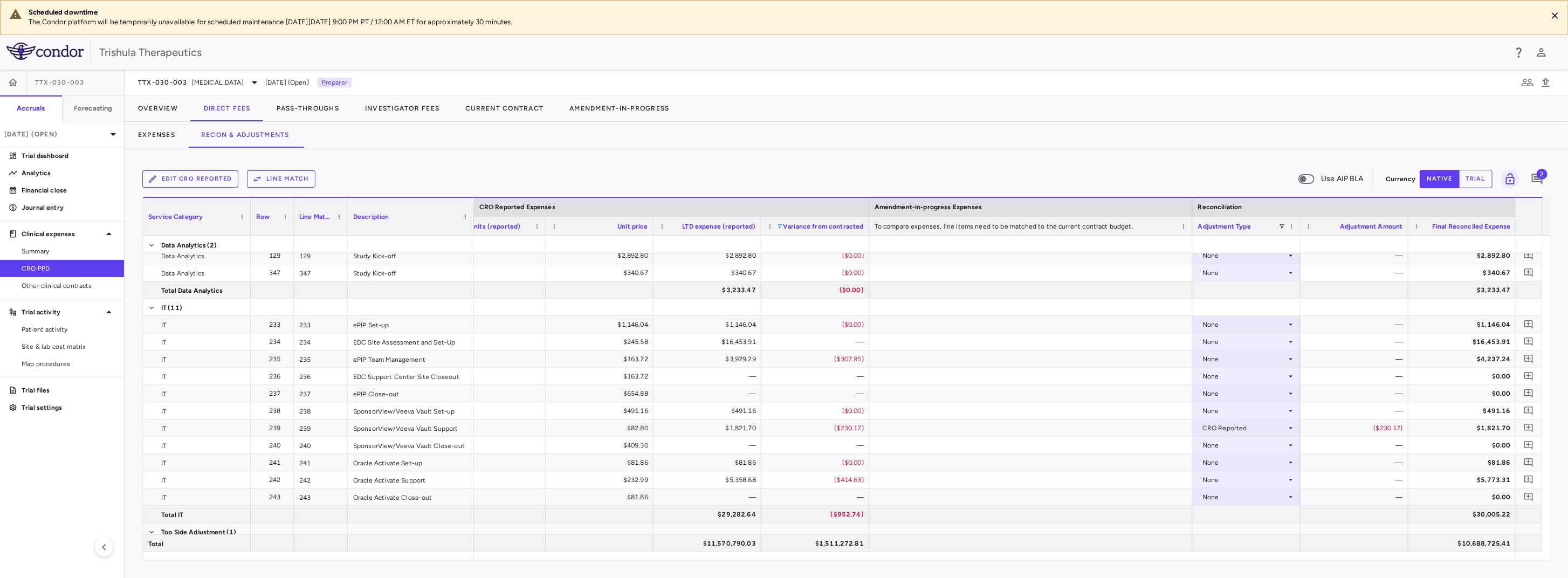
click at [846, 225] on span "Variance from contracted" at bounding box center [823, 227] width 81 height 8
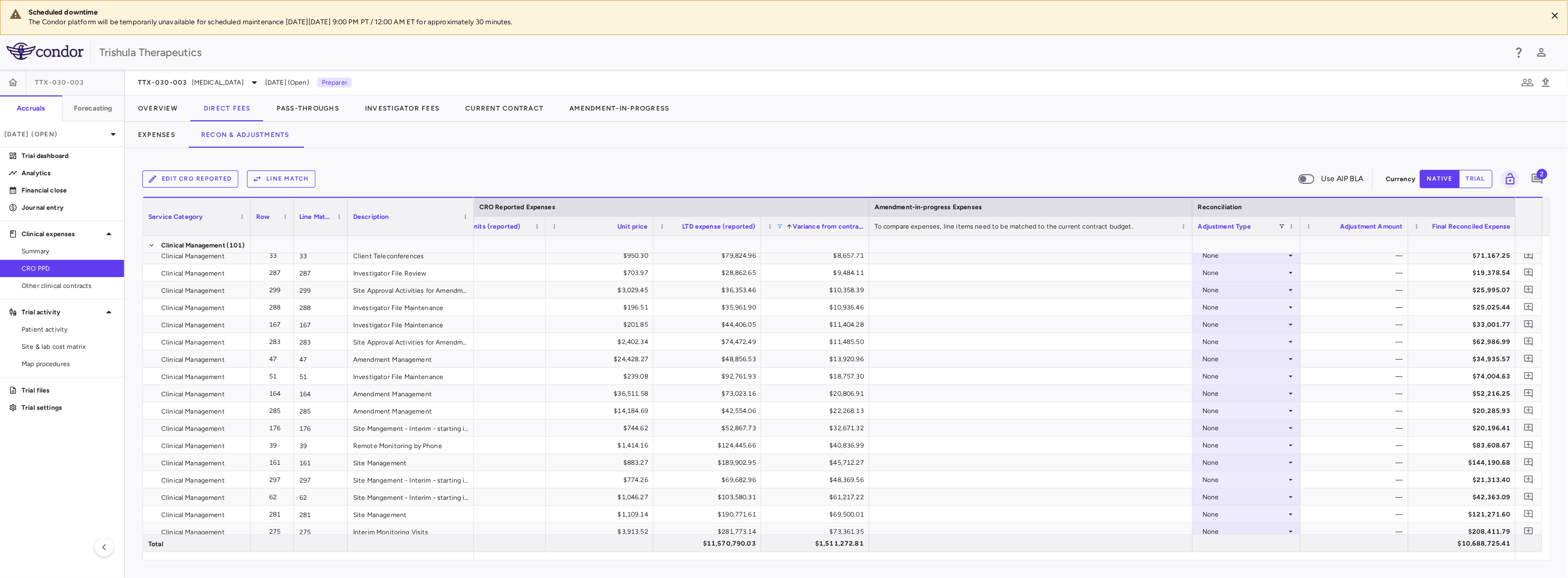
click at [778, 225] on span at bounding box center [779, 227] width 7 height 7
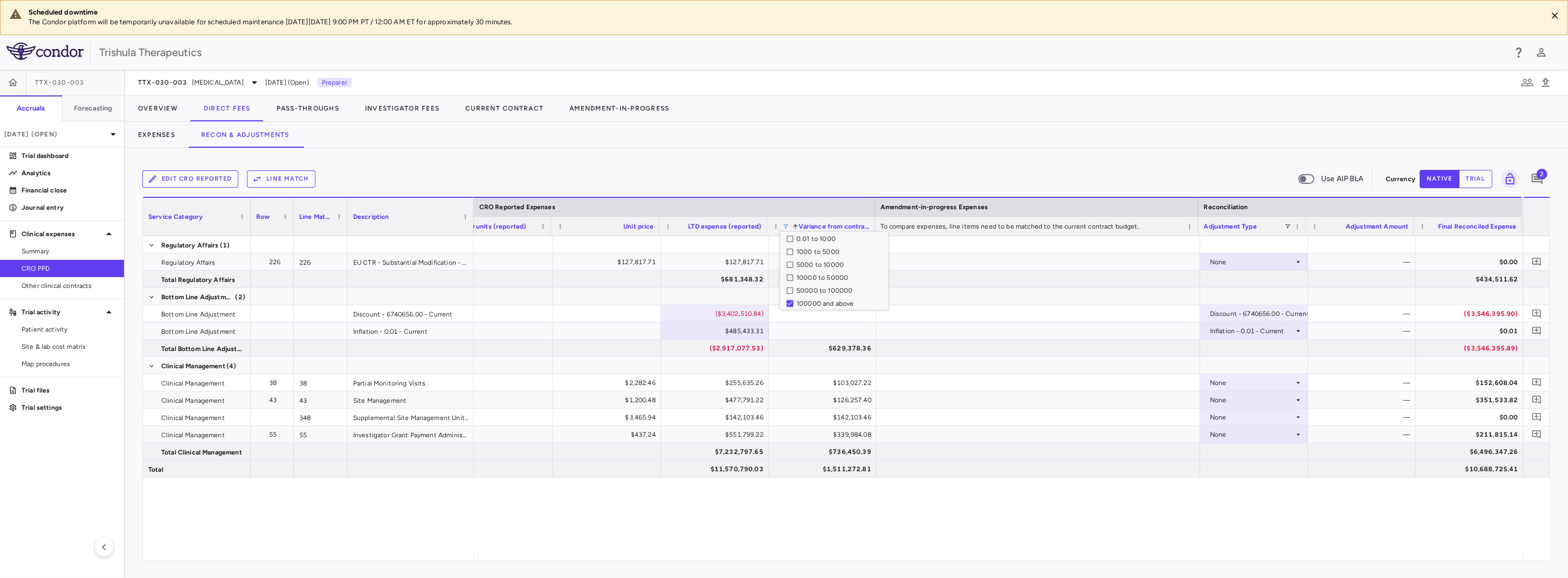
scroll to position [0, 0]
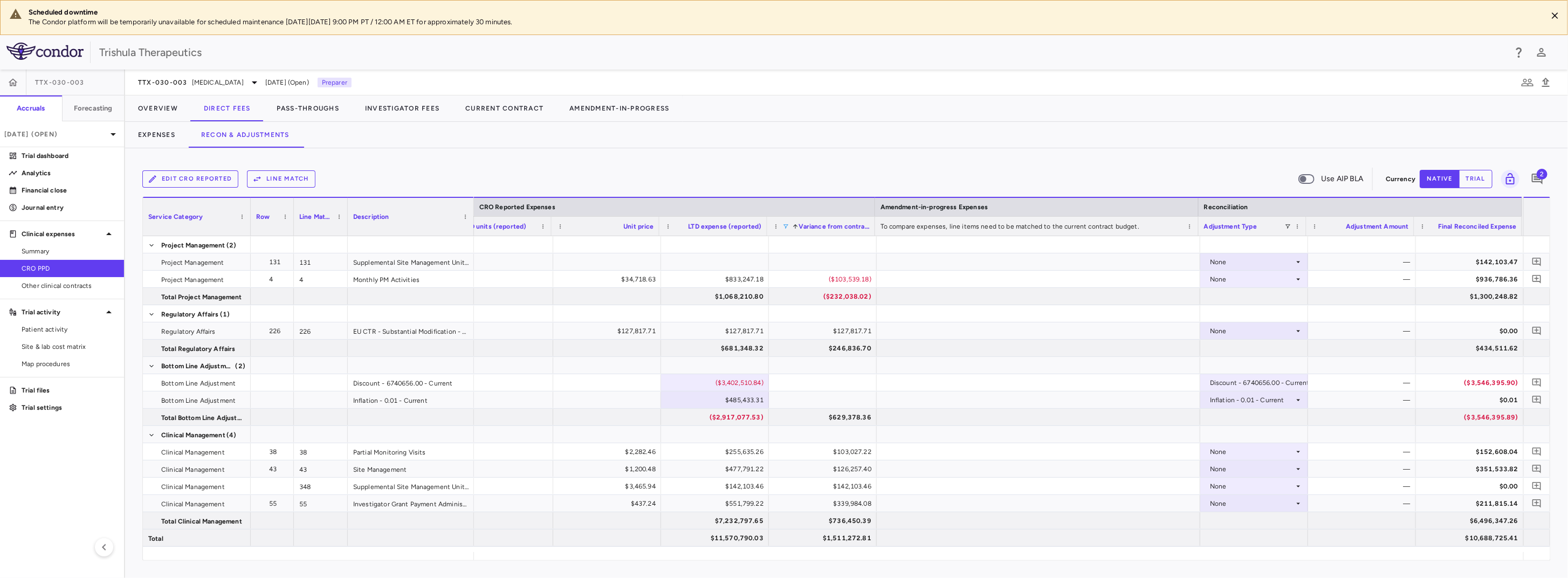
click at [982, 153] on div "Edit CRO reported Line Match Use AIP BLA Currency native trial 2 Column Filtere…" at bounding box center [846, 363] width 1443 height 430
click at [1264, 277] on div "None" at bounding box center [1252, 279] width 84 height 18
click at [1260, 322] on li "CRO Reported" at bounding box center [1254, 316] width 107 height 16
click at [1537, 278] on icon "Add comment" at bounding box center [1536, 279] width 8 height 8
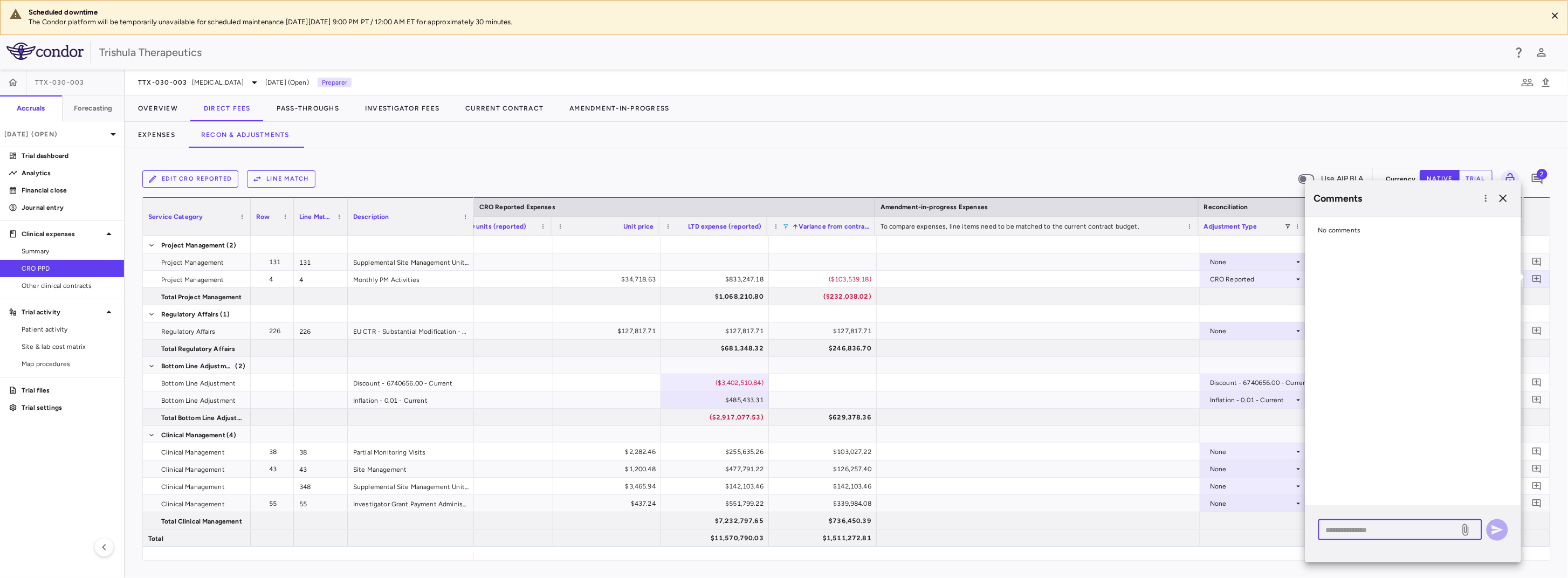
click at [1373, 528] on textarea at bounding box center [1389, 530] width 126 height 12
click at [1487, 199] on icon "button" at bounding box center [1486, 199] width 11 height 11
click at [1459, 219] on div "Show prior period comments" at bounding box center [1431, 221] width 127 height 20
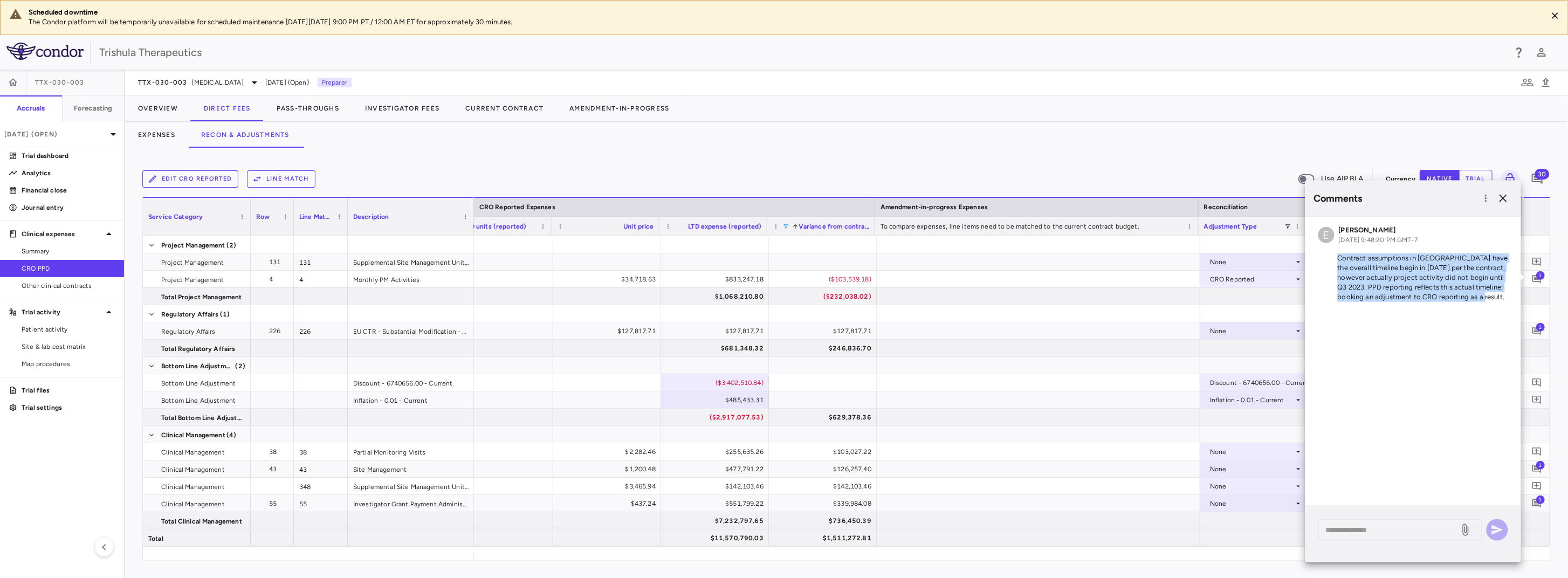
drag, startPoint x: 1336, startPoint y: 255, endPoint x: 1513, endPoint y: 301, distance: 182.9
click at [1513, 301] on div "E Emily Goldman Jun 16, 2025, 9:48:20 PM GMT-7 Contract assumptions in Condor h…" at bounding box center [1413, 266] width 215 height 98
copy p "Contract assumptions in Condor have the overall timeline begin in April 2023 pe…"
click at [1346, 528] on textarea at bounding box center [1389, 530] width 126 height 12
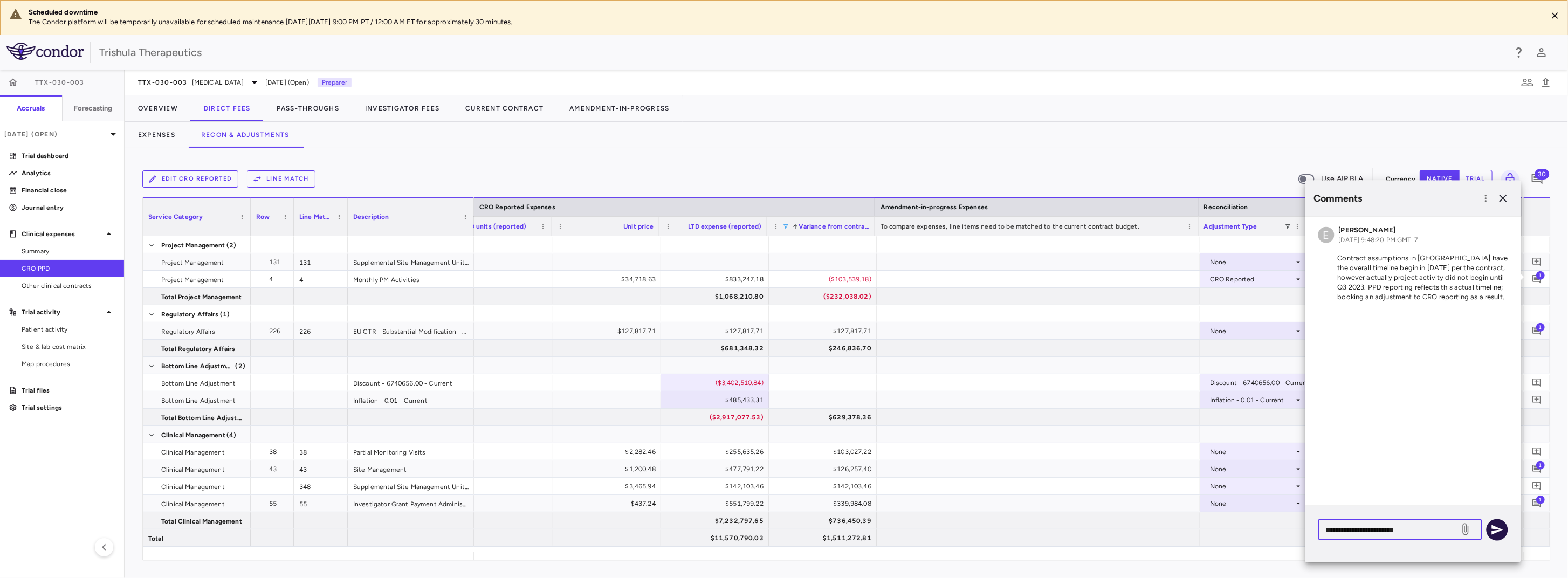
type textarea "**********"
click at [1502, 531] on icon "button" at bounding box center [1497, 530] width 13 height 13
click at [1504, 197] on icon "button" at bounding box center [1504, 199] width 8 height 8
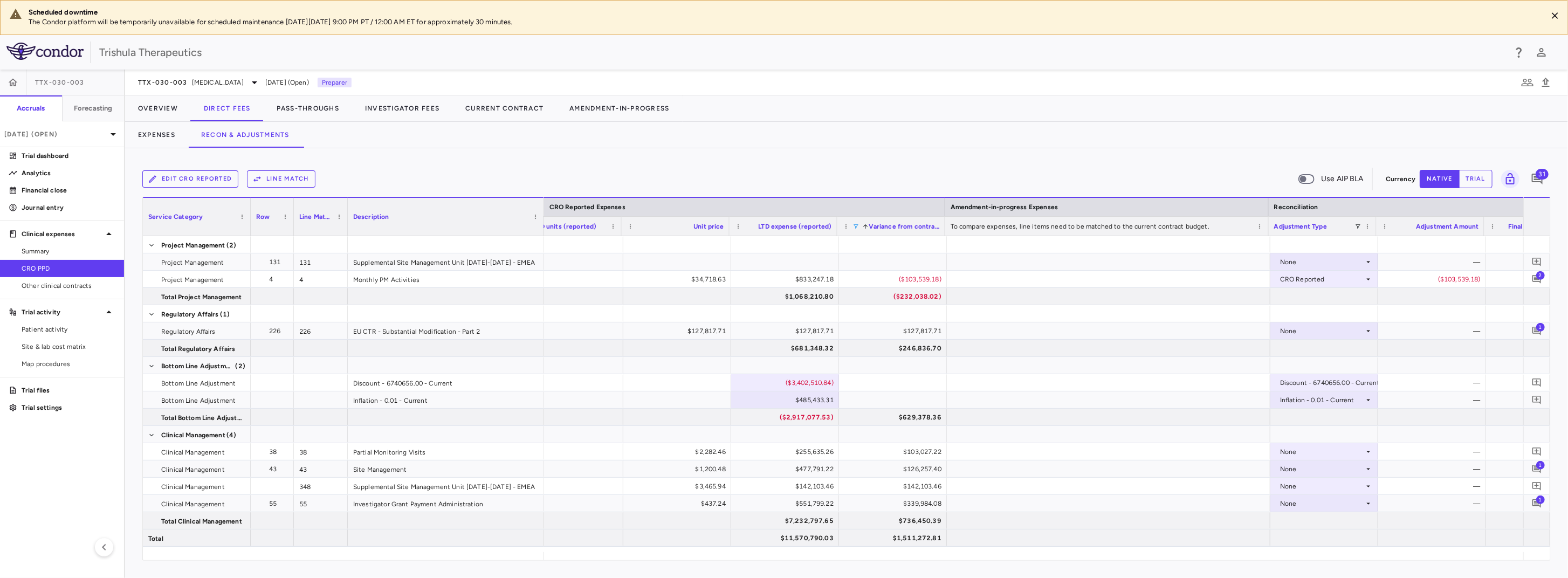
scroll to position [0, 1188]
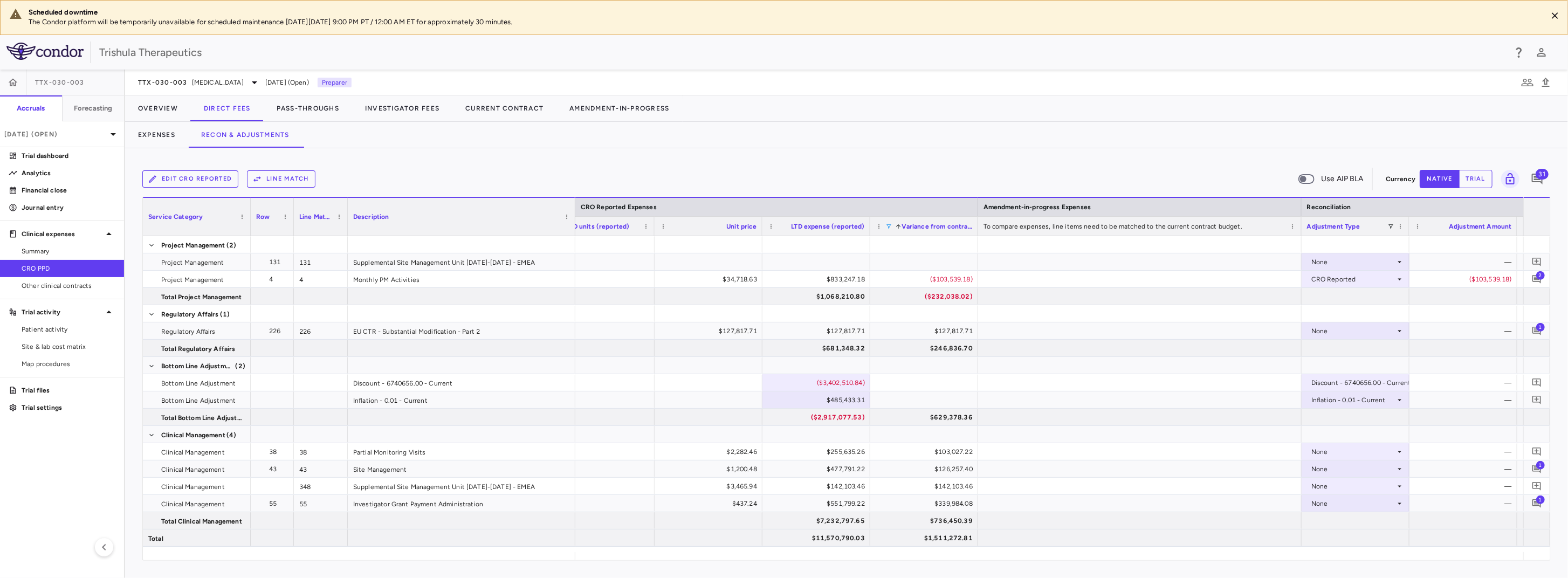
drag, startPoint x: 471, startPoint y: 201, endPoint x: 573, endPoint y: 223, distance: 104.3
click at [573, 223] on div at bounding box center [574, 217] width 5 height 38
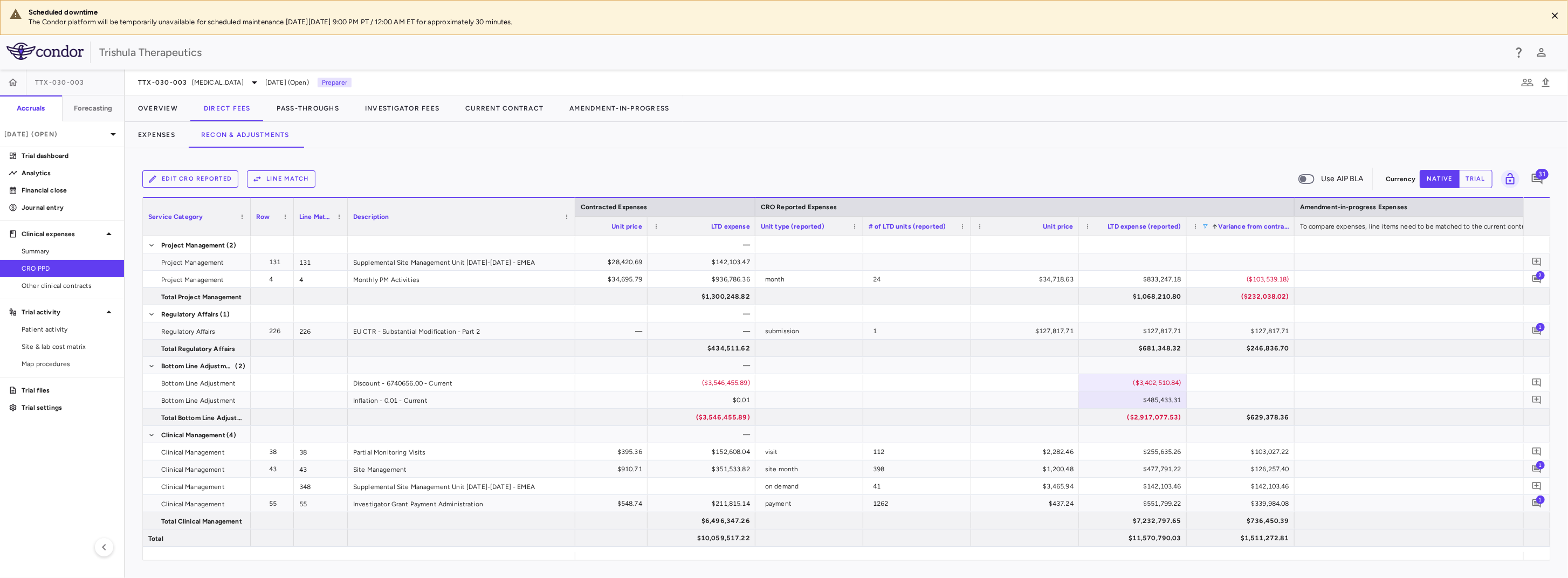
scroll to position [0, 843]
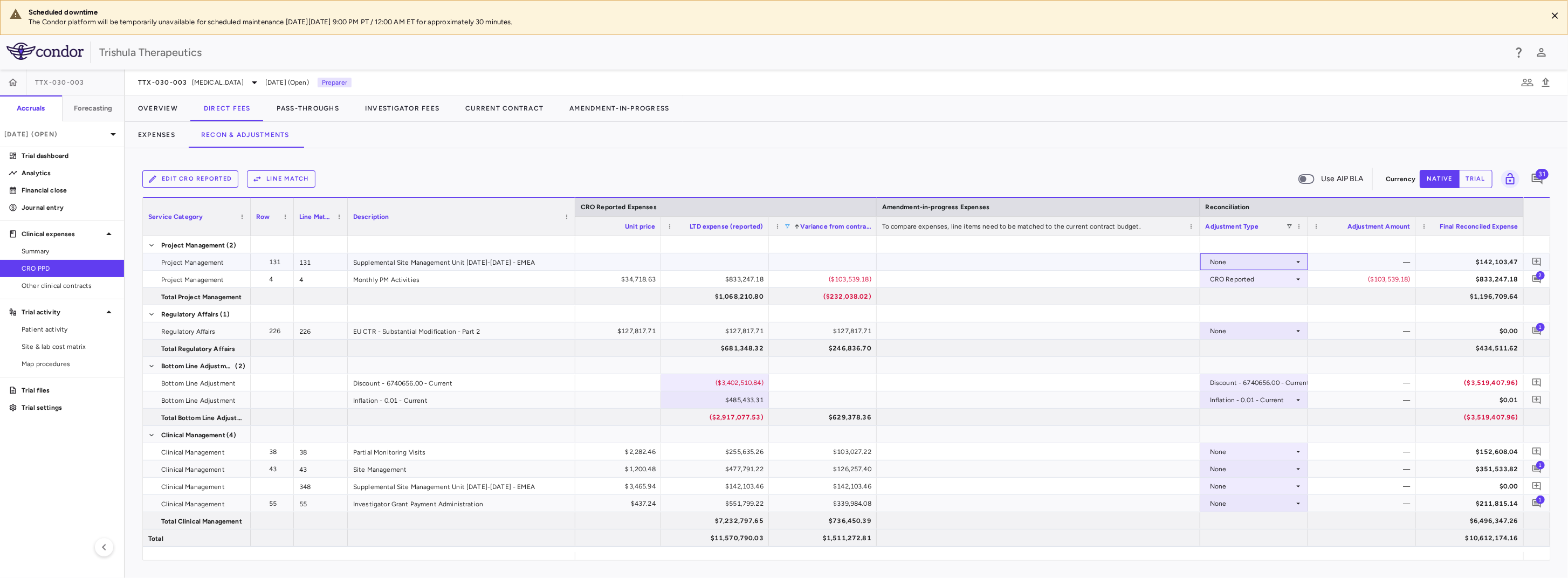
click at [1298, 258] on icon at bounding box center [1298, 262] width 8 height 8
click at [1298, 258] on div at bounding box center [784, 289] width 1568 height 578
click at [1280, 333] on div "None" at bounding box center [1252, 331] width 84 height 18
click at [1269, 370] on div "CRO Reported" at bounding box center [1247, 368] width 51 height 10
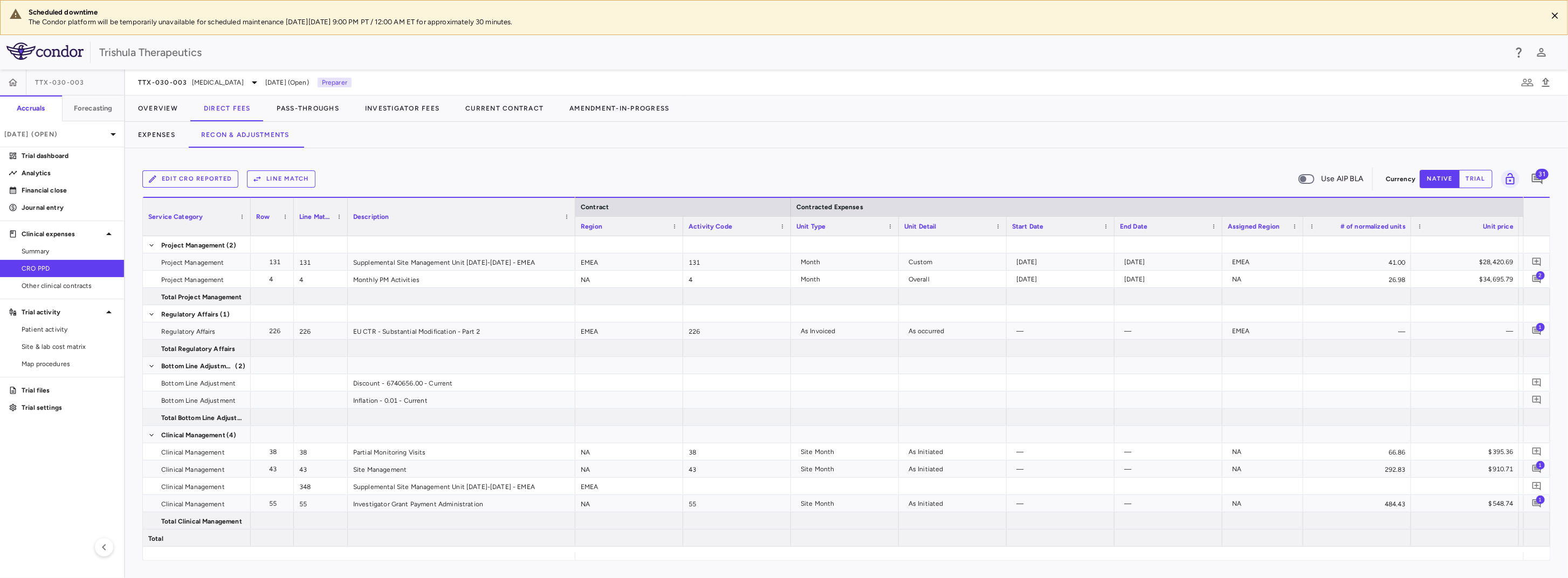
click at [672, 549] on div "— EMEA 131 Month Custom 2024-06-01 2024-10-31 EMEA 41.00 $28,420.69 $142,103.47…" at bounding box center [1049, 394] width 948 height 316
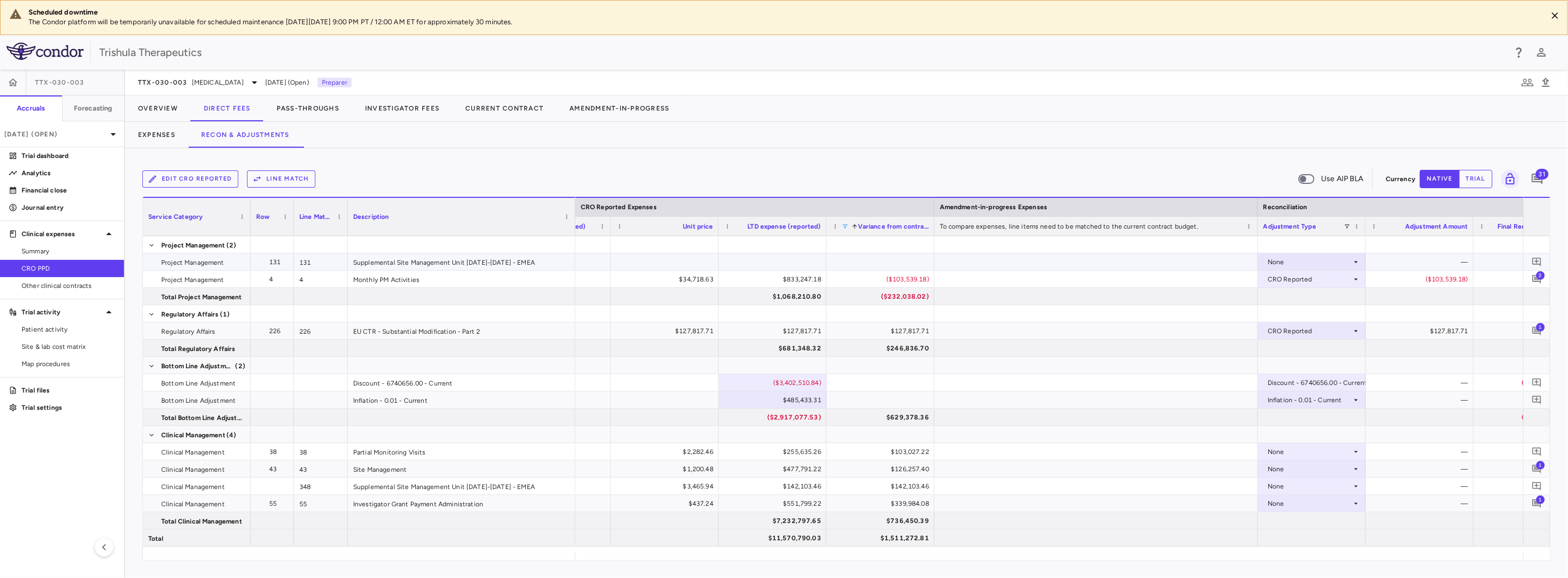
click at [1355, 261] on icon at bounding box center [1357, 262] width 4 height 1
click at [1355, 261] on div at bounding box center [784, 289] width 1568 height 578
click at [1216, 246] on div at bounding box center [1096, 245] width 323 height 17
click at [1355, 485] on icon at bounding box center [1355, 486] width 8 height 8
click at [1437, 558] on div at bounding box center [784, 289] width 1568 height 578
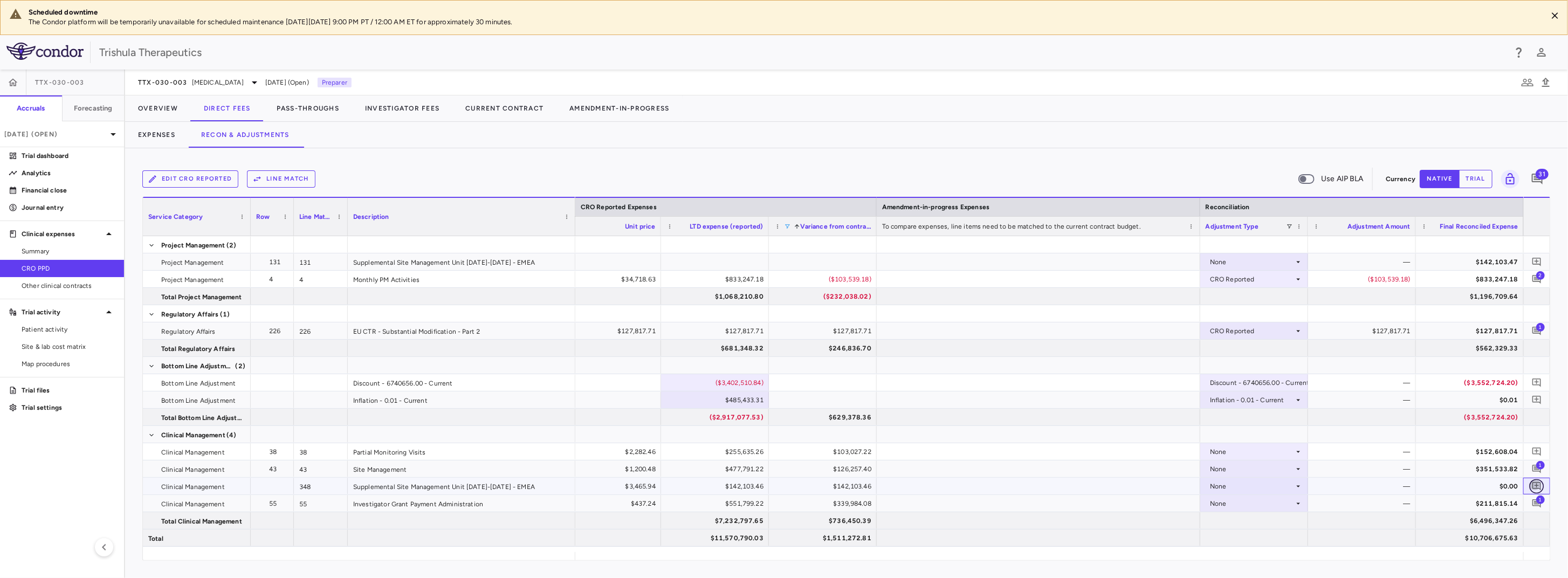
click at [1535, 484] on icon "Add comment" at bounding box center [1537, 486] width 10 height 10
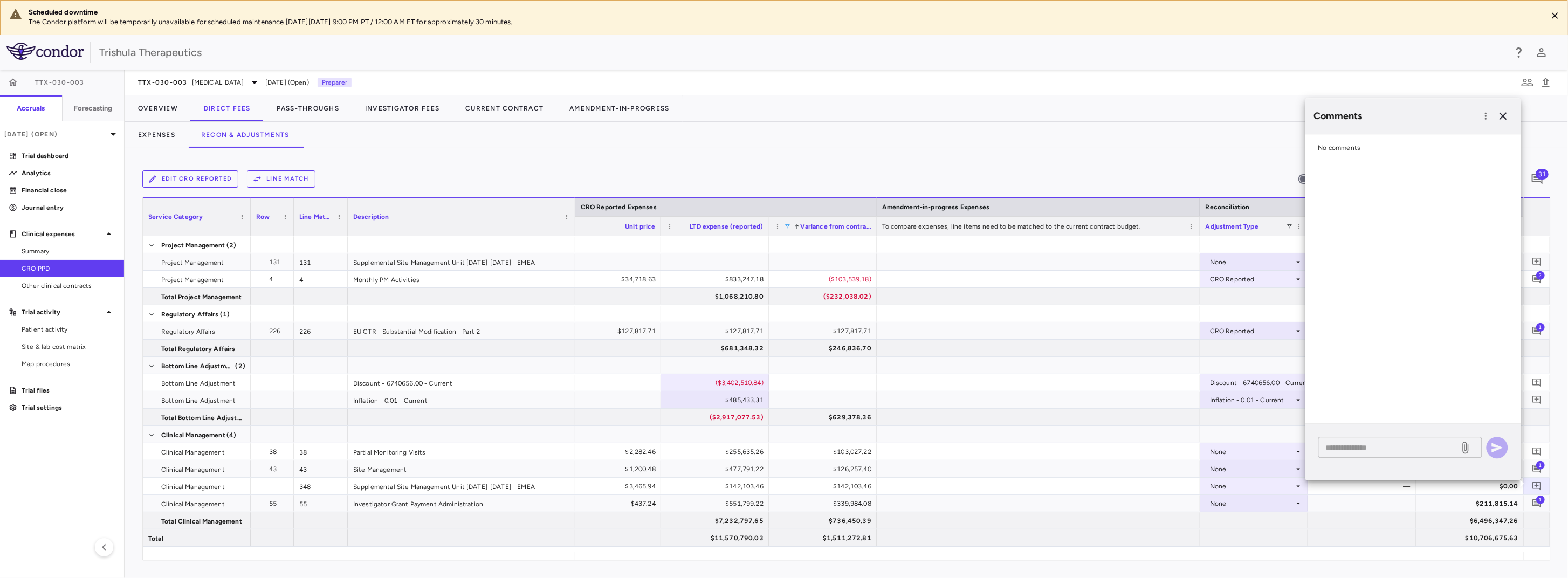
click at [1358, 455] on div "* ​" at bounding box center [1400, 447] width 164 height 21
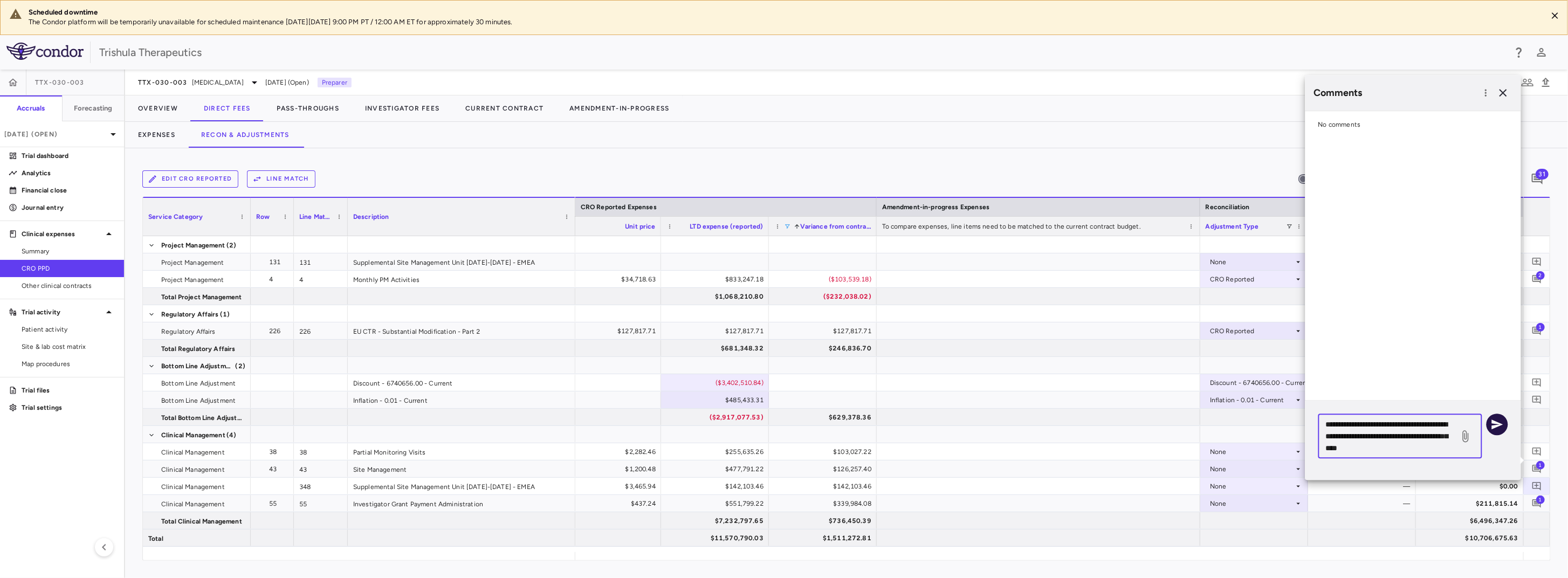
type textarea "**********"
click at [1492, 425] on icon "button" at bounding box center [1497, 424] width 13 height 13
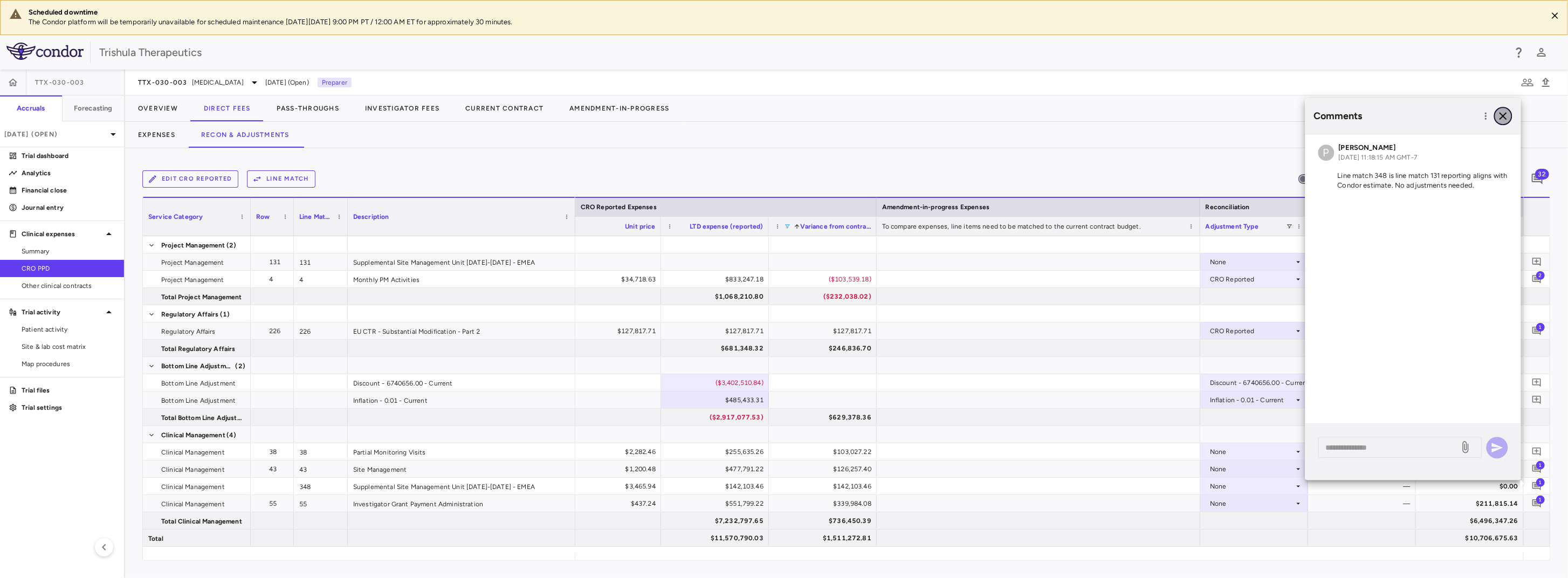
click at [1506, 115] on icon "button" at bounding box center [1503, 116] width 13 height 13
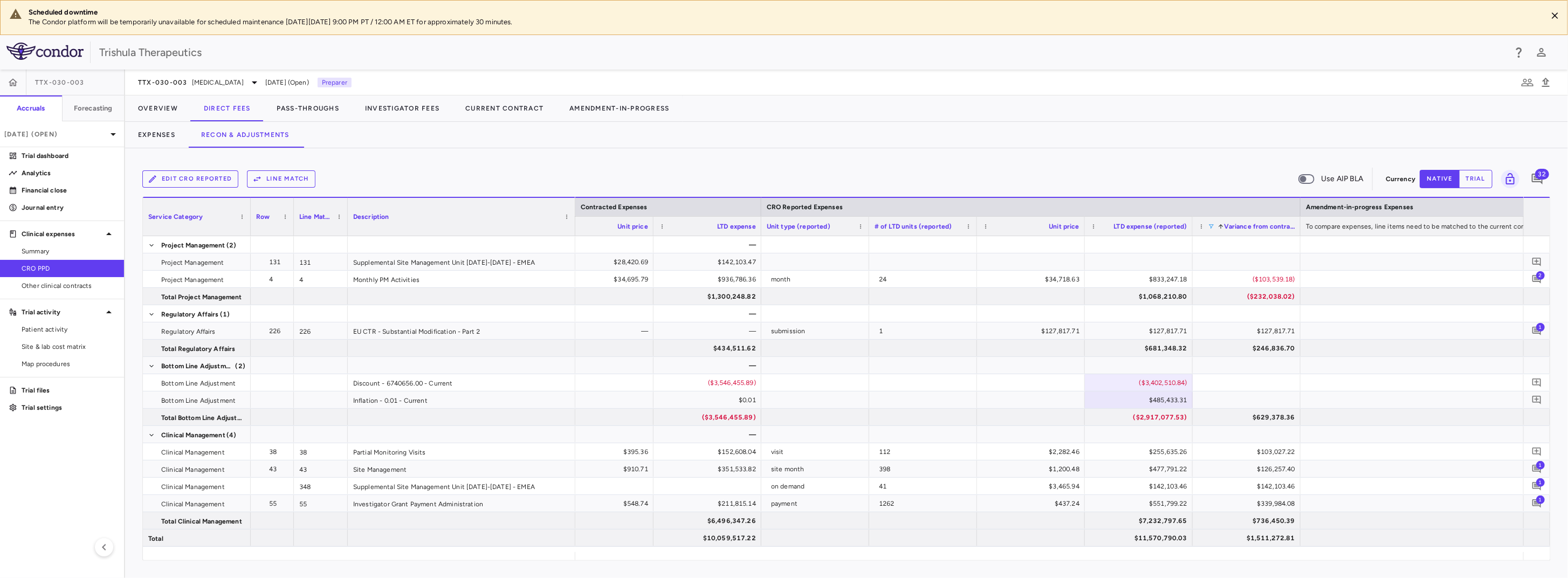
scroll to position [0, 826]
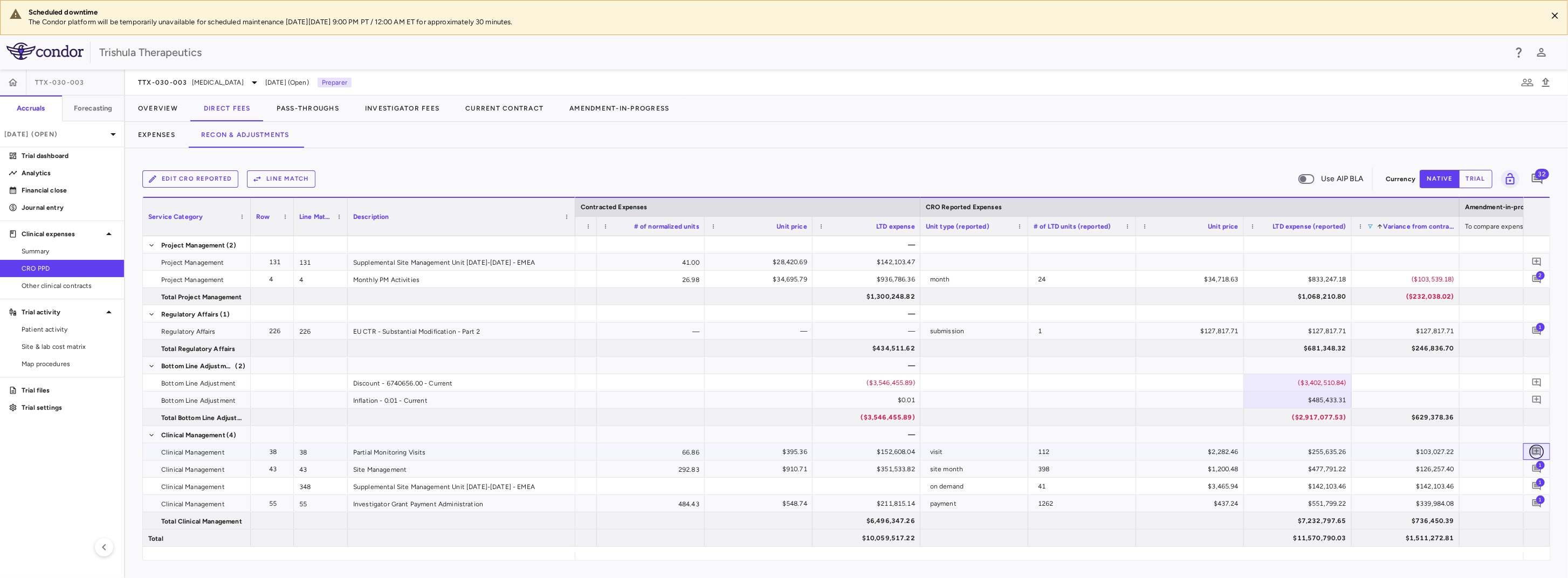
click at [1541, 448] on icon "Add comment" at bounding box center [1536, 452] width 8 height 8
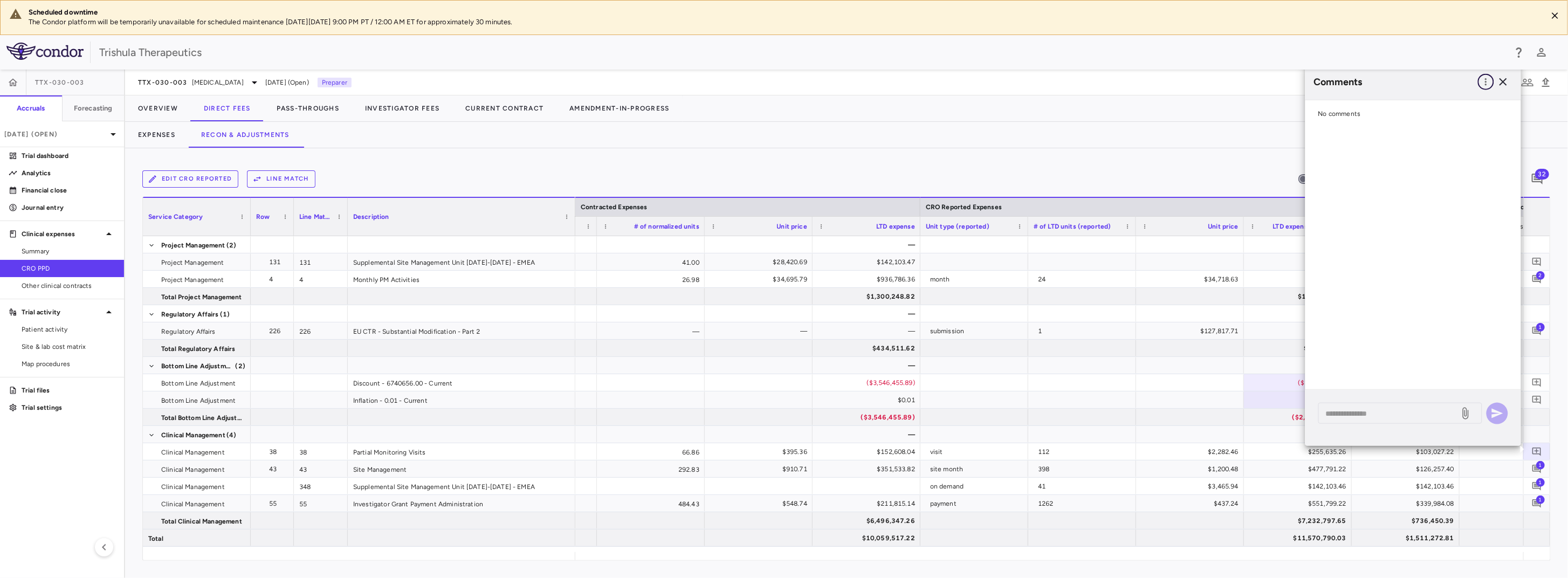
click at [1486, 83] on icon "button" at bounding box center [1485, 81] width 1 height 7
click at [1465, 107] on div "Show prior period comments" at bounding box center [1431, 104] width 127 height 20
click at [1481, 84] on icon "button" at bounding box center [1486, 82] width 11 height 11
click at [1462, 107] on div "Show prior period comments" at bounding box center [1431, 104] width 127 height 20
click at [1506, 81] on icon "button" at bounding box center [1503, 82] width 13 height 13
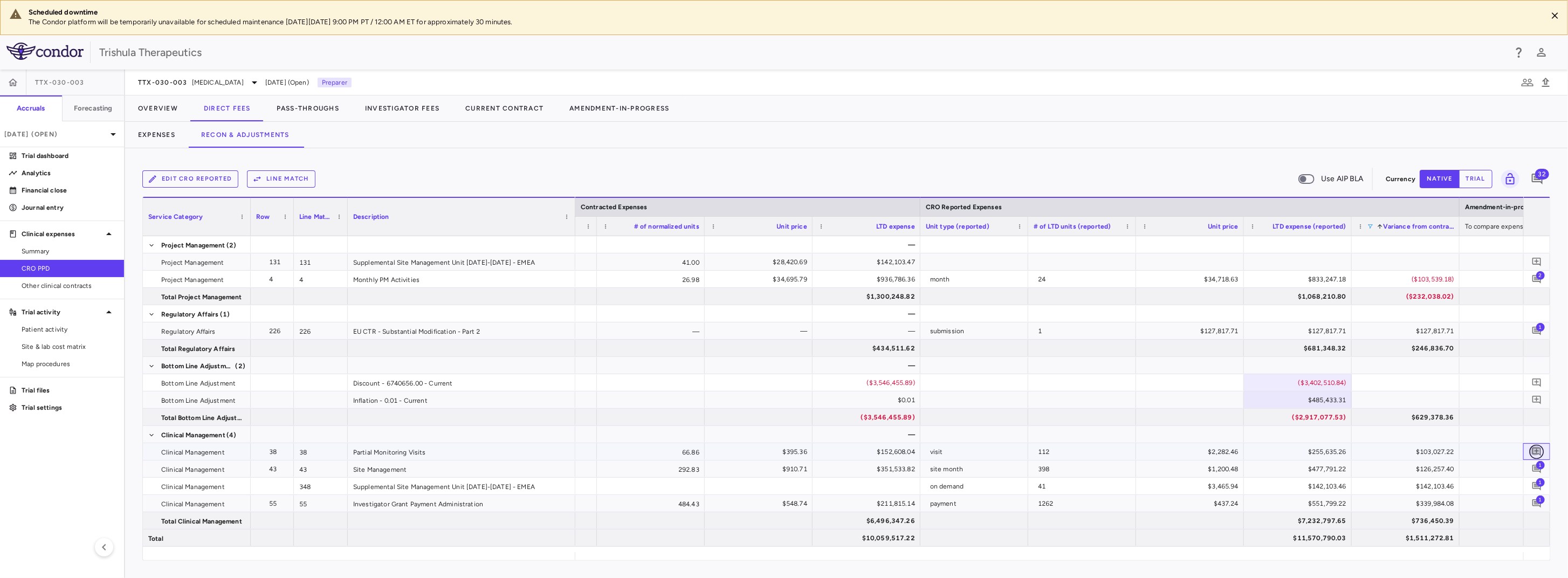
click at [1540, 448] on icon "Add comment" at bounding box center [1537, 452] width 10 height 10
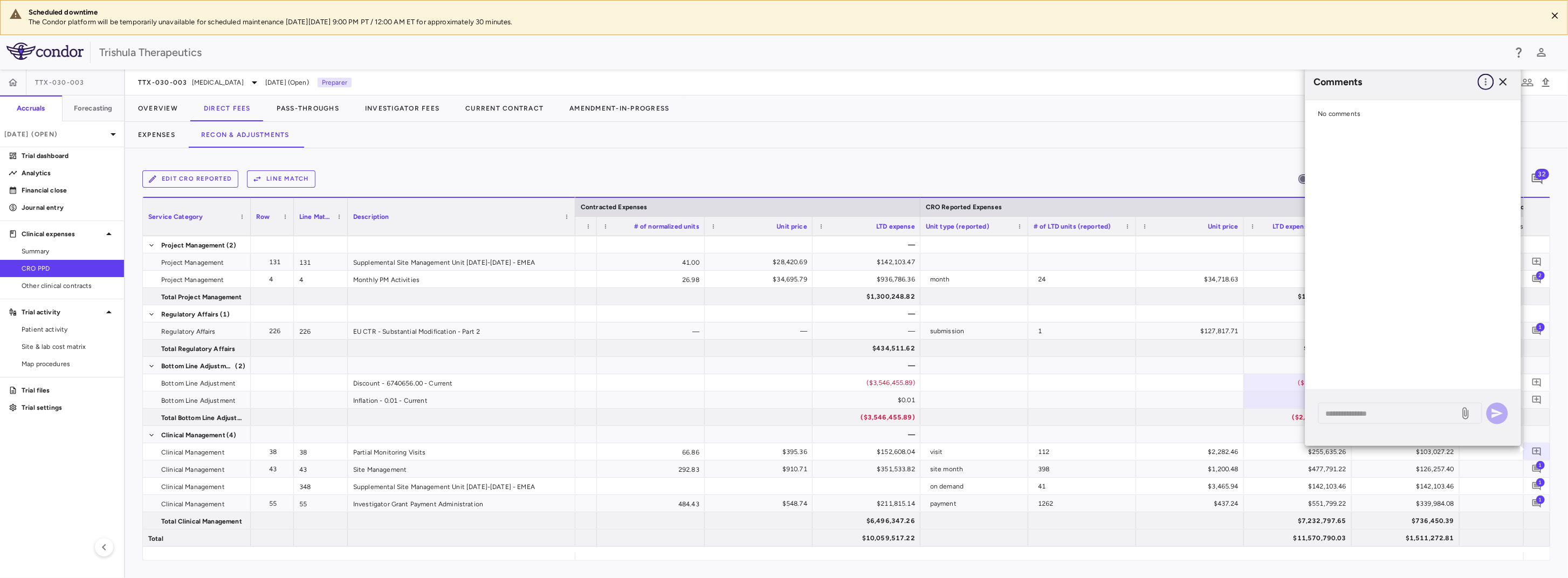
click at [1485, 81] on icon "button" at bounding box center [1485, 81] width 1 height 7
click at [1399, 387] on div at bounding box center [784, 289] width 1568 height 578
click at [1506, 82] on icon "button" at bounding box center [1503, 82] width 13 height 13
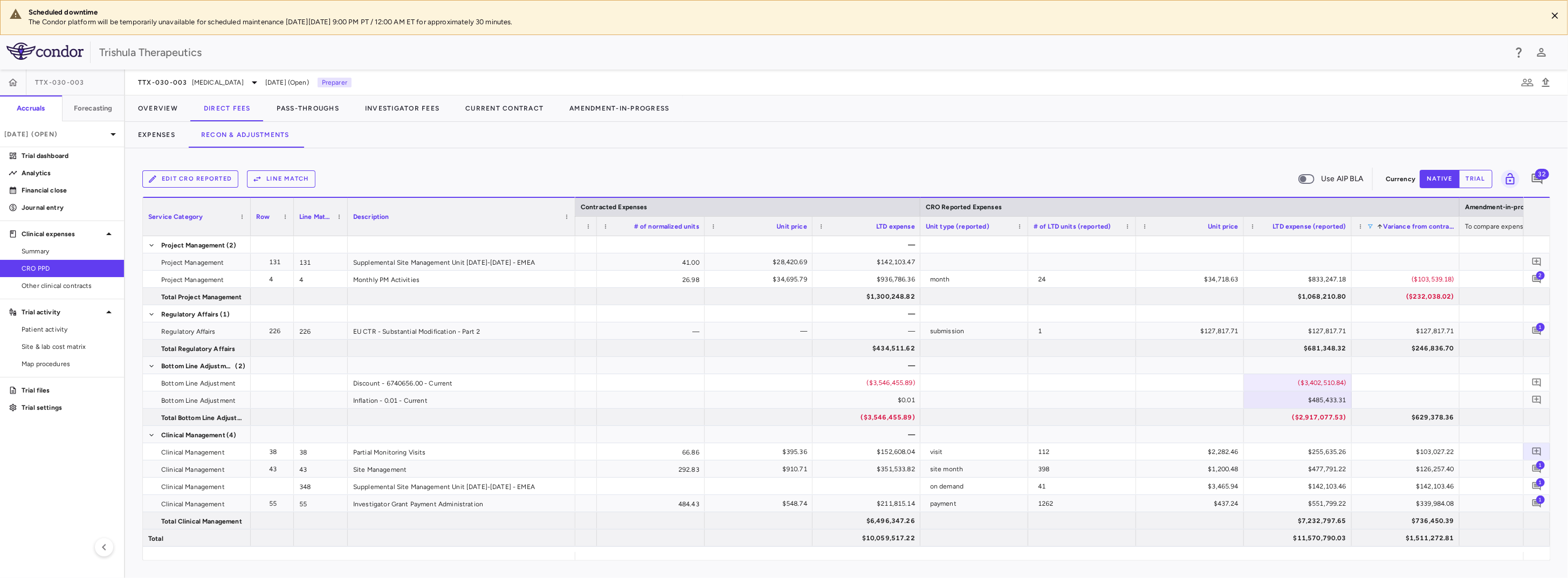
click at [1367, 225] on span at bounding box center [1370, 227] width 7 height 7
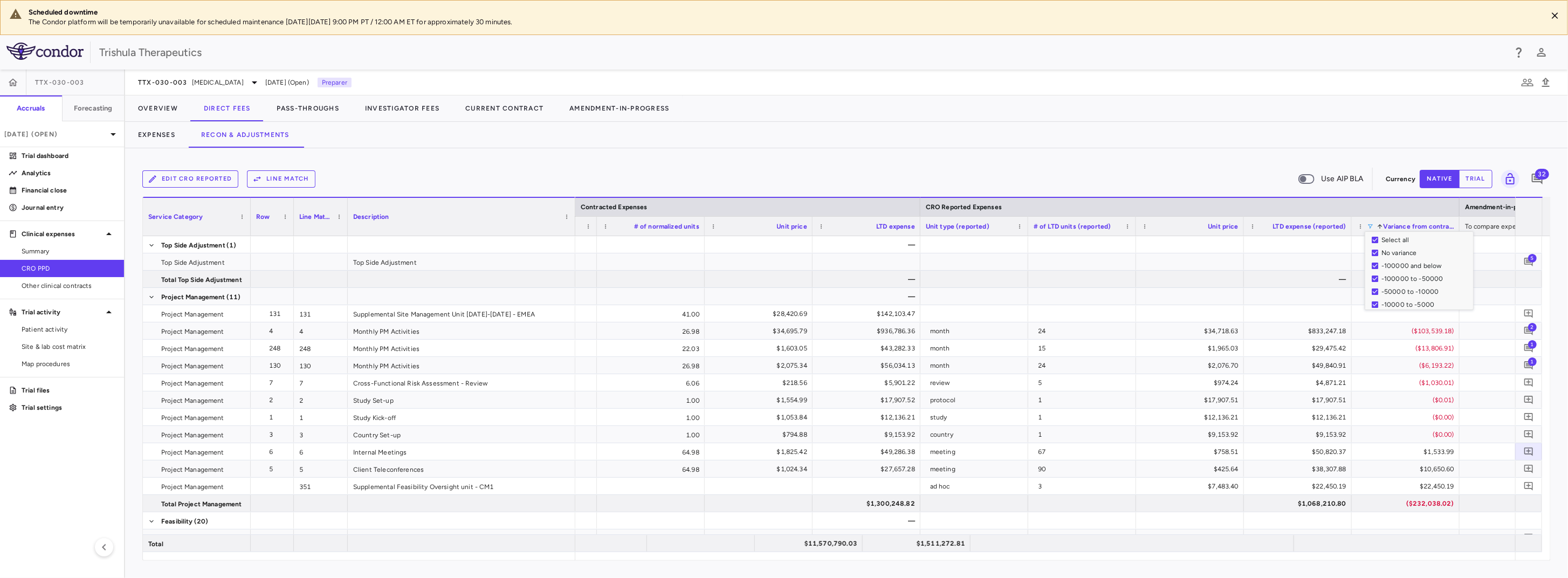
click at [1375, 236] on div "Select all" at bounding box center [1422, 240] width 101 height 13
click at [1195, 124] on div "Expenses Recon & Adjustments" at bounding box center [846, 135] width 1443 height 26
click at [243, 215] on span at bounding box center [242, 217] width 7 height 7
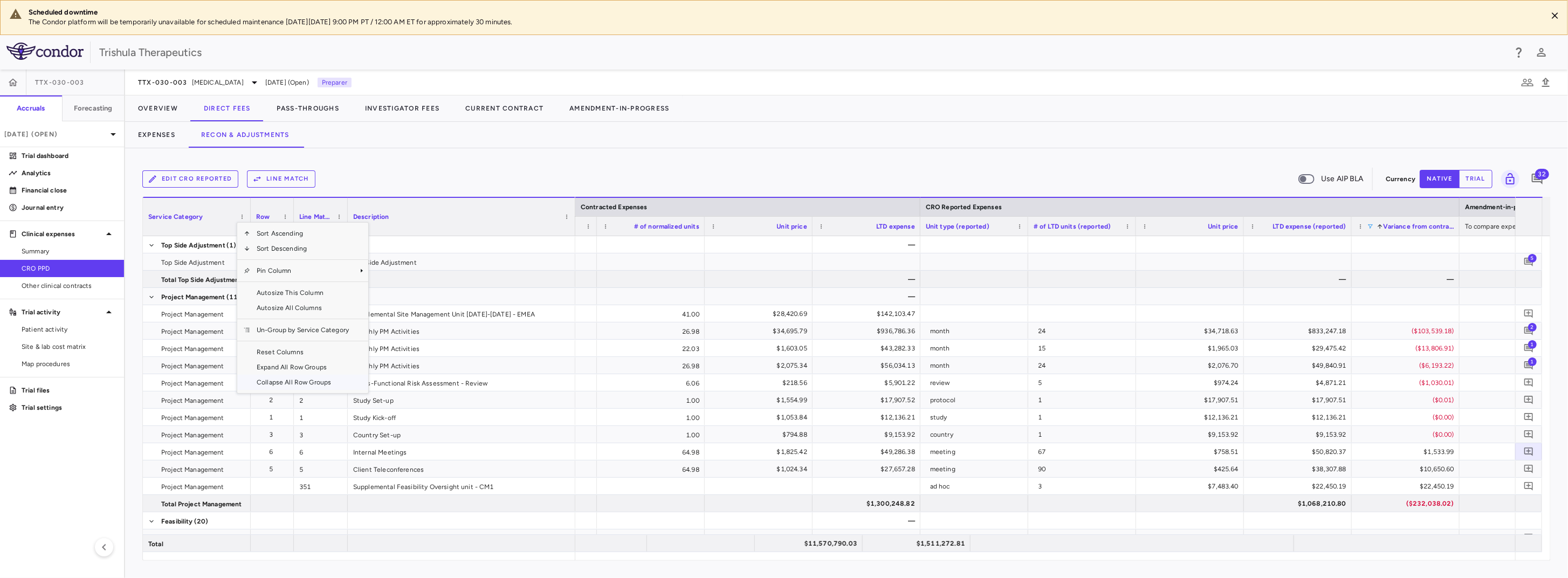
click at [291, 381] on span "Collapse All Row Groups" at bounding box center [303, 382] width 105 height 15
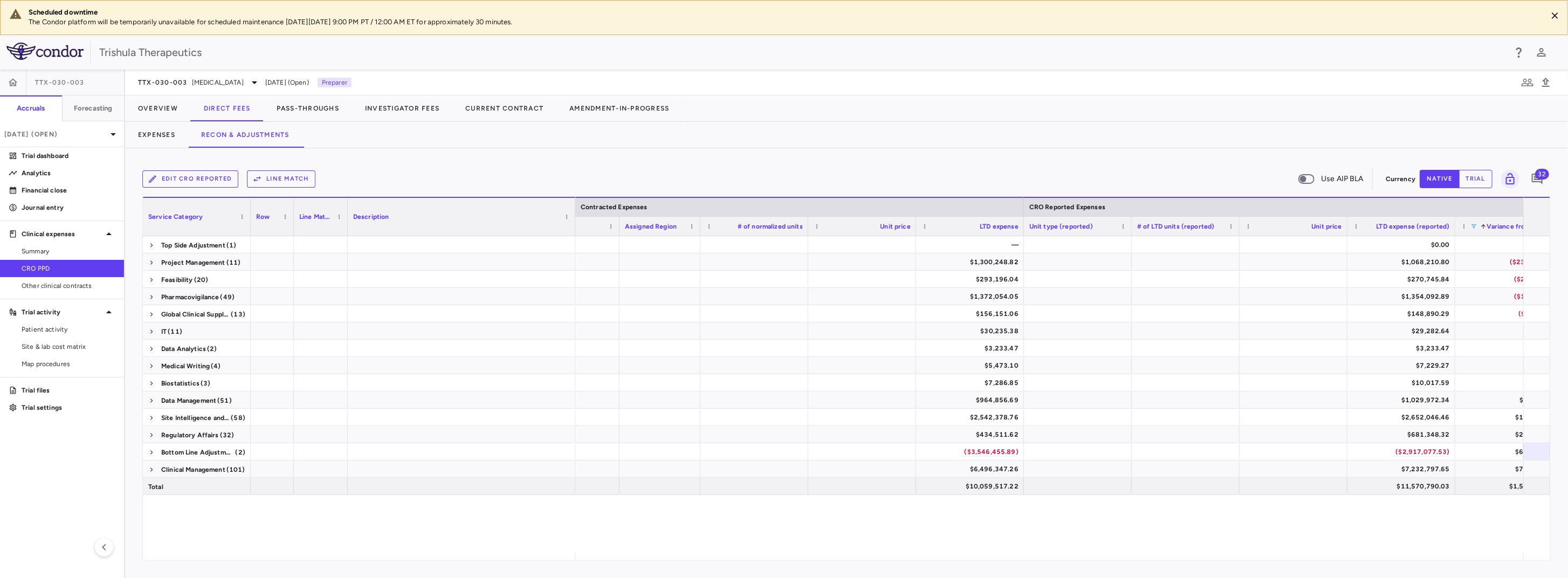
scroll to position [0, 512]
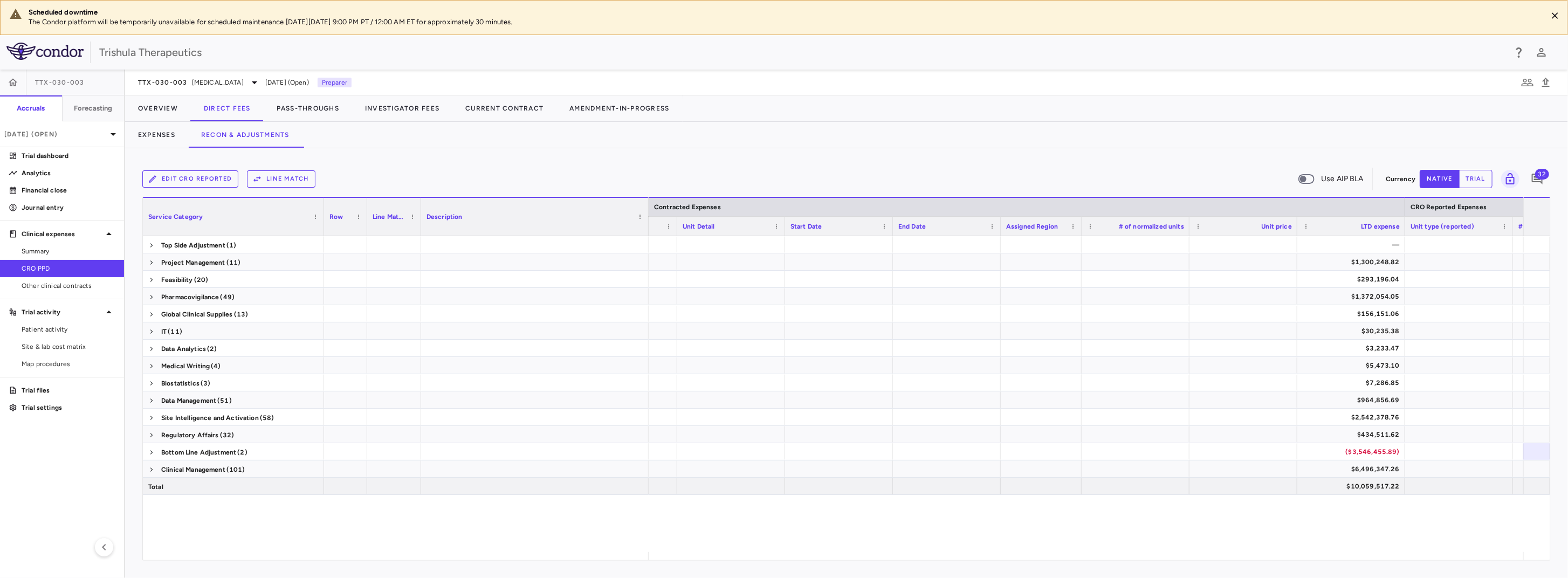
drag, startPoint x: 249, startPoint y: 205, endPoint x: 322, endPoint y: 222, distance: 75.0
click at [322, 222] on div at bounding box center [323, 217] width 5 height 38
click at [150, 467] on span at bounding box center [152, 470] width 7 height 7
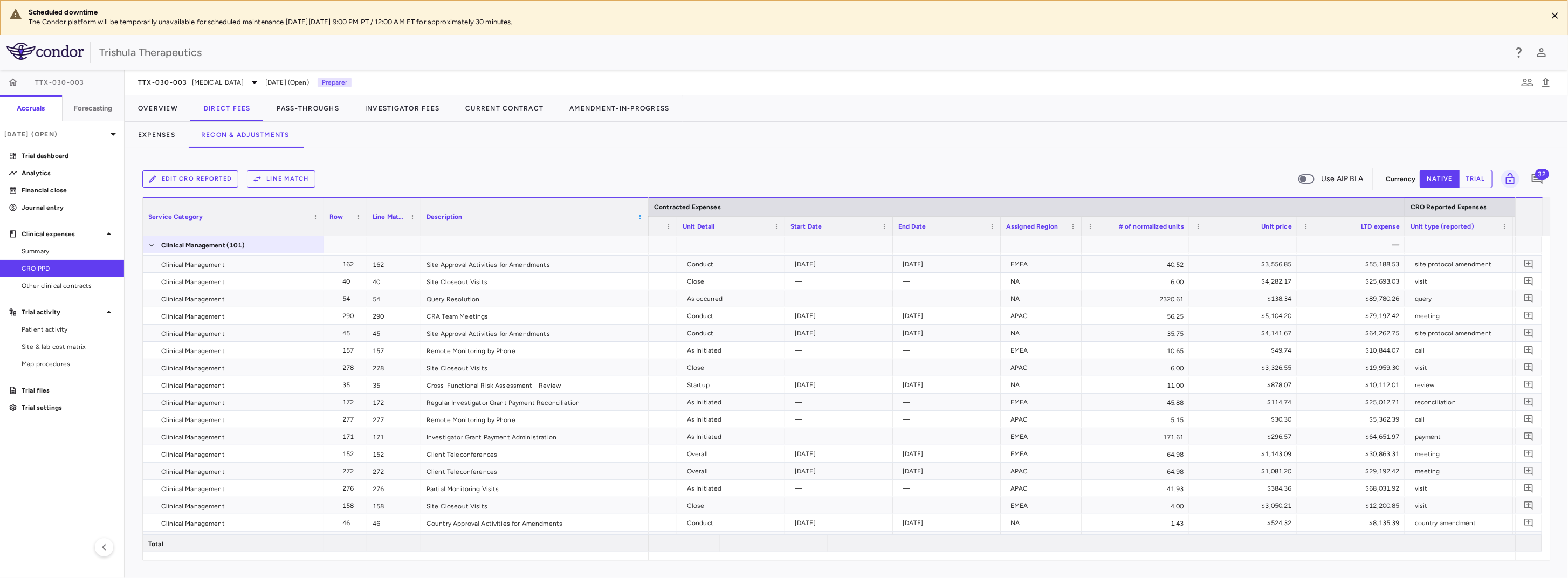
click at [640, 214] on span at bounding box center [640, 217] width 7 height 7
click at [556, 221] on div "Description" at bounding box center [530, 217] width 207 height 33
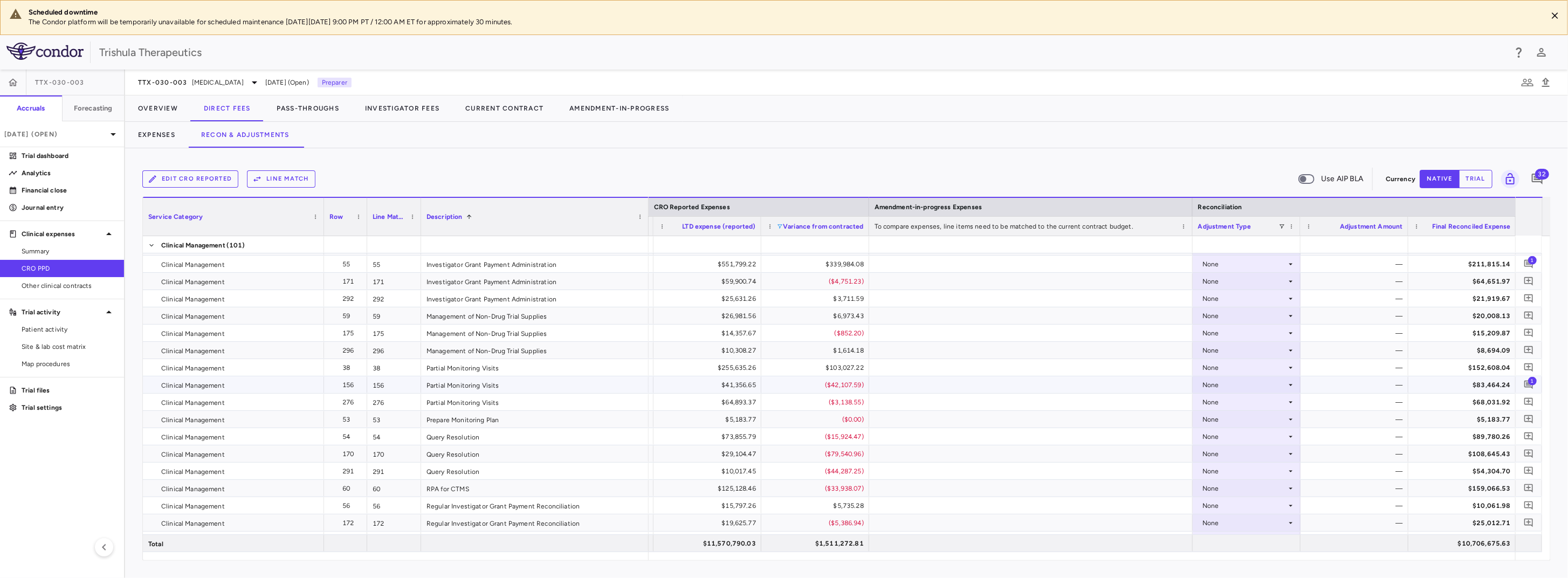
click at [1532, 378] on span "1" at bounding box center [1532, 380] width 8 height 8
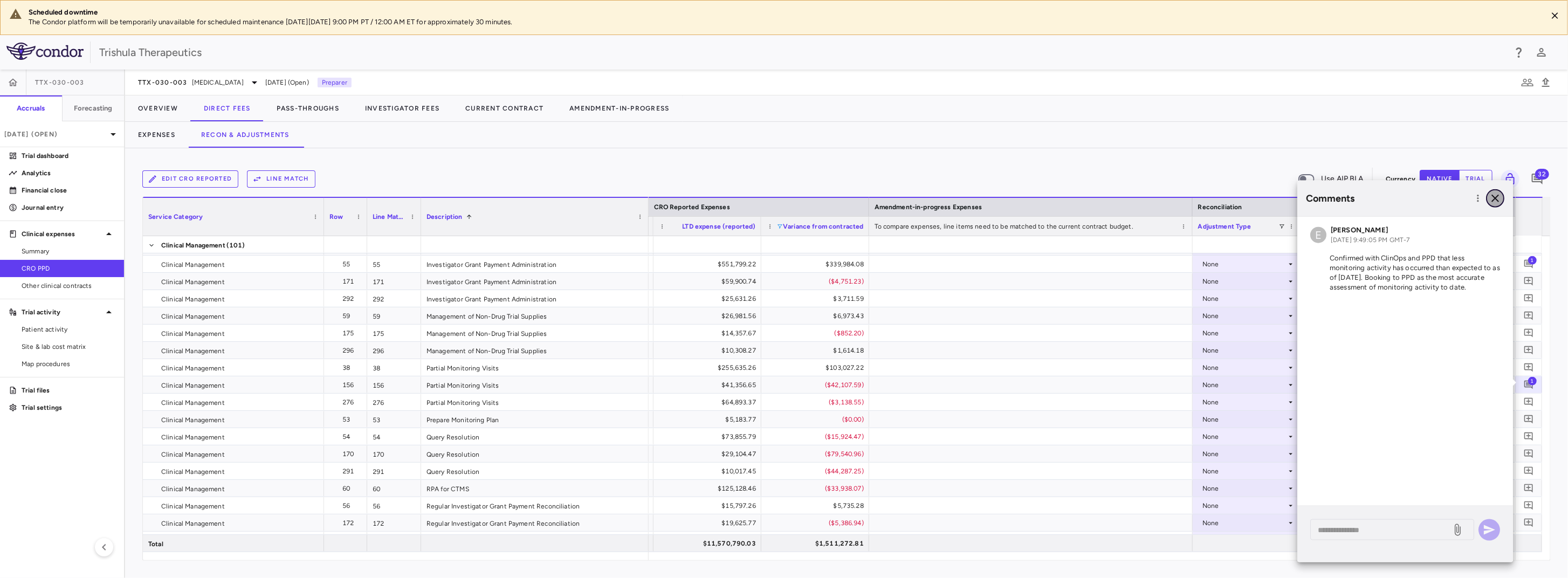
click at [1498, 198] on icon "button" at bounding box center [1495, 199] width 13 height 13
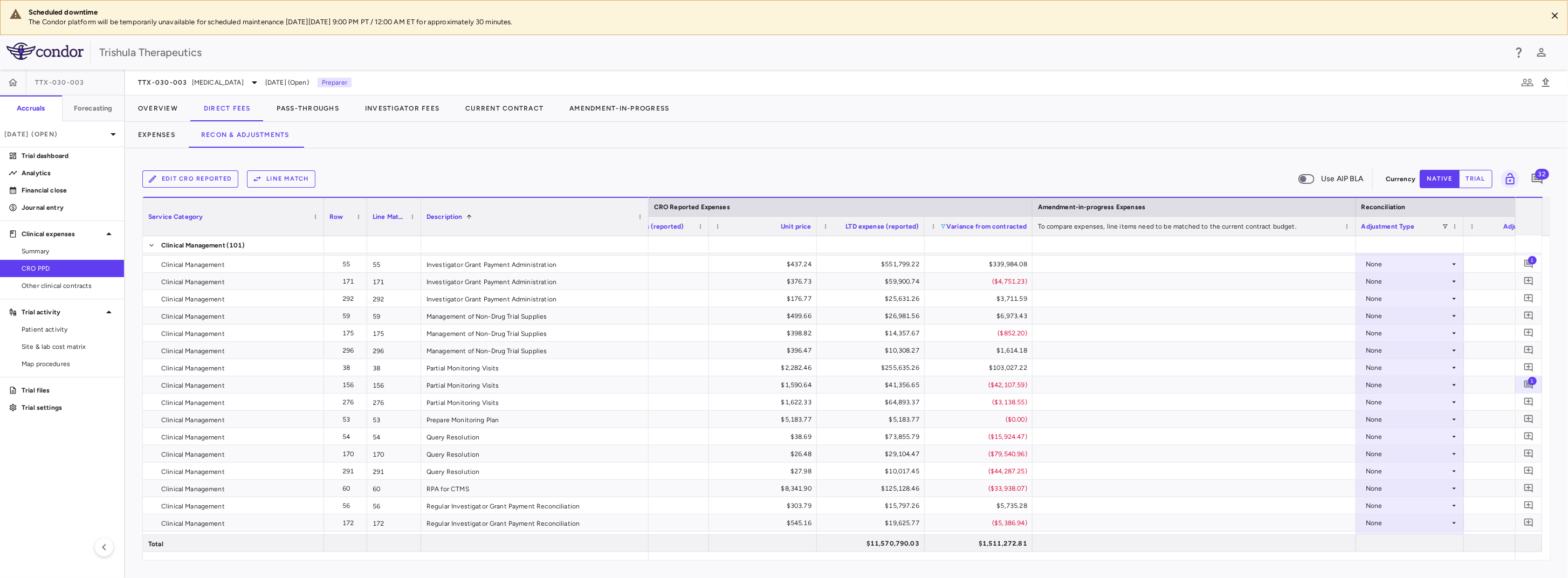
scroll to position [0, 1206]
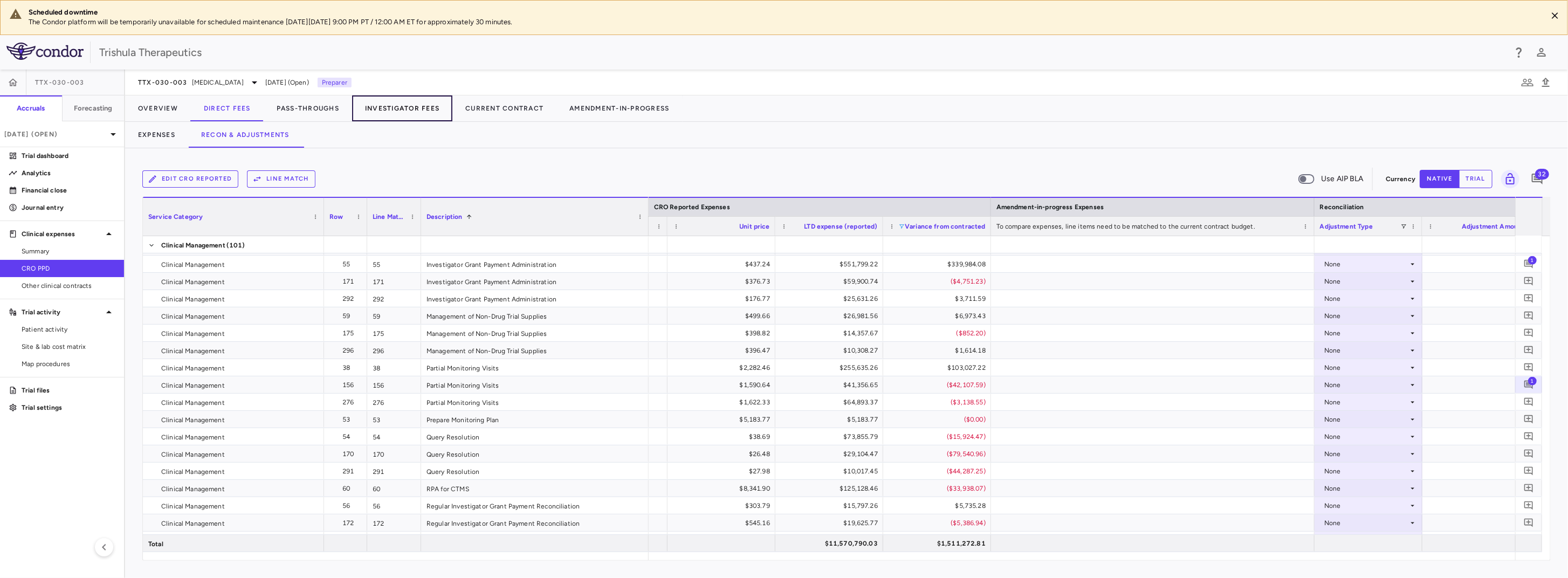
click at [378, 107] on button "Investigator Fees" at bounding box center [402, 109] width 100 height 26
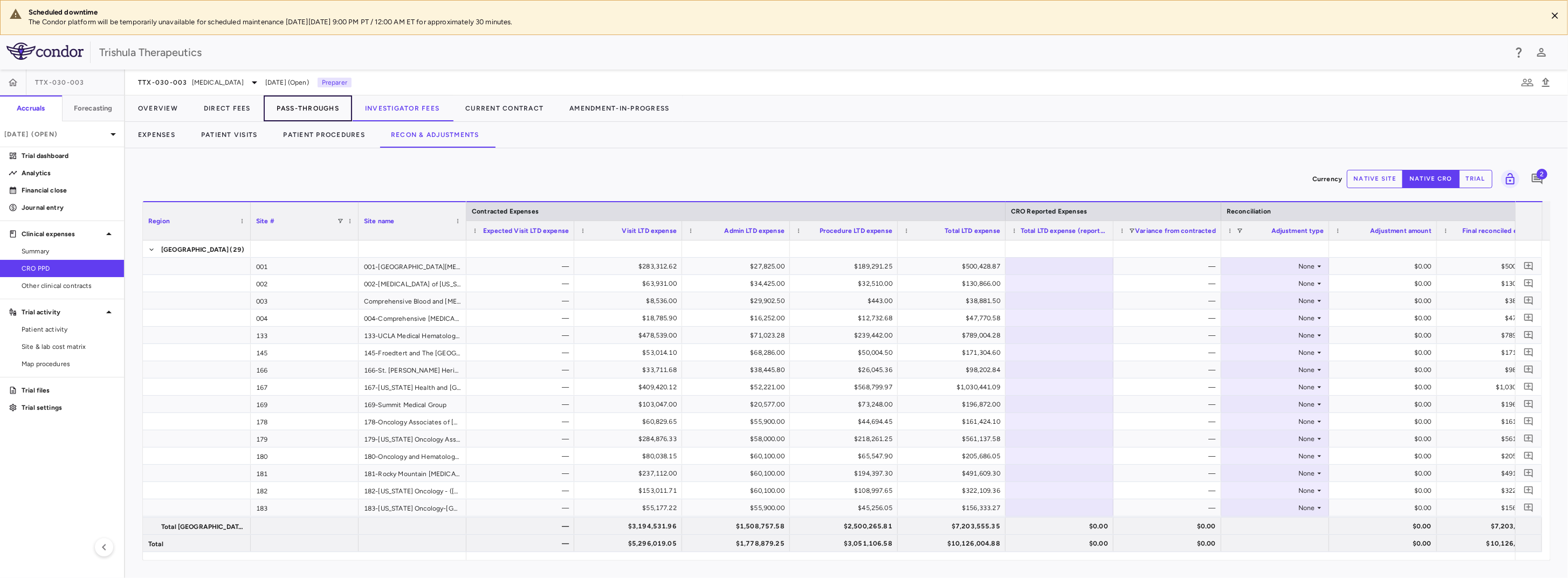
click at [311, 112] on button "Pass-Throughs" at bounding box center [308, 109] width 88 height 26
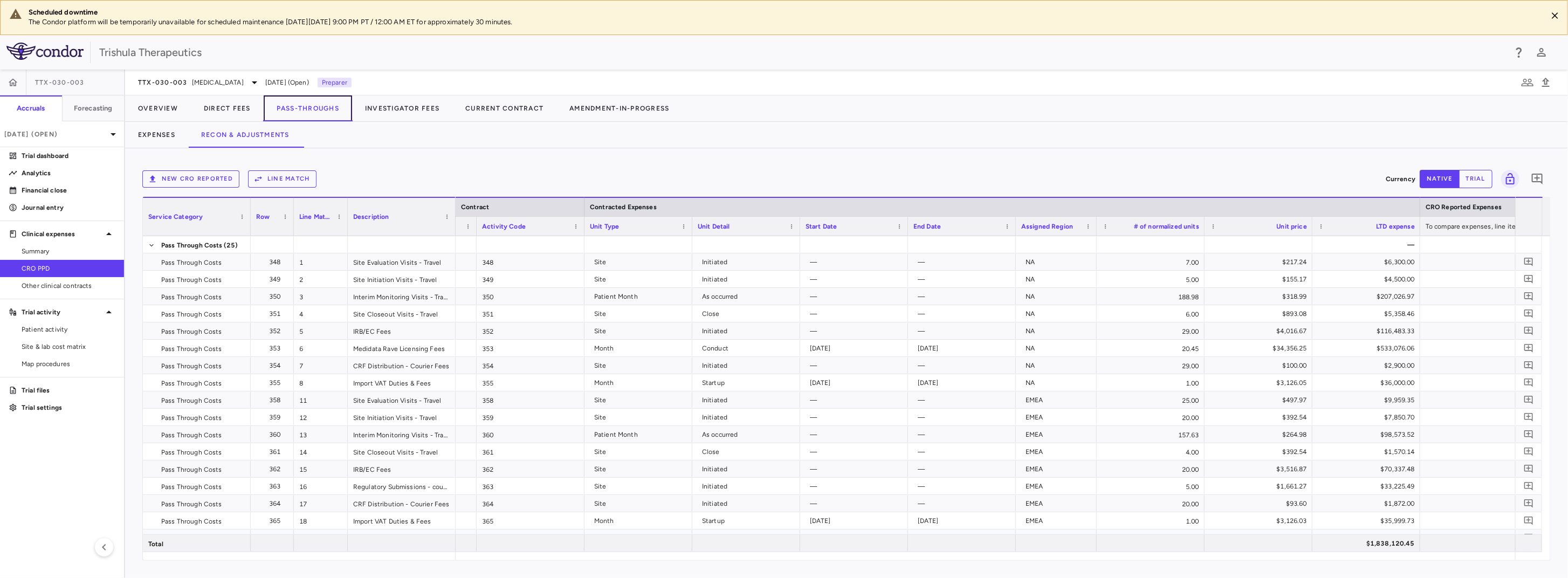
scroll to position [0, 133]
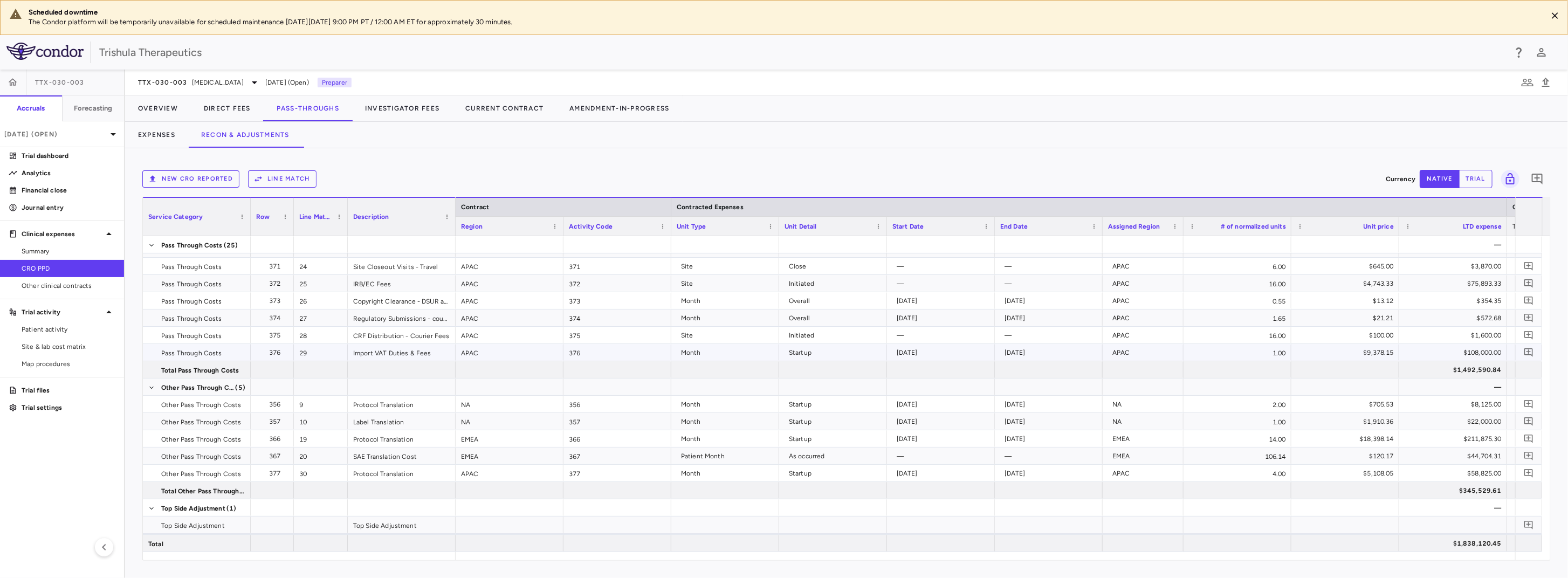
scroll to position [338, 0]
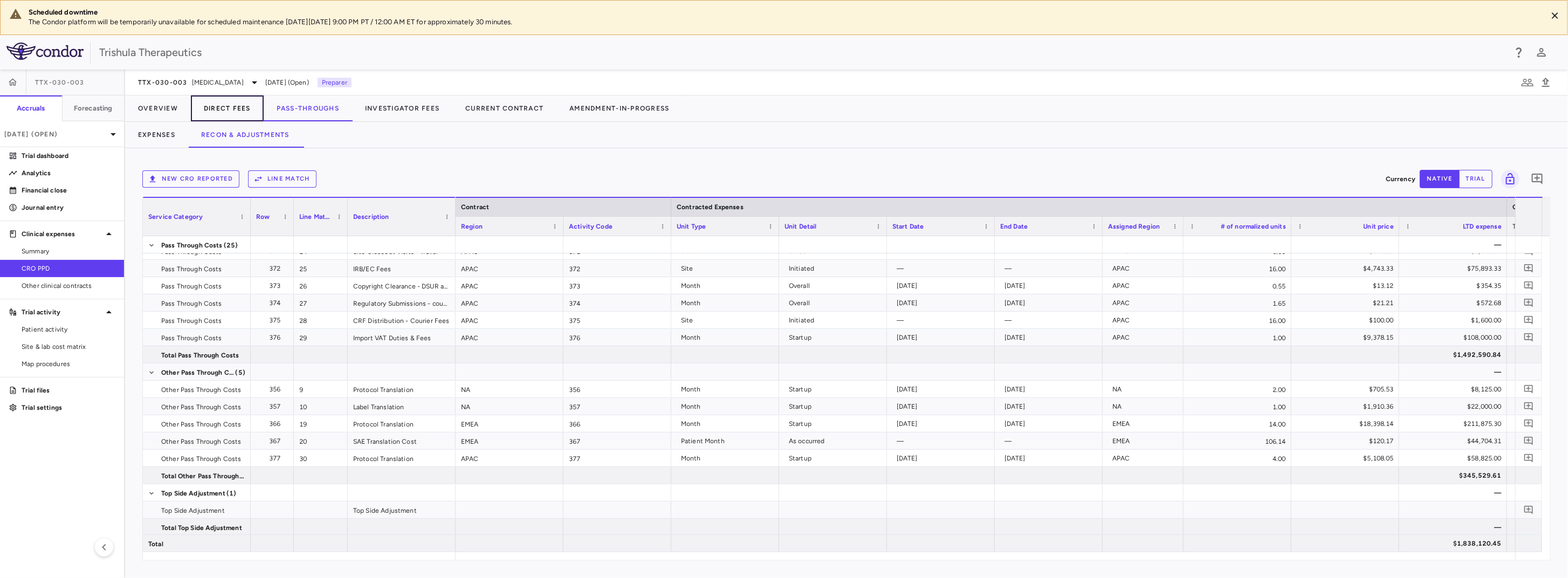
click at [231, 111] on button "Direct Fees" at bounding box center [227, 109] width 73 height 26
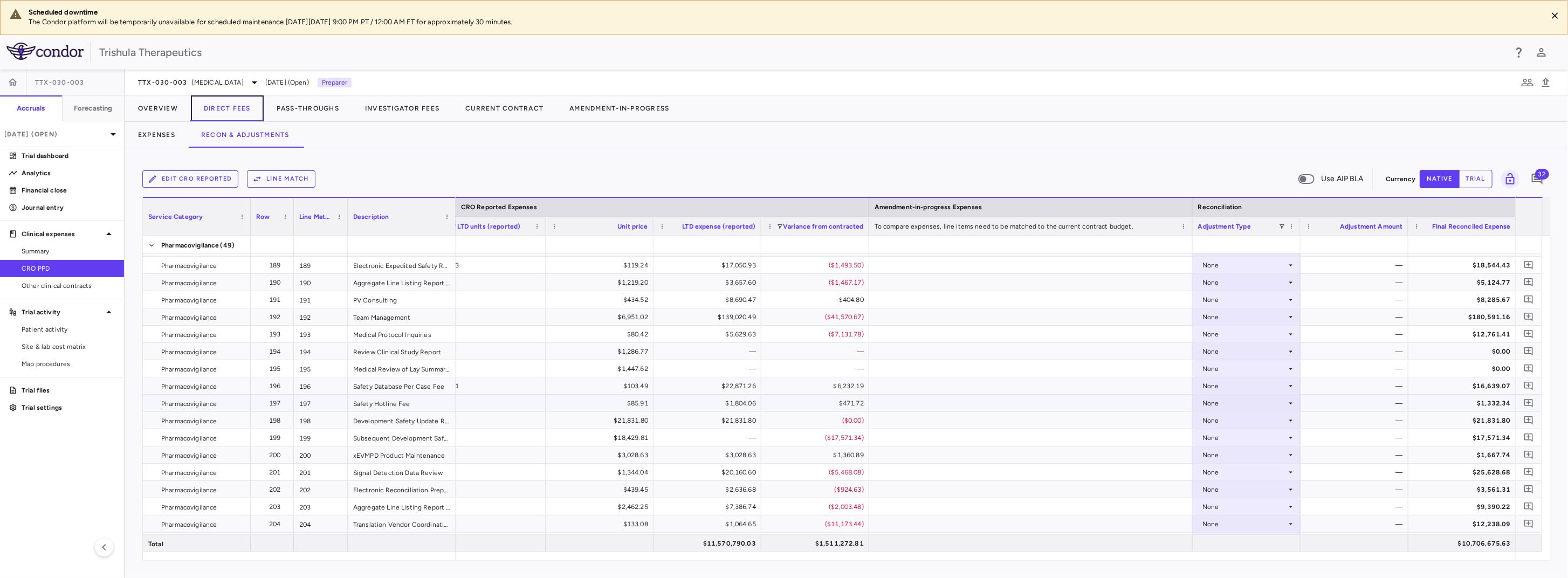
scroll to position [4475, 0]
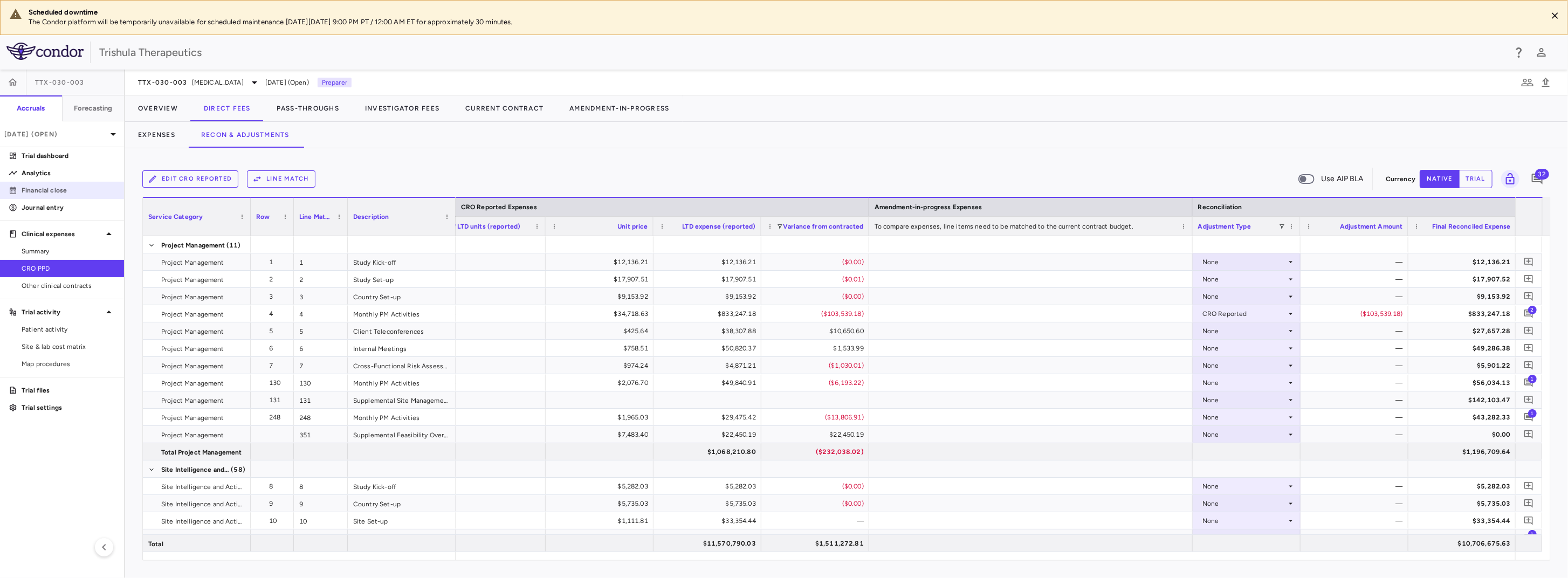
click at [64, 191] on p "Financial close" at bounding box center [68, 190] width 94 height 10
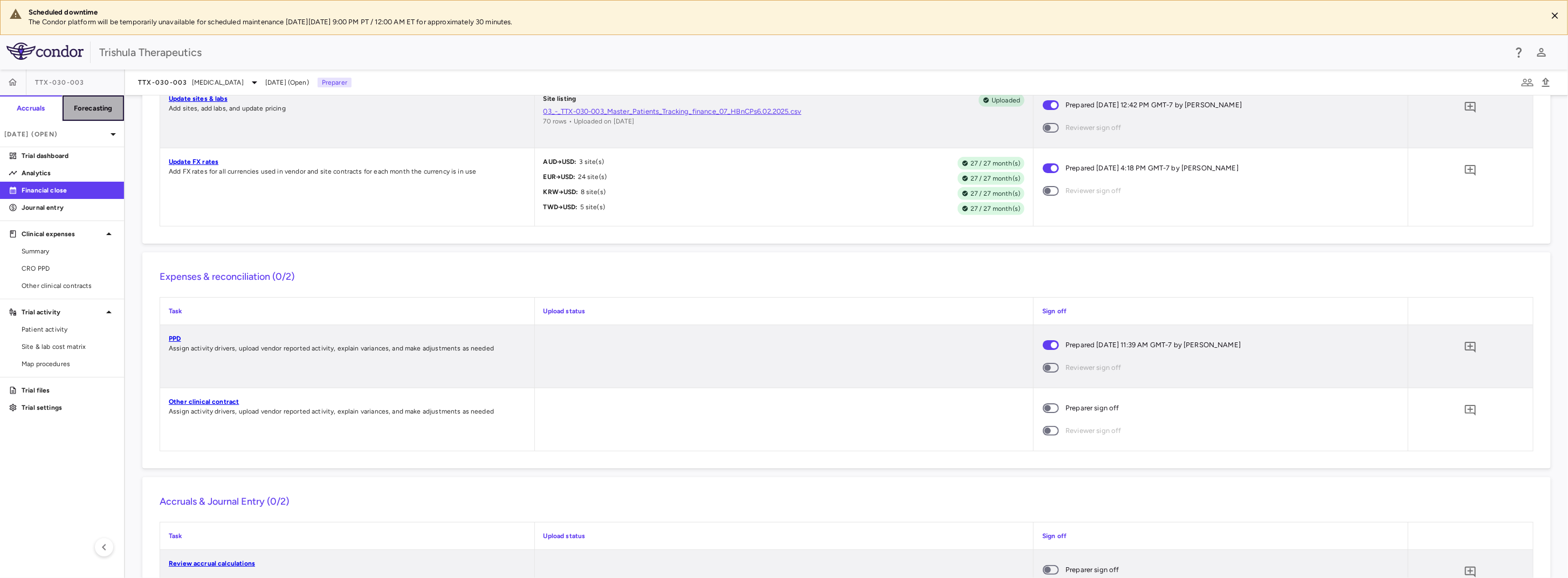
click at [106, 114] on button "Forecasting" at bounding box center [93, 109] width 62 height 26
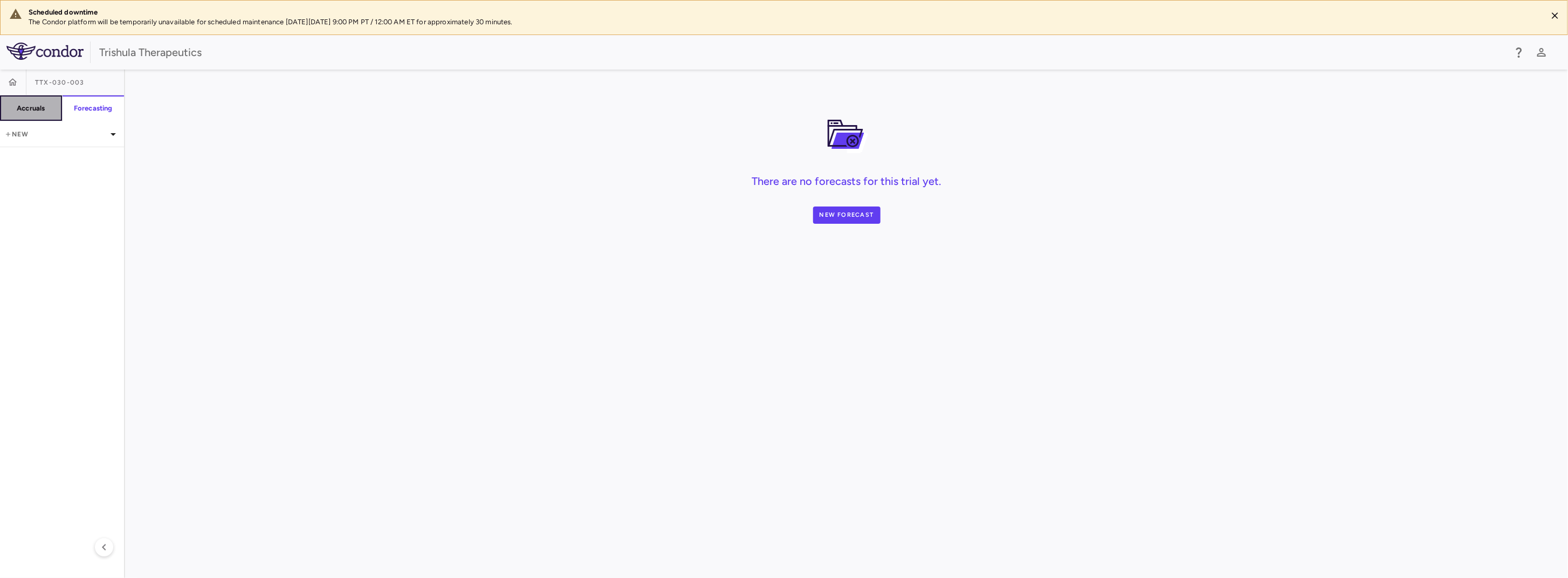
click at [23, 109] on h6 "Accruals" at bounding box center [31, 108] width 28 height 10
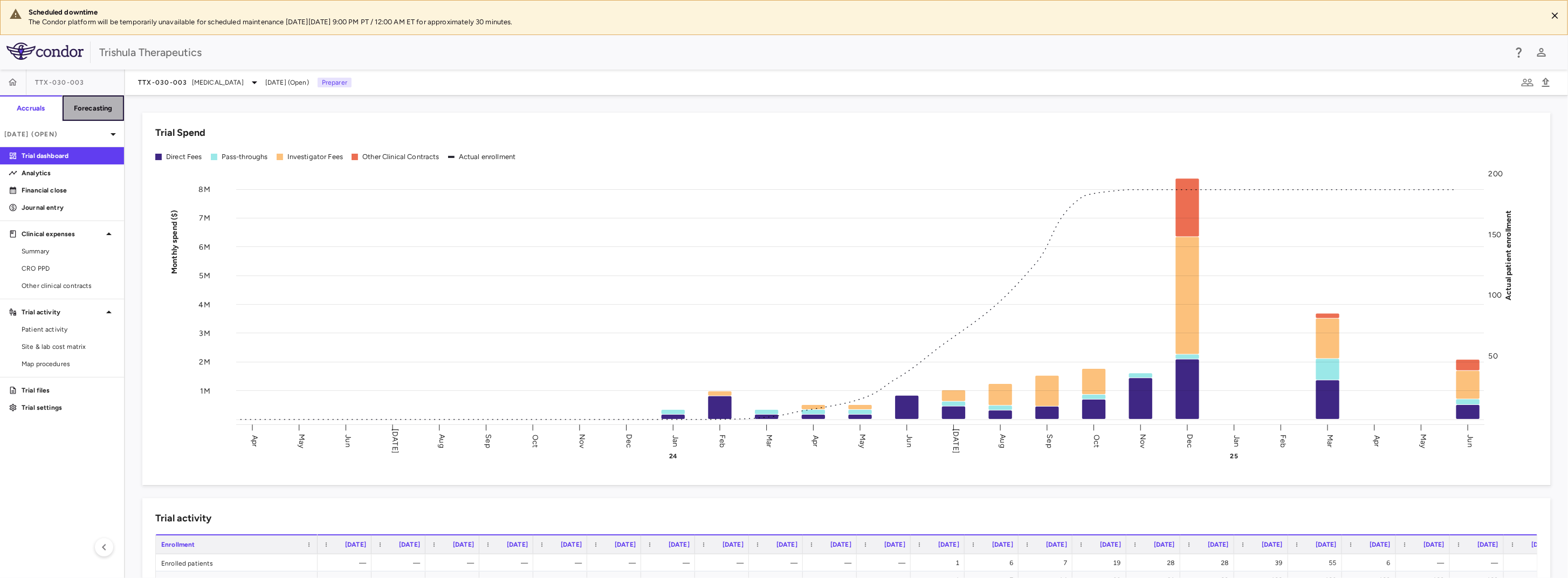
click at [109, 115] on button "Forecasting" at bounding box center [93, 109] width 62 height 26
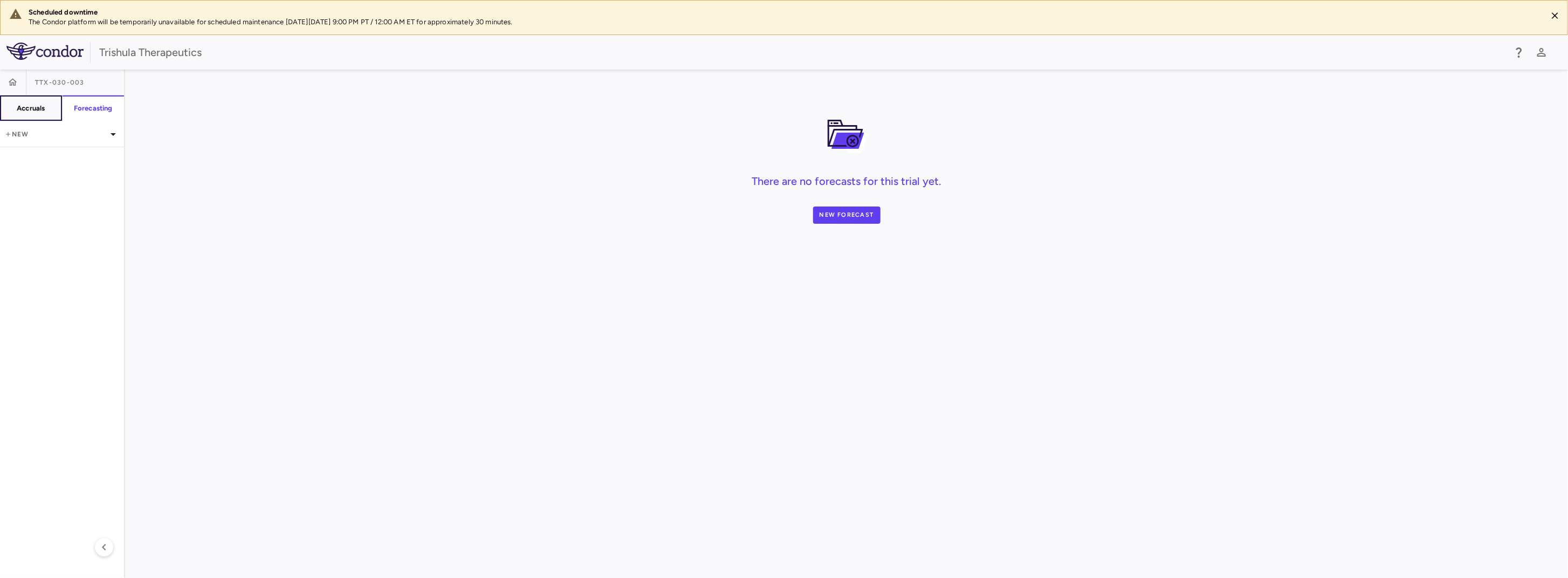
click at [44, 109] on h6 "Accruals" at bounding box center [31, 108] width 28 height 10
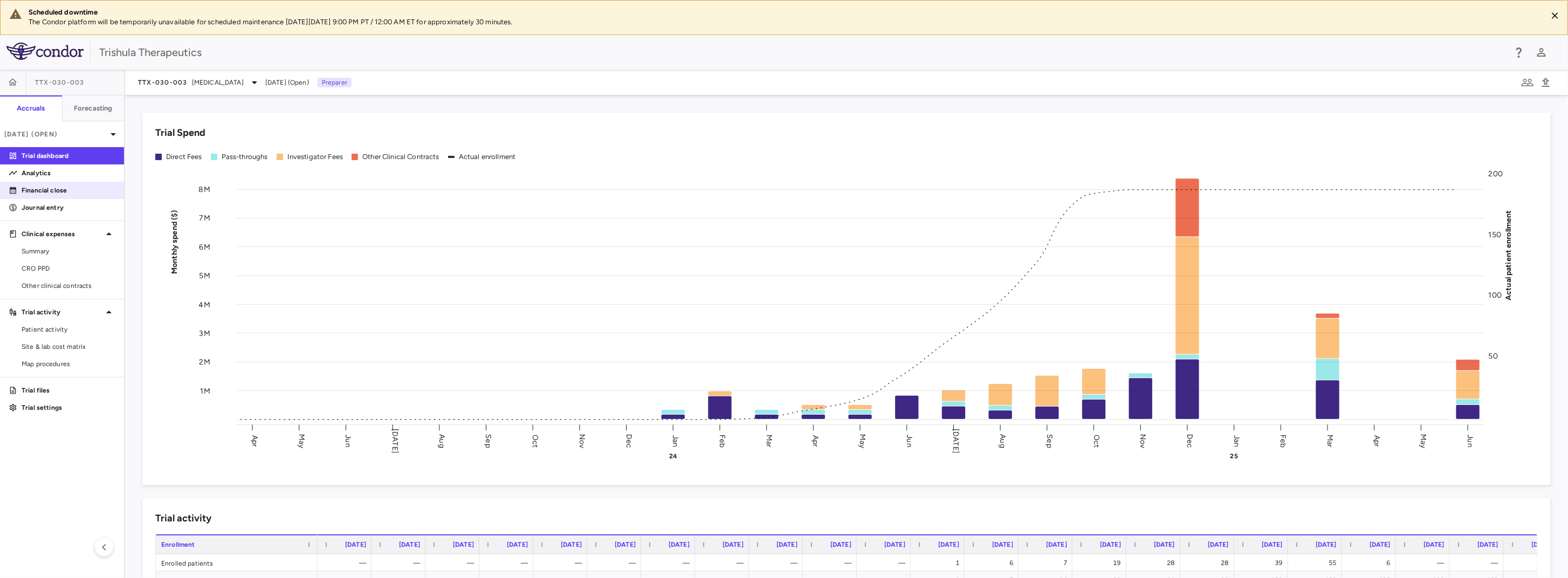
drag, startPoint x: 61, startPoint y: 193, endPoint x: 68, endPoint y: 193, distance: 7.0
click at [61, 193] on p "Financial close" at bounding box center [68, 190] width 94 height 10
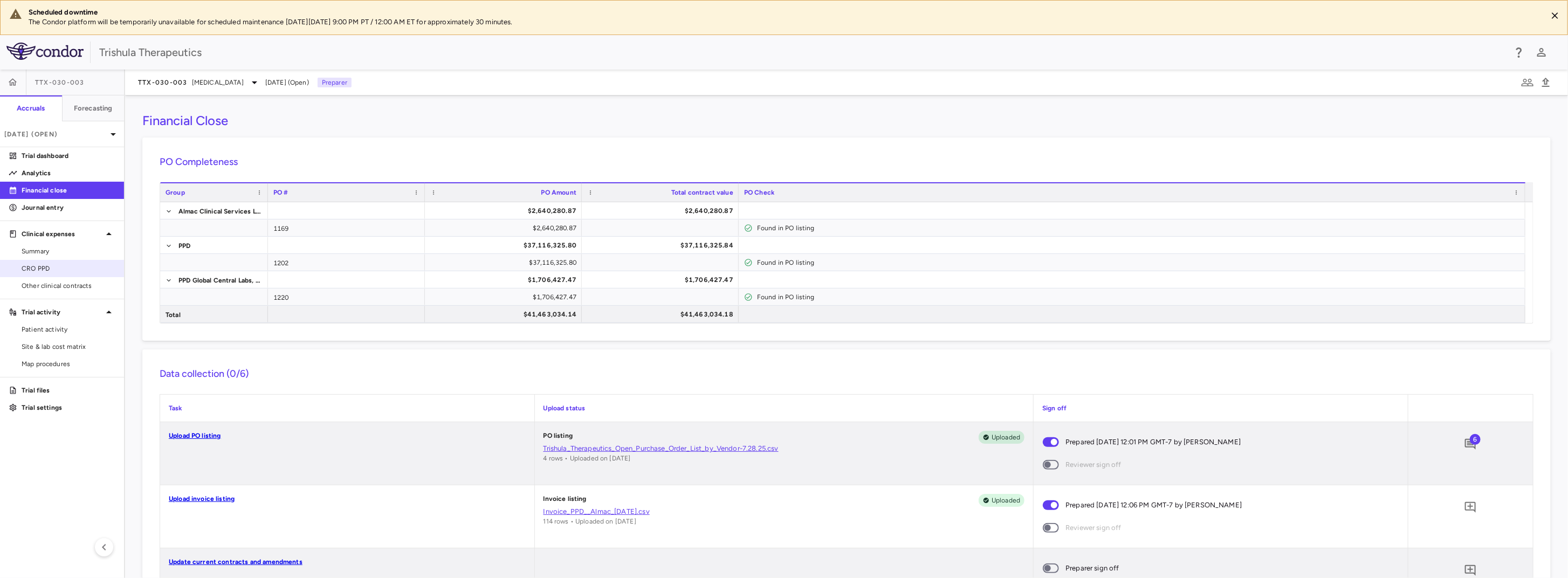
click at [52, 269] on span "CRO PPD" at bounding box center [68, 268] width 94 height 10
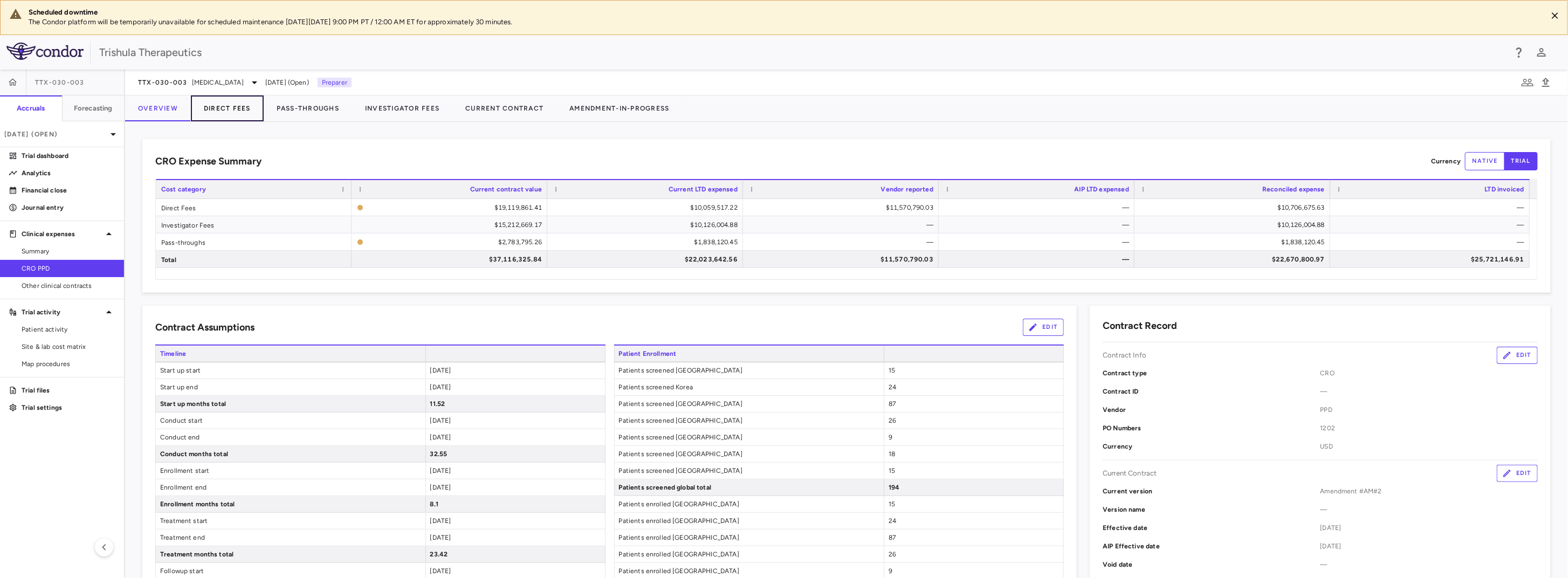
click at [221, 112] on button "Direct Fees" at bounding box center [227, 109] width 73 height 26
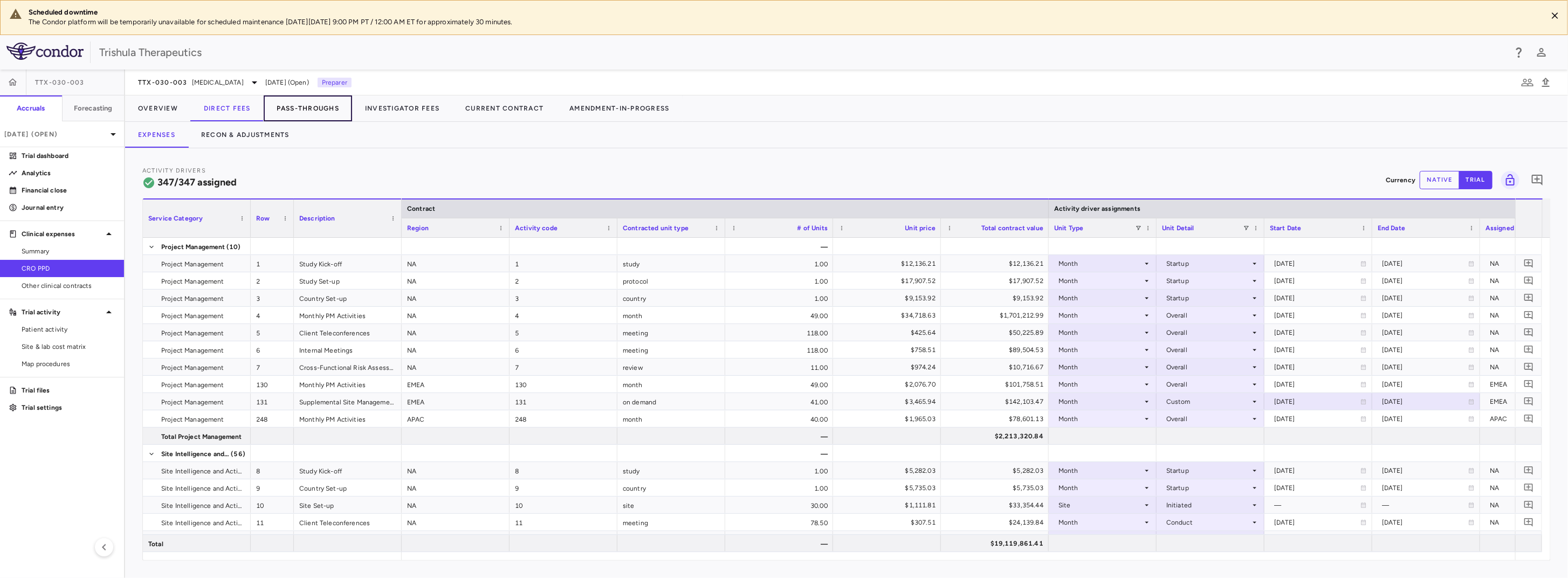
click at [302, 112] on button "Pass-Throughs" at bounding box center [308, 109] width 88 height 26
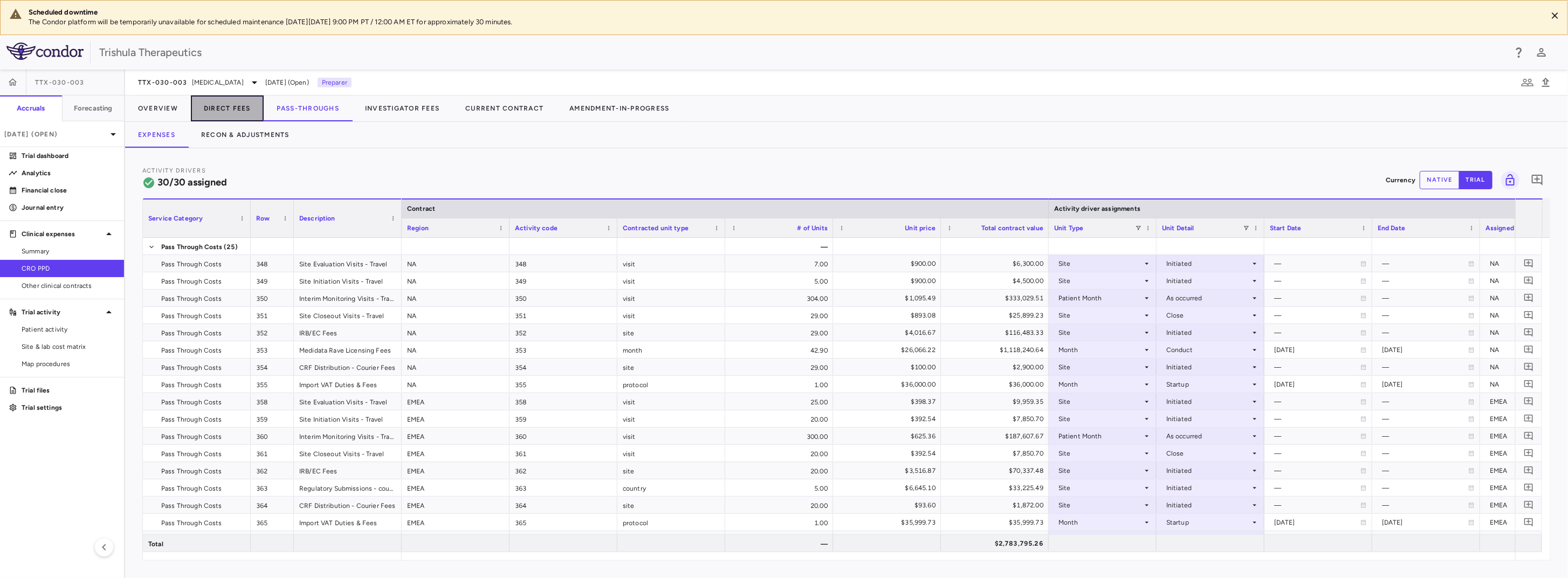
click at [226, 111] on button "Direct Fees" at bounding box center [227, 109] width 73 height 26
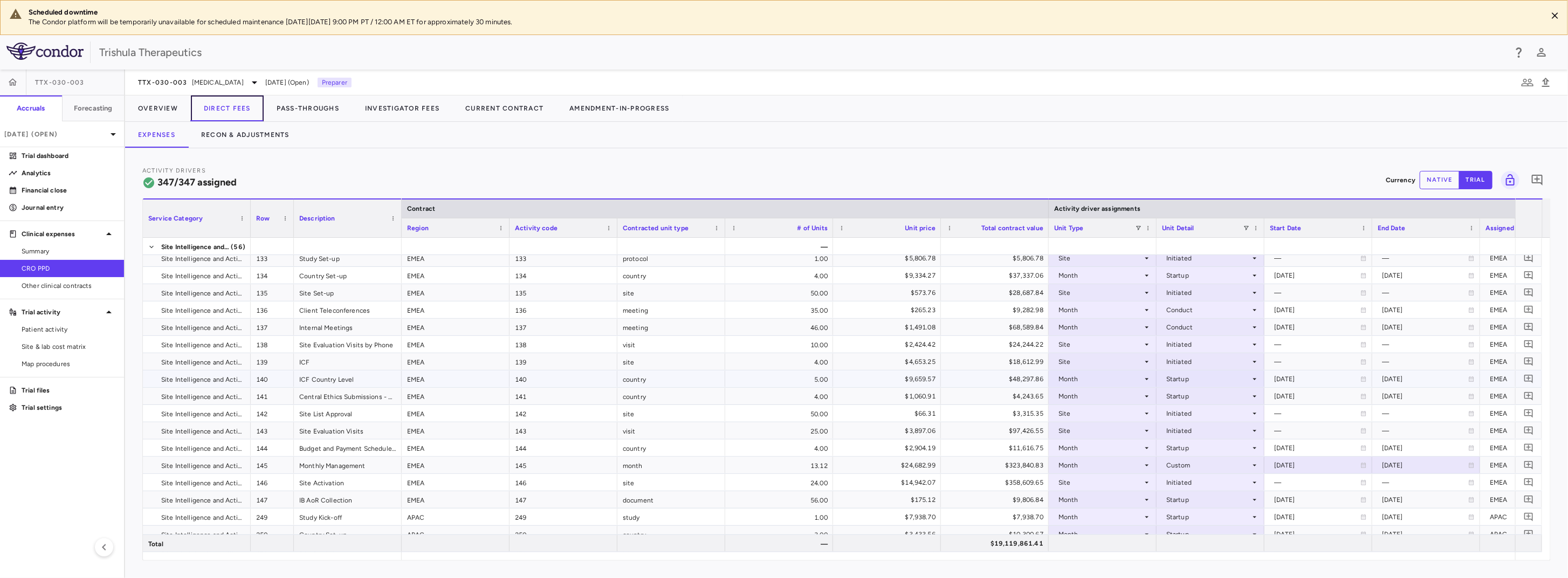
scroll to position [378, 0]
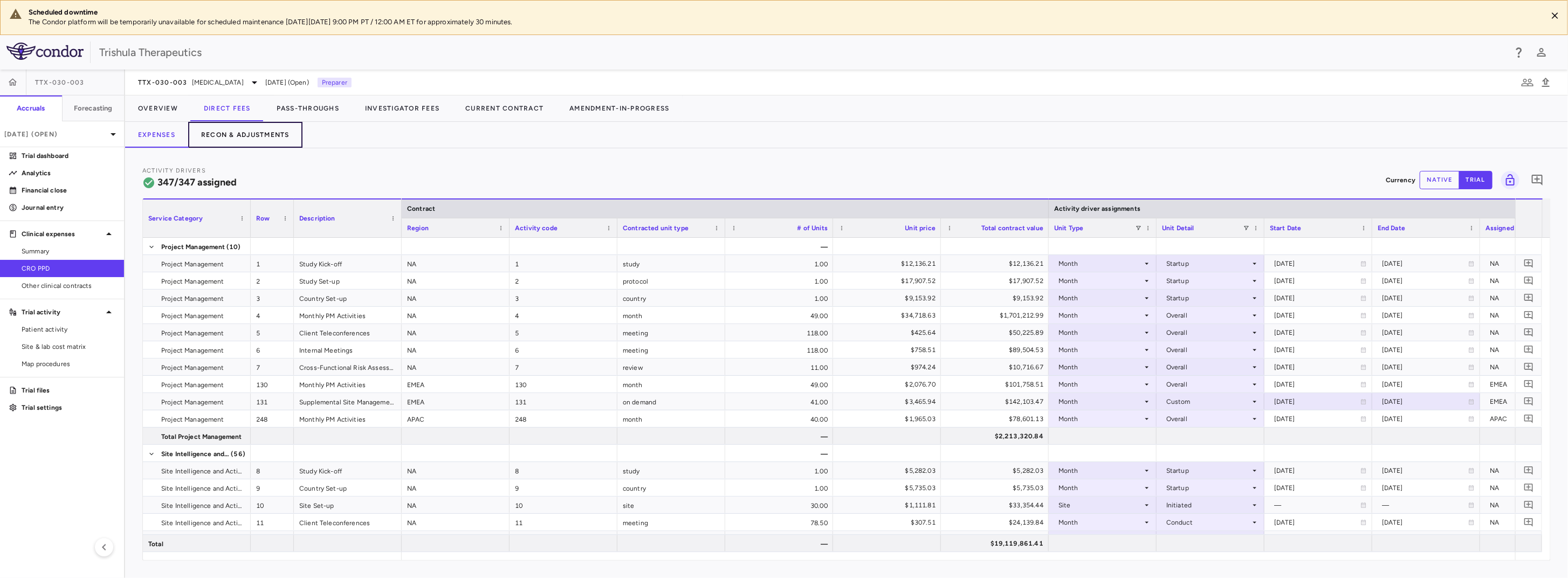
click at [256, 141] on button "Recon & Adjustments" at bounding box center [245, 135] width 115 height 26
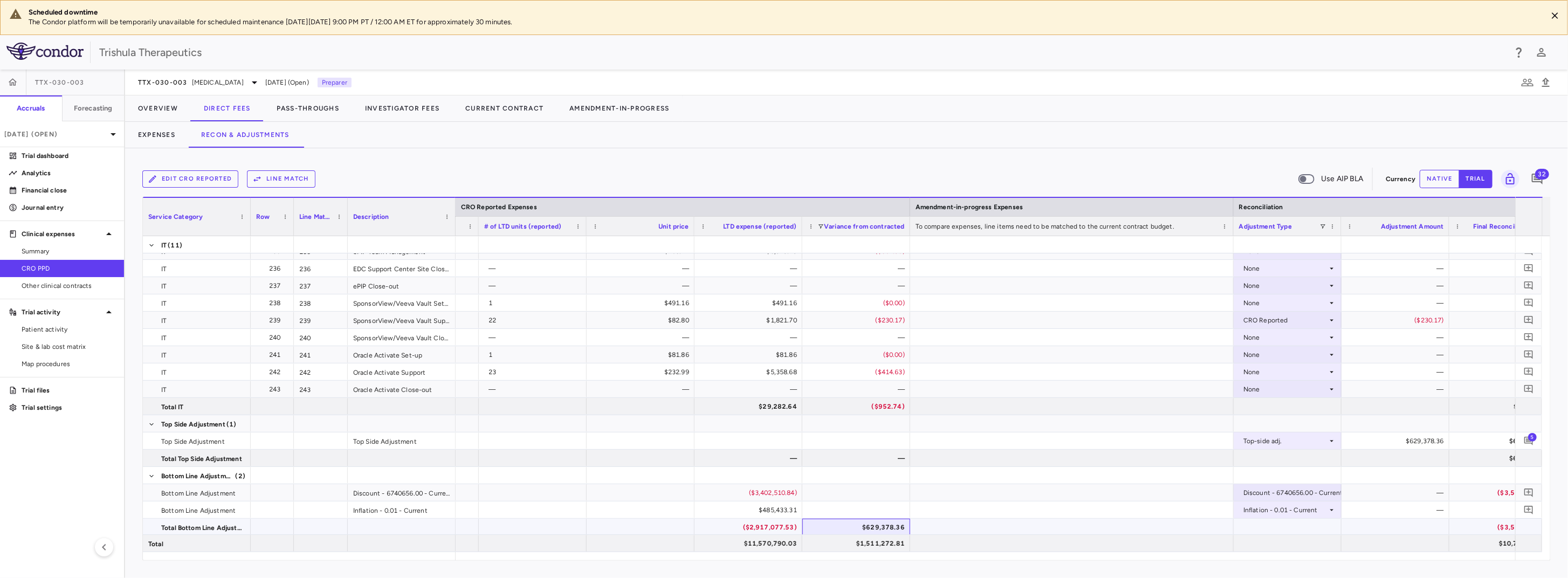
click at [881, 526] on div "$629,378.36" at bounding box center [858, 527] width 93 height 18
click at [1537, 437] on span "5" at bounding box center [1532, 437] width 8 height 8
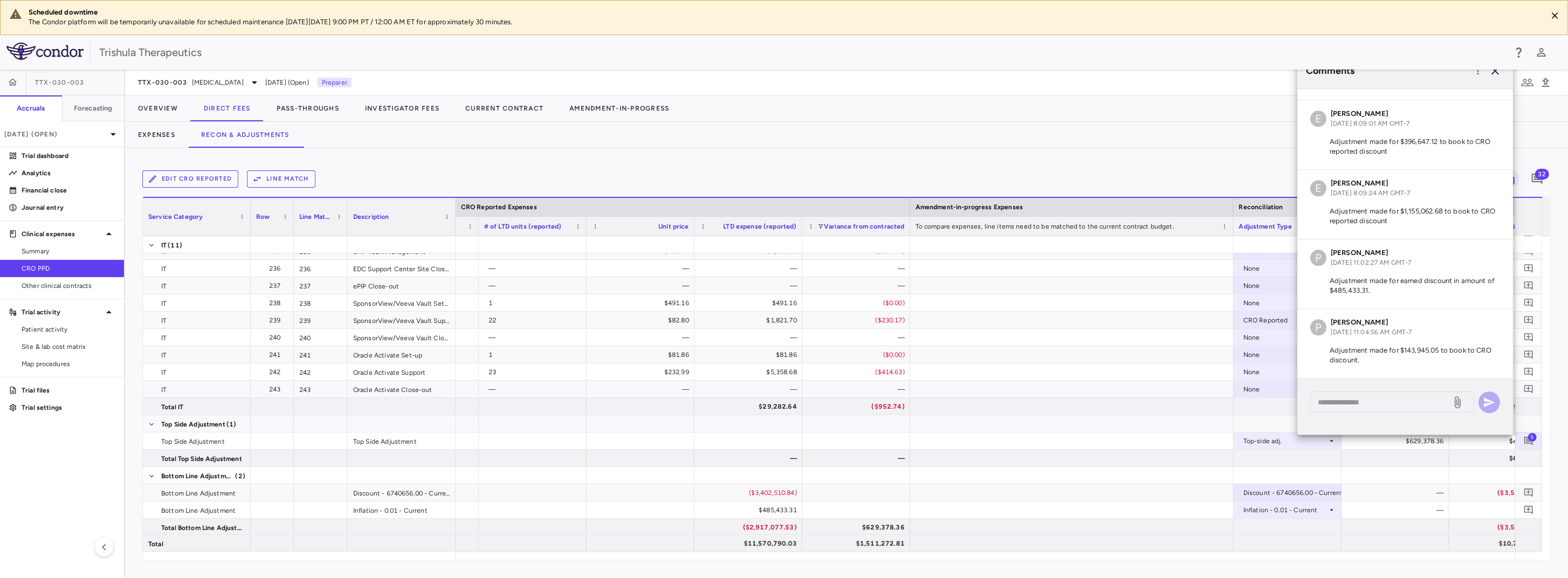
click at [1120, 125] on div "Expenses Recon & Adjustments" at bounding box center [846, 135] width 1443 height 26
click at [1075, 1] on div "Scheduled downtime The Condor platform will be temporarily unavailable for sche…" at bounding box center [784, 18] width 1568 height 35
click at [1499, 74] on icon "button" at bounding box center [1495, 71] width 13 height 13
